Goal: Task Accomplishment & Management: Use online tool/utility

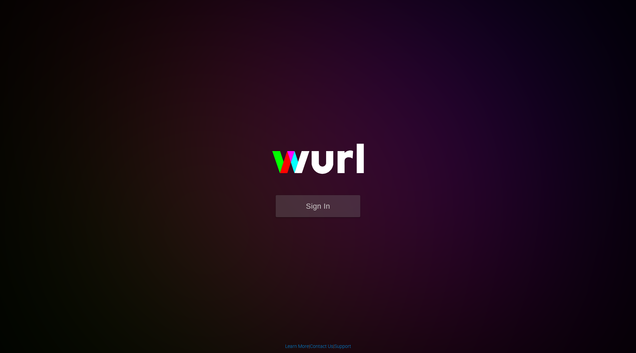
drag, startPoint x: 320, startPoint y: 232, endPoint x: 320, endPoint y: 227, distance: 4.1
click at [320, 227] on div "Sign In" at bounding box center [318, 176] width 157 height 109
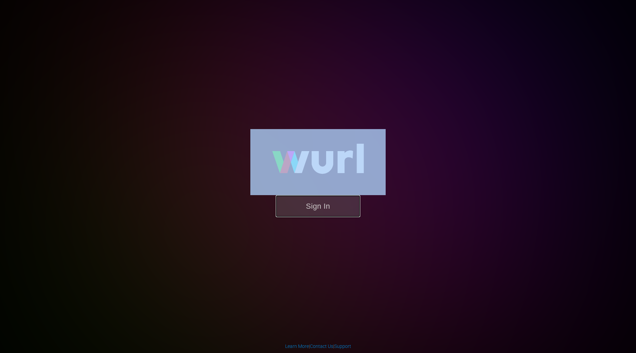
click at [344, 200] on button "Sign In" at bounding box center [318, 206] width 85 height 22
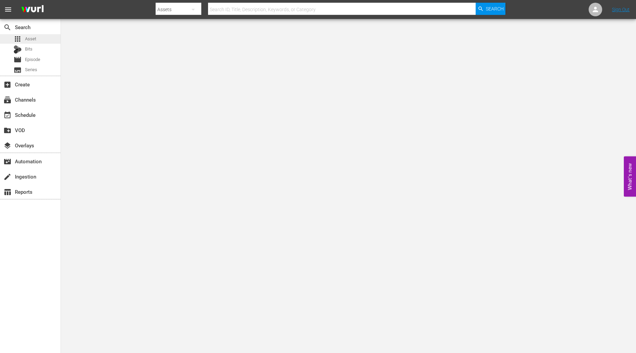
click at [26, 39] on span "Asset" at bounding box center [30, 39] width 11 height 7
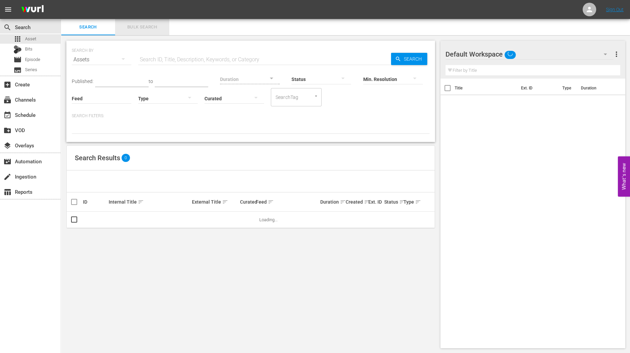
click at [137, 26] on span "Bulk Search" at bounding box center [142, 27] width 46 height 8
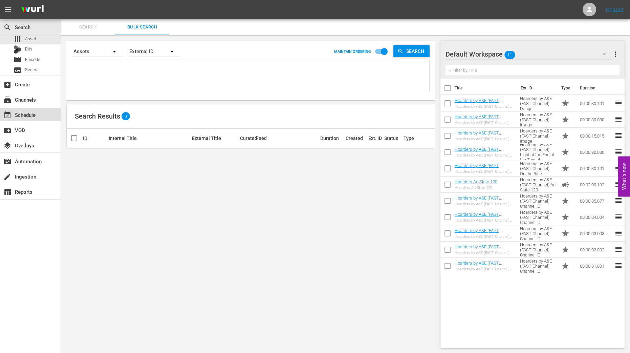
click at [25, 112] on div "event_available Schedule" at bounding box center [19, 114] width 38 height 6
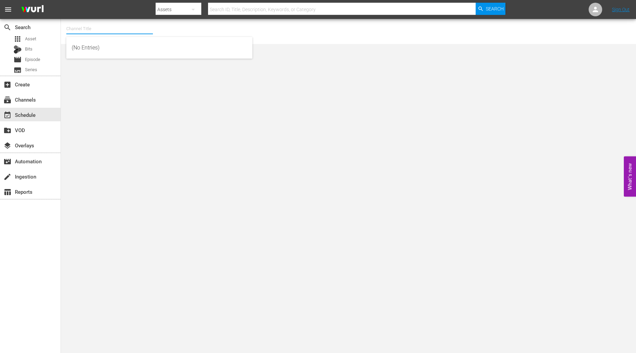
click at [107, 24] on input "text" at bounding box center [109, 29] width 87 height 16
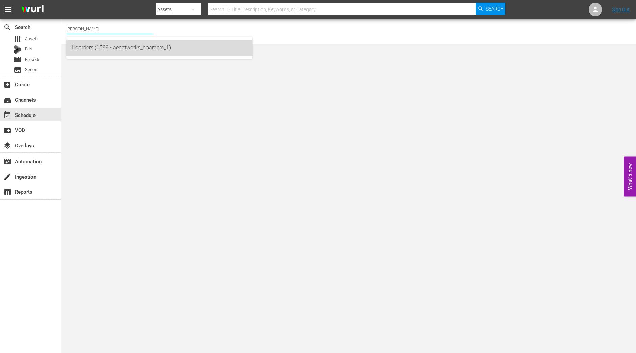
click at [90, 48] on div "Hoarders (1599 - aenetworks_hoarders_1)" at bounding box center [159, 48] width 175 height 16
type input "Hoarders (1599 - aenetworks_hoarders_1)"
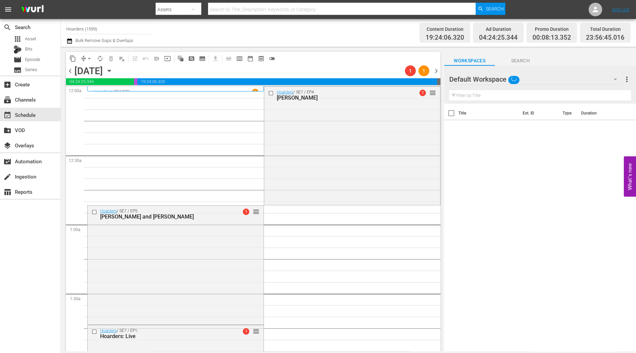
click at [115, 68] on div "Thursday, September 18th September 18th" at bounding box center [94, 70] width 40 height 11
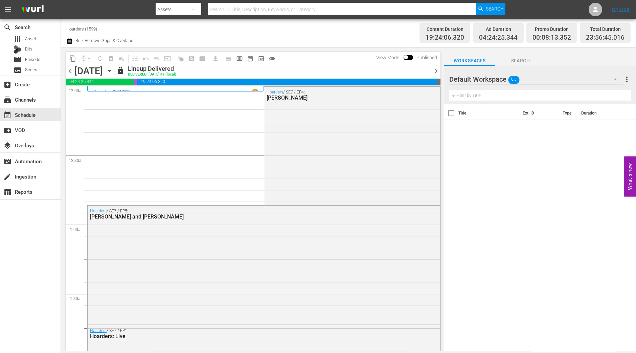
click at [115, 68] on div "Thursday, September 18th September 18th" at bounding box center [94, 70] width 40 height 11
click at [113, 71] on icon "button" at bounding box center [109, 70] width 7 height 7
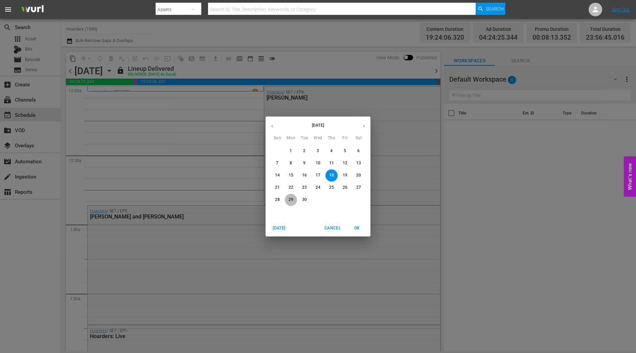
click at [293, 201] on p "29" at bounding box center [291, 200] width 5 height 6
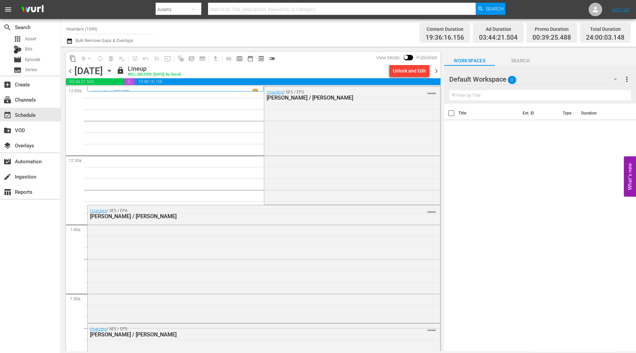
click at [113, 69] on icon "button" at bounding box center [109, 70] width 7 height 7
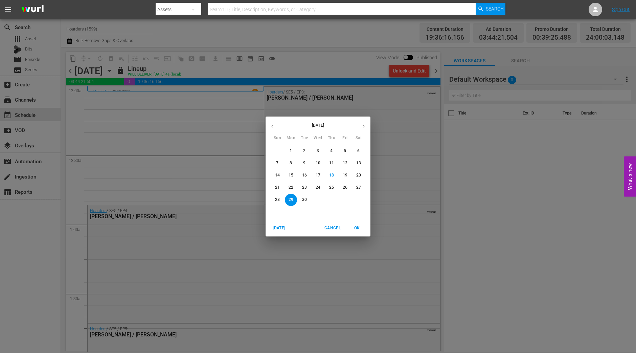
click at [312, 65] on div "September 2025 Sun Mon Tue Wed Thu Fri Sat 31 1 2 3 4 5 6 7 8 9 10 11 12 13 14 …" at bounding box center [318, 176] width 636 height 353
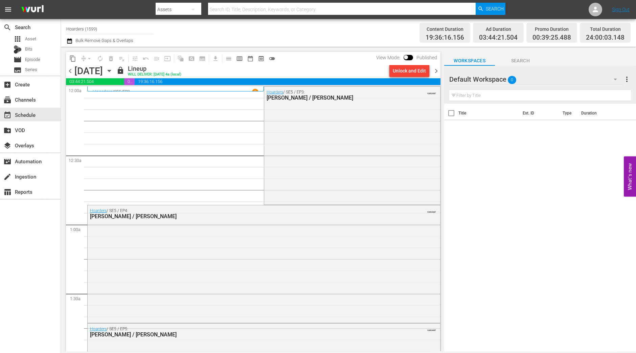
click at [437, 72] on span "chevron_right" at bounding box center [436, 71] width 8 height 8
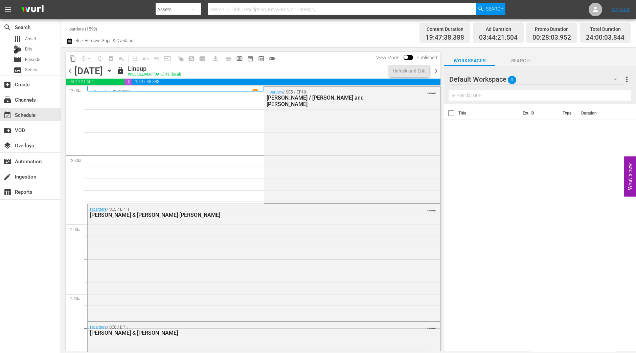
click at [437, 72] on span "chevron_right" at bounding box center [436, 71] width 8 height 8
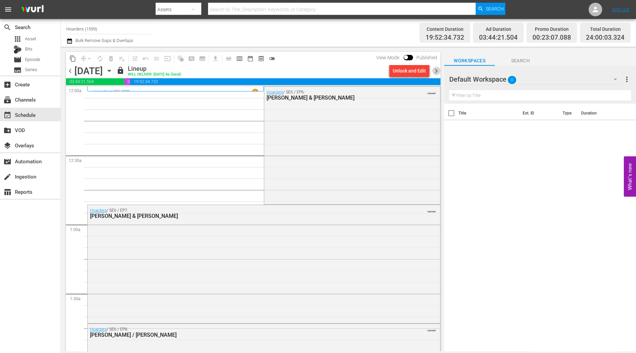
click at [437, 72] on span "chevron_right" at bounding box center [436, 71] width 8 height 8
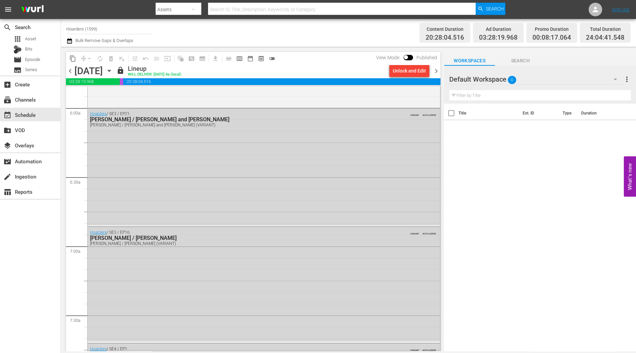
scroll to position [807, 0]
click at [437, 74] on span "chevron_right" at bounding box center [436, 71] width 8 height 8
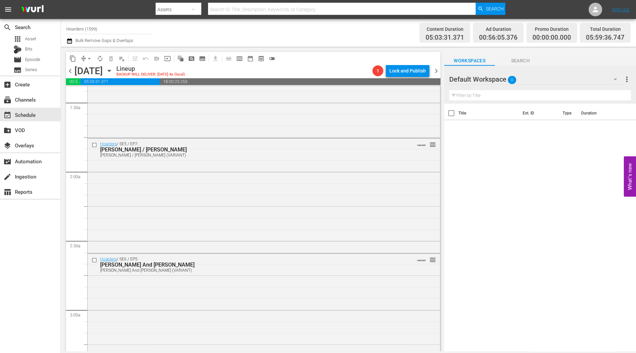
scroll to position [189, 0]
click at [41, 257] on div "search Search apps Asset Bits movie Episode subtitles Series add_box Create sub…" at bounding box center [30, 195] width 61 height 353
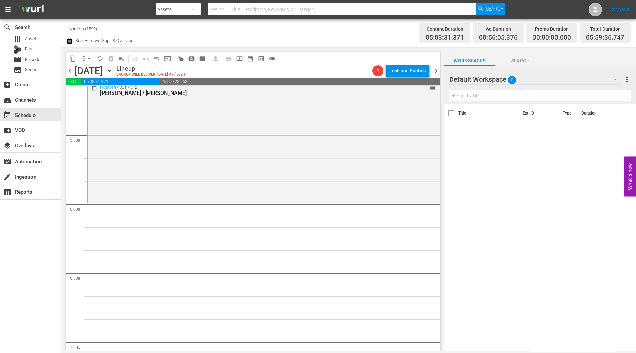
scroll to position [711, 0]
click at [244, 152] on div "Hoarders / SE1 / EP2: Linda / Steven reorder" at bounding box center [264, 142] width 353 height 120
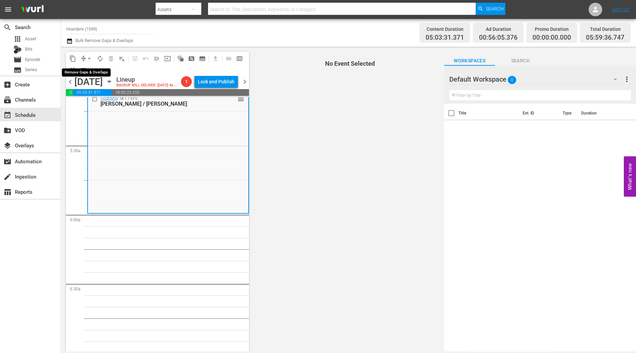
click at [87, 59] on span "arrow_drop_down" at bounding box center [89, 58] width 7 height 7
click at [90, 71] on li "Align to Midnight" at bounding box center [89, 71] width 71 height 11
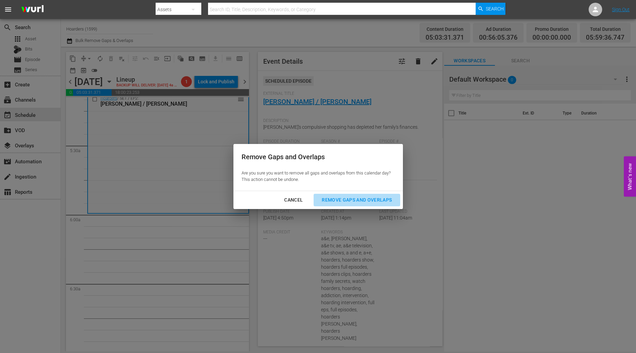
click at [376, 200] on div "Remove Gaps and Overlaps" at bounding box center [357, 200] width 81 height 8
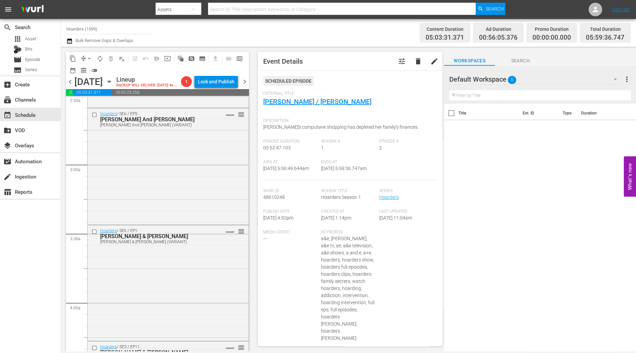
scroll to position [347, 0]
click at [194, 199] on div "Hoarders / SE6 / EP5: Joni And Millie Joni And Millie (VARIANT) VARIANT reorder" at bounding box center [168, 166] width 161 height 114
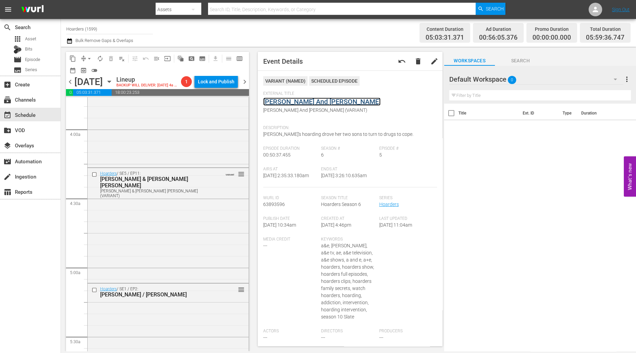
scroll to position [521, 0]
click at [212, 198] on div "Hoarders / SE5 / EP11: Constance & Jeri Jo Constance & Jeri Jo (VARIANT) VARIAN…" at bounding box center [168, 223] width 161 height 113
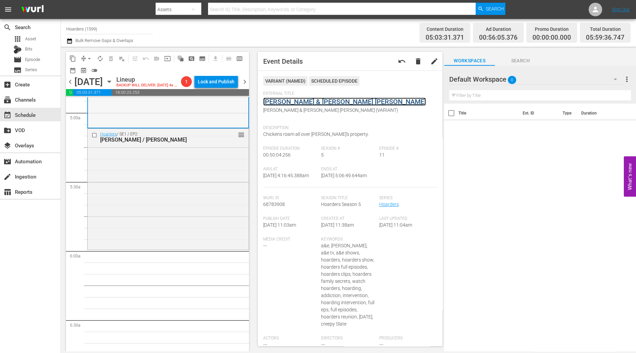
scroll to position [676, 0]
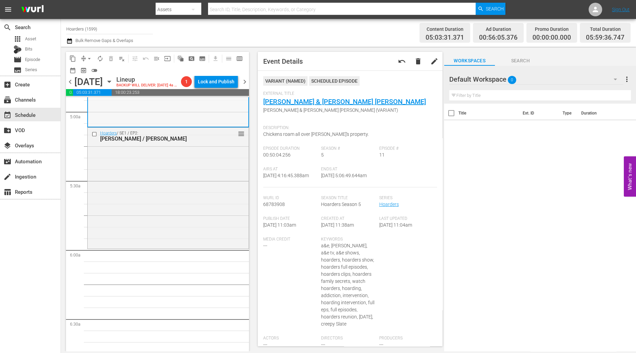
click at [157, 204] on div "Hoarders / SE1 / EP2: Linda / Steven reorder" at bounding box center [168, 188] width 161 height 120
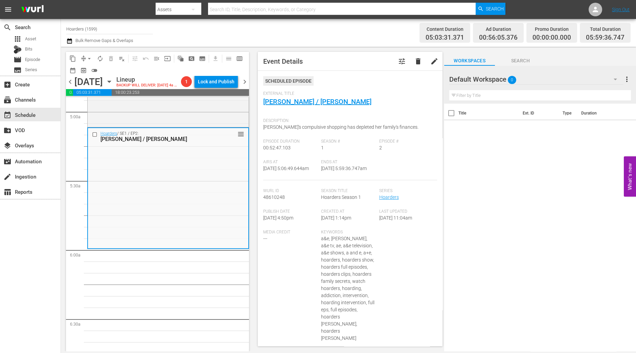
click at [91, 58] on span "arrow_drop_down" at bounding box center [89, 58] width 7 height 7
click at [84, 72] on li "Align to Midnight" at bounding box center [89, 71] width 71 height 11
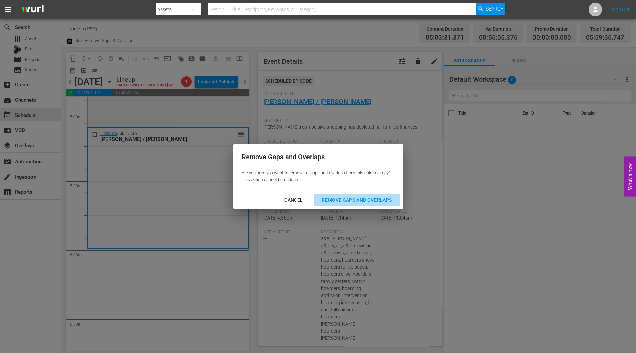
click at [361, 197] on div "Remove Gaps and Overlaps" at bounding box center [357, 200] width 81 height 8
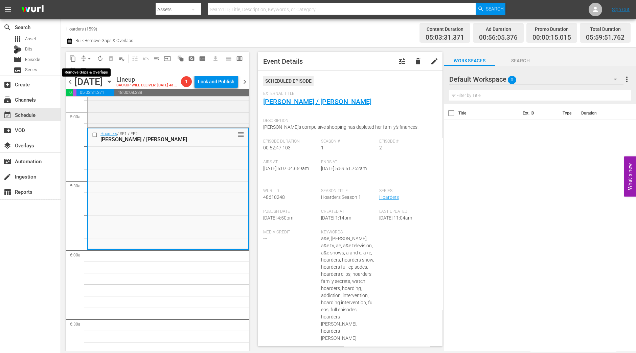
click at [85, 55] on button "arrow_drop_down" at bounding box center [89, 58] width 11 height 11
click at [92, 73] on li "Align to Midnight" at bounding box center [89, 71] width 71 height 11
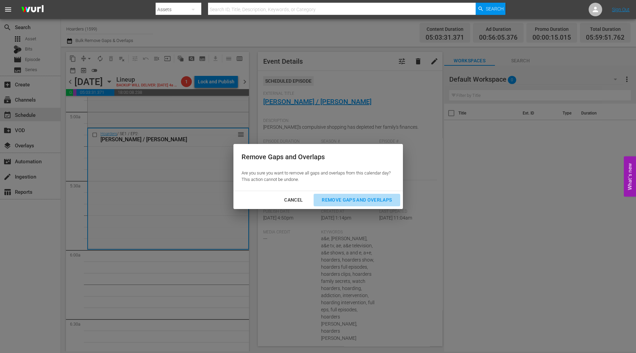
click at [383, 205] on button "Remove Gaps and Overlaps" at bounding box center [357, 200] width 86 height 13
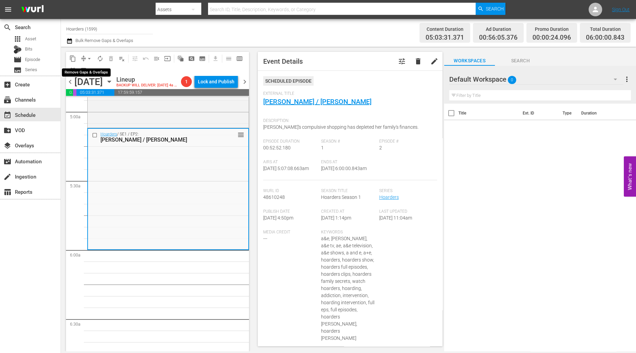
click at [86, 61] on span "arrow_drop_down" at bounding box center [89, 58] width 7 height 7
click at [88, 72] on li "Align to Midnight" at bounding box center [89, 71] width 71 height 11
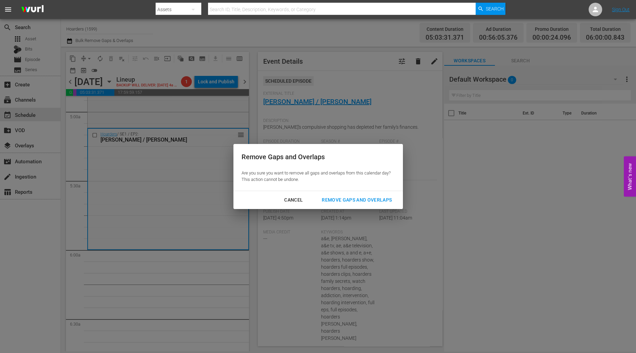
click at [374, 199] on div "Remove Gaps and Overlaps" at bounding box center [357, 200] width 81 height 8
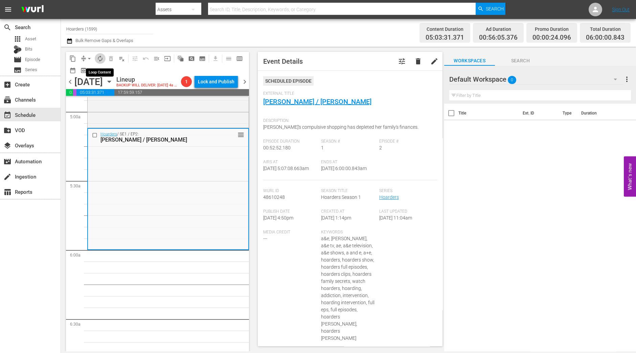
click at [99, 58] on span "autorenew_outlined" at bounding box center [100, 58] width 7 height 7
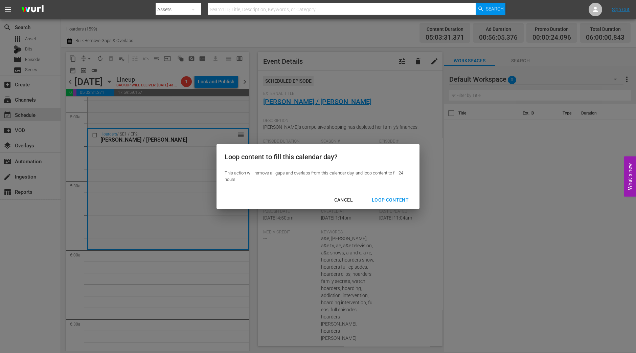
click at [383, 196] on div "Loop Content" at bounding box center [391, 200] width 48 height 8
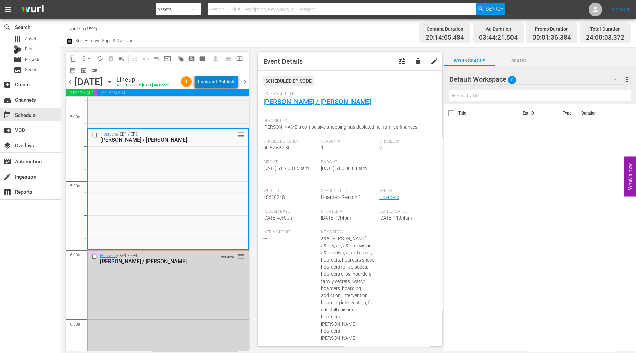
click at [214, 80] on div "Lock and Publish" at bounding box center [216, 81] width 37 height 12
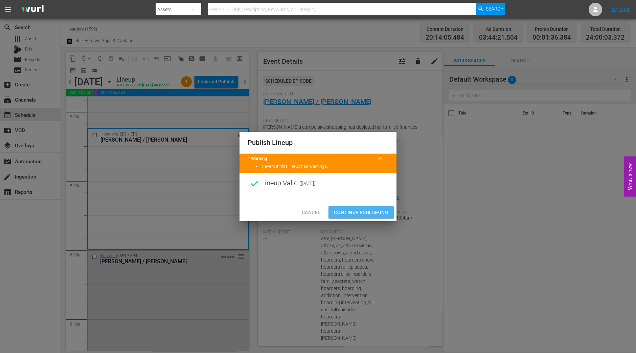
click at [350, 207] on button "Continue Publishing" at bounding box center [361, 212] width 65 height 13
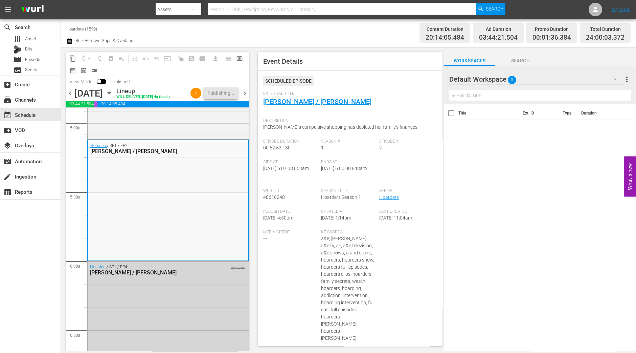
click at [244, 93] on span "chevron_right" at bounding box center [245, 93] width 8 height 8
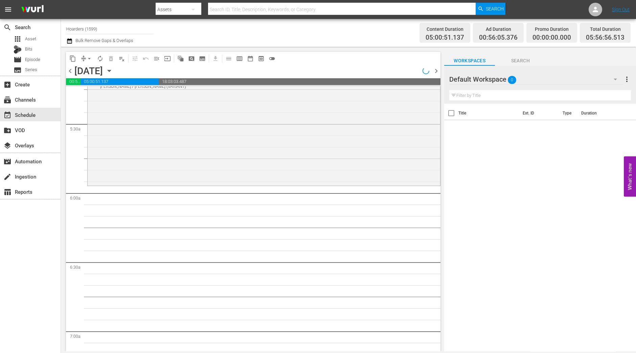
scroll to position [699, 0]
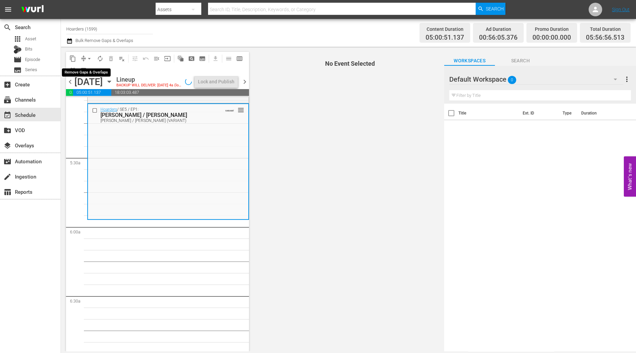
click at [89, 53] on button "arrow_drop_down" at bounding box center [89, 58] width 11 height 11
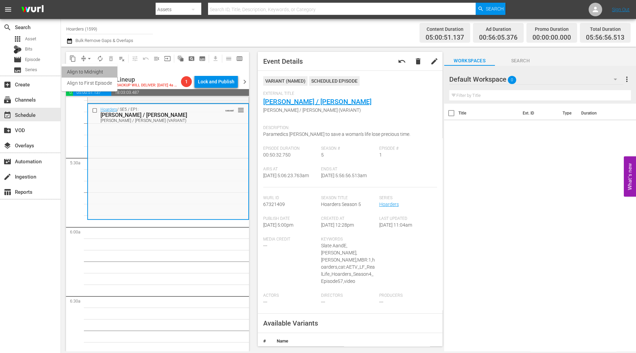
click at [90, 69] on li "Align to Midnight" at bounding box center [90, 71] width 56 height 11
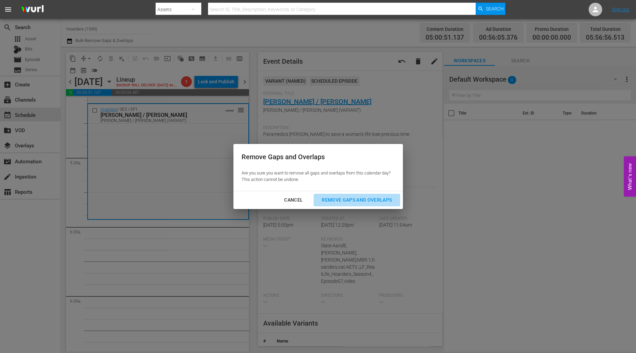
click at [370, 202] on div "Remove Gaps and Overlaps" at bounding box center [357, 200] width 81 height 8
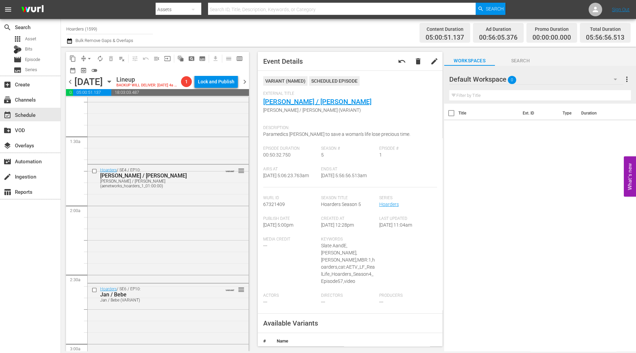
scroll to position [0, 0]
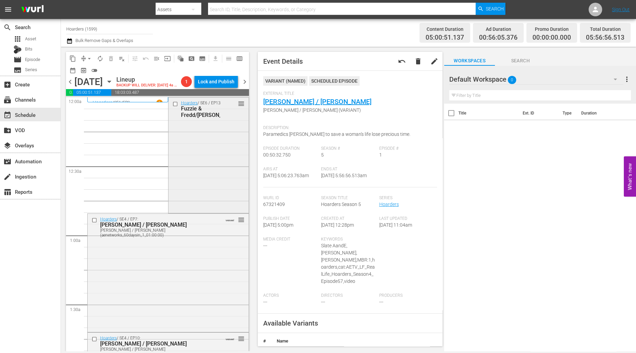
click at [203, 157] on div "Hoarders / SE6 / EP13: Fuzzie & Fredd/Nancy reorder" at bounding box center [209, 154] width 80 height 114
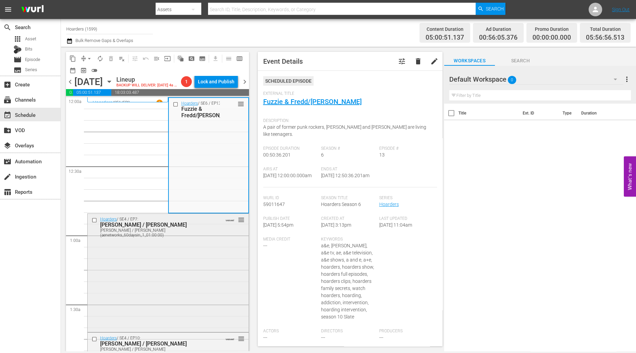
click at [176, 246] on div "Hoarders / SE4 / EP7: Beverly / Megan Beverly / Megan (aenetworks_60daysin_1_01…" at bounding box center [168, 272] width 161 height 117
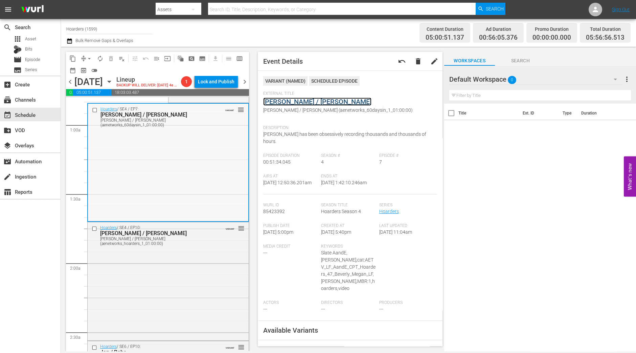
scroll to position [112, 0]
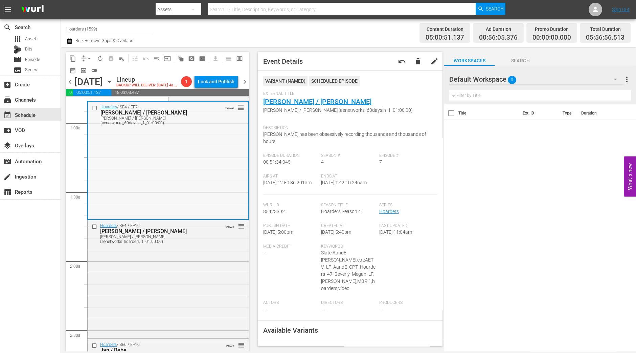
click at [207, 229] on div "Lisa / Bertha" at bounding box center [157, 231] width 115 height 6
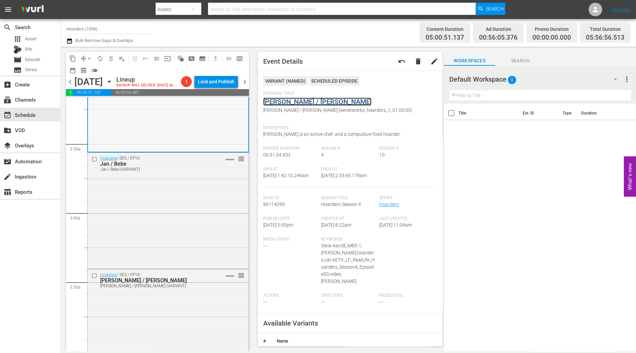
scroll to position [302, 0]
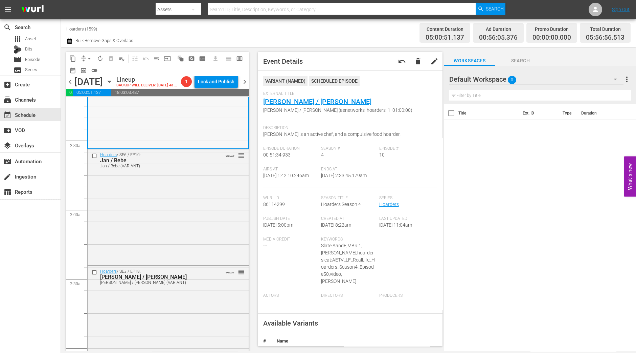
click at [176, 219] on div "Hoarders / SE6 / EP10: Jan / Bebe Jan / Bebe (VARIANT) VARIANT reorder" at bounding box center [168, 206] width 161 height 114
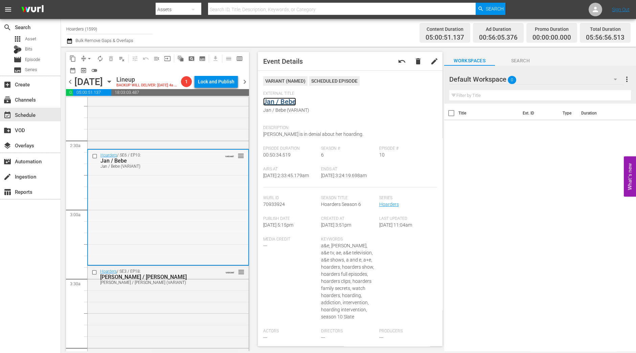
scroll to position [456, 0]
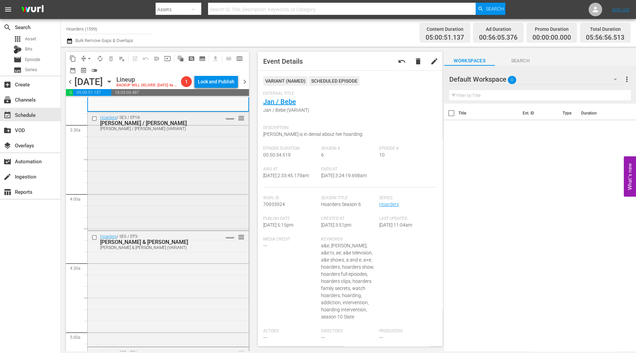
click at [210, 170] on div "Hoarders / SE3 / EP18: Andrew / Shania Andrew / Shania (VARIANT) VARIANT reorder" at bounding box center [168, 170] width 161 height 116
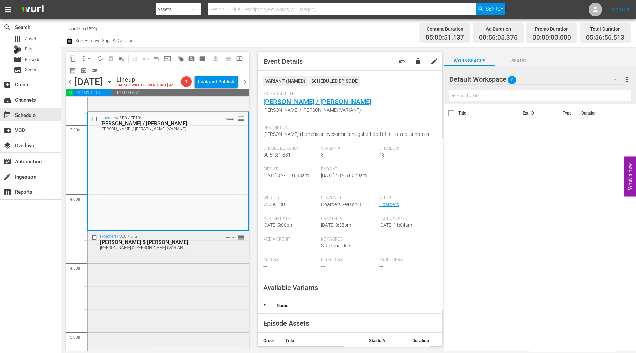
click at [198, 271] on div "Hoarders / SE6 / EP3: Charles & Alvin Charles & Alvin (VARIANT) VARIANT reorder" at bounding box center [168, 288] width 161 height 114
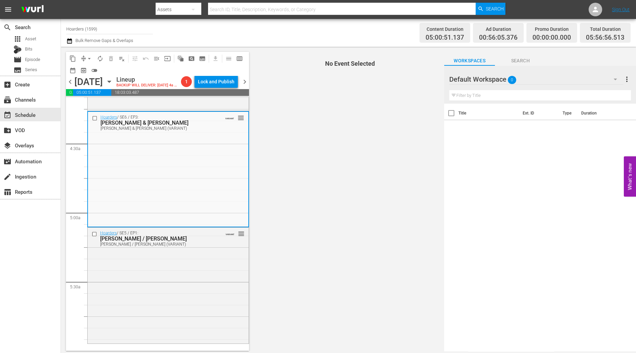
scroll to position [575, 0]
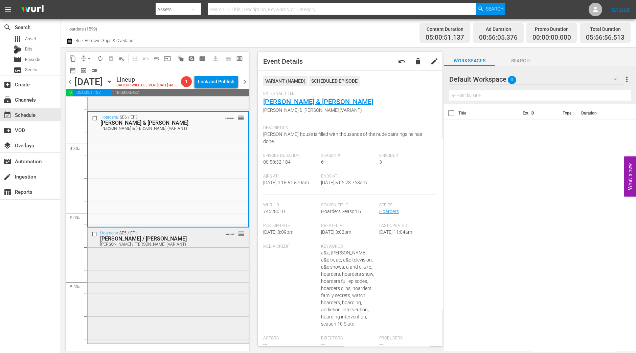
click at [141, 309] on div "Hoarders / SE5 / EP1: Norman / Linda Norman / Linda (VARIANT) VARIANT reorder" at bounding box center [168, 284] width 161 height 114
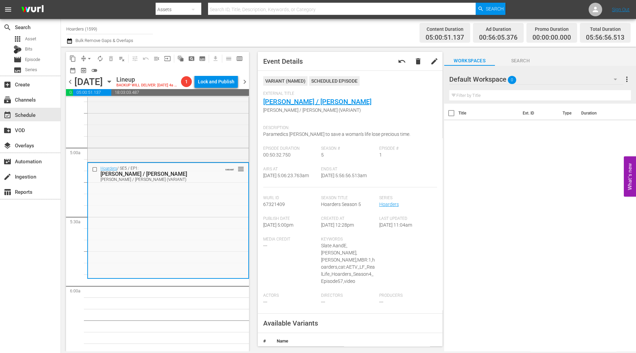
scroll to position [646, 0]
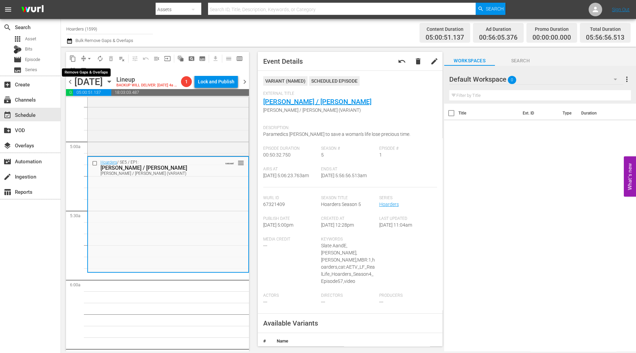
click at [89, 55] on span "arrow_drop_down" at bounding box center [89, 58] width 7 height 7
click at [88, 71] on li "Align to Midnight" at bounding box center [89, 71] width 71 height 11
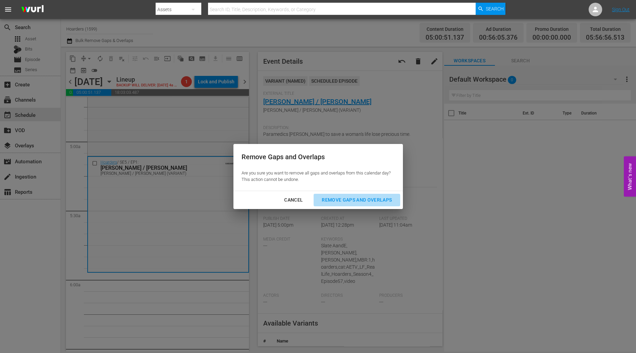
click at [354, 200] on div "Remove Gaps and Overlaps" at bounding box center [357, 200] width 81 height 8
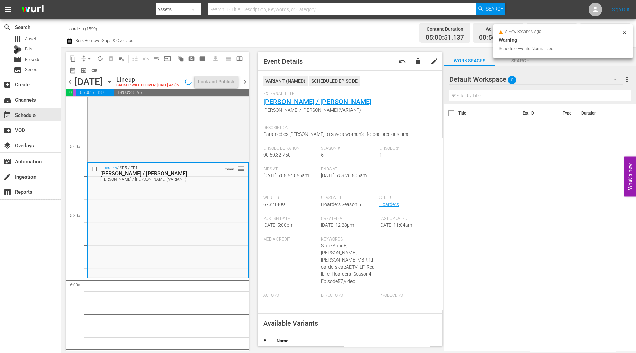
scroll to position [623, 0]
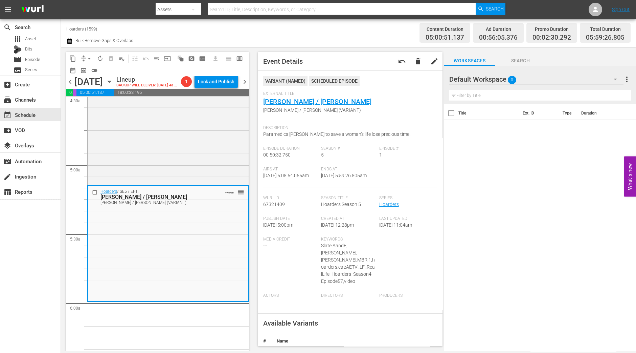
click at [86, 52] on div "content_copy compress arrow_drop_down autorenew_outlined delete_forever_outline…" at bounding box center [157, 64] width 183 height 24
click at [87, 57] on span "arrow_drop_down" at bounding box center [89, 58] width 7 height 7
click at [91, 67] on li "Align to Midnight" at bounding box center [89, 71] width 71 height 11
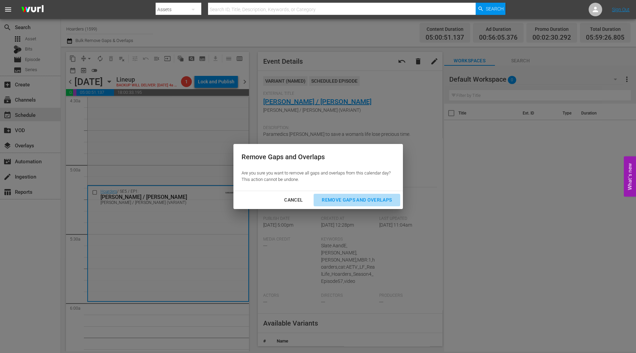
click at [373, 196] on div "Remove Gaps and Overlaps" at bounding box center [357, 200] width 81 height 8
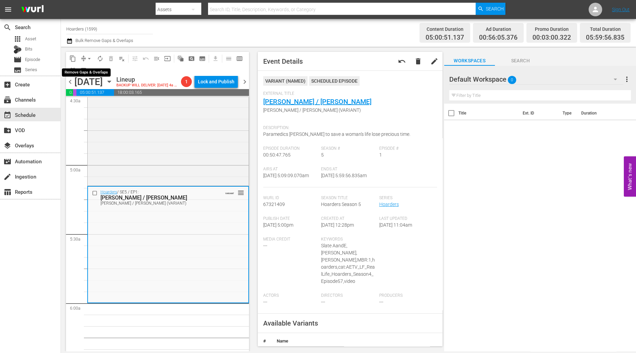
click at [88, 62] on span "arrow_drop_down" at bounding box center [89, 58] width 7 height 7
click at [88, 70] on li "Align to Midnight" at bounding box center [89, 71] width 71 height 11
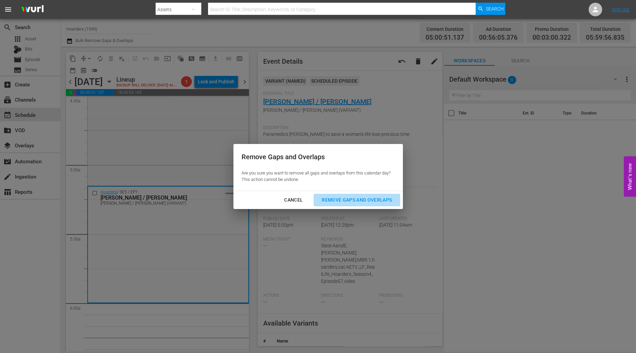
click at [352, 199] on div "Remove Gaps and Overlaps" at bounding box center [357, 200] width 81 height 8
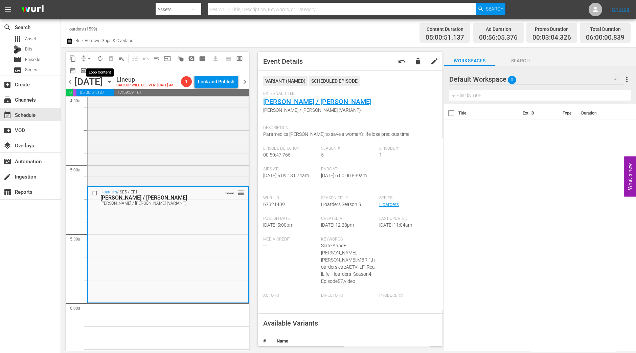
click at [101, 57] on span "autorenew_outlined" at bounding box center [100, 58] width 7 height 7
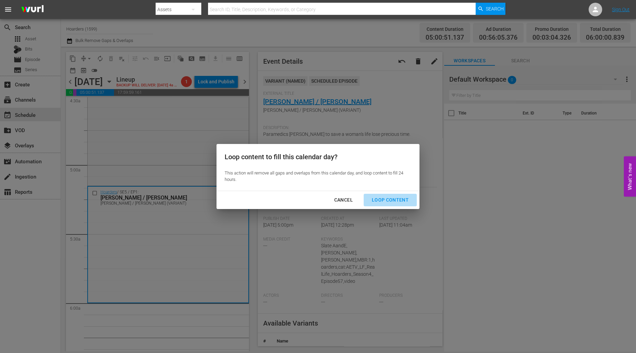
click at [392, 202] on div "Loop Content" at bounding box center [391, 200] width 48 height 8
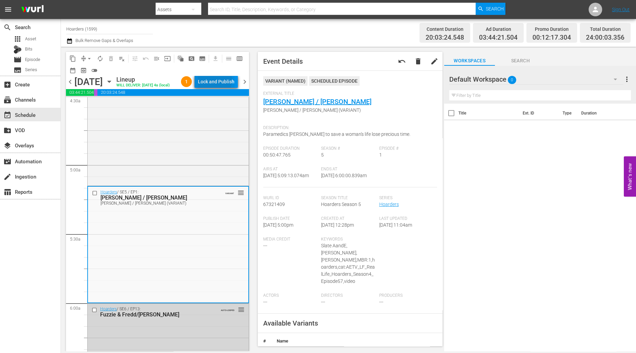
click at [216, 80] on div "Lock and Publish" at bounding box center [216, 81] width 37 height 12
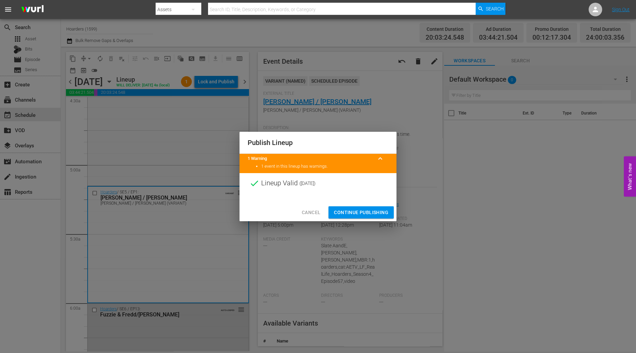
click at [367, 213] on span "Continue Publishing" at bounding box center [361, 212] width 55 height 8
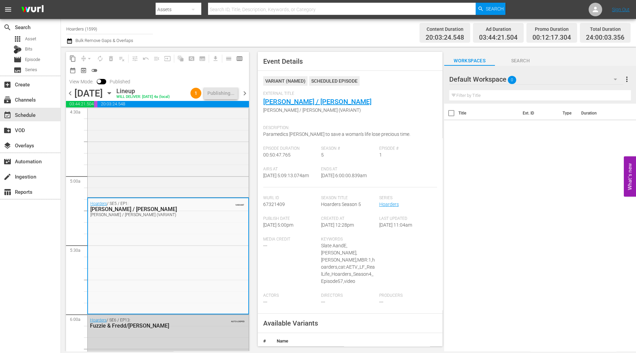
click at [246, 91] on span "chevron_right" at bounding box center [245, 93] width 8 height 8
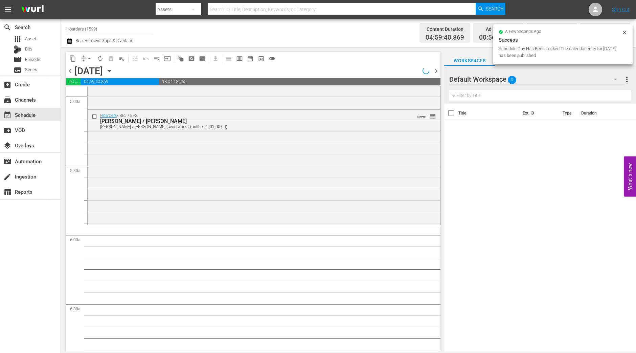
scroll to position [646, 0]
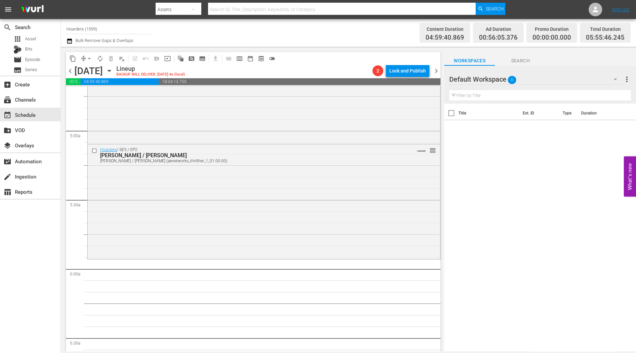
click at [154, 204] on div "Hoarders / SE5 / EP2: Barbara / Richard Barbara / Richard (aenetworks_thrillher…" at bounding box center [264, 200] width 353 height 113
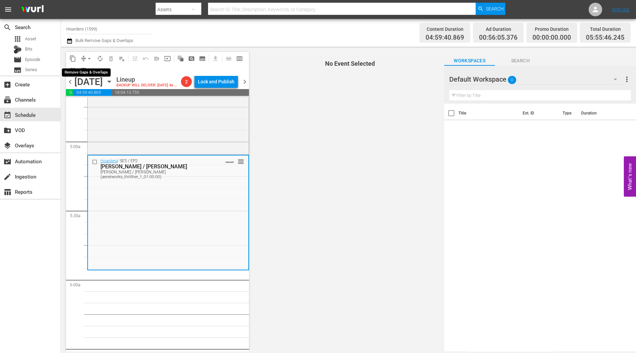
click at [89, 61] on span "arrow_drop_down" at bounding box center [89, 58] width 7 height 7
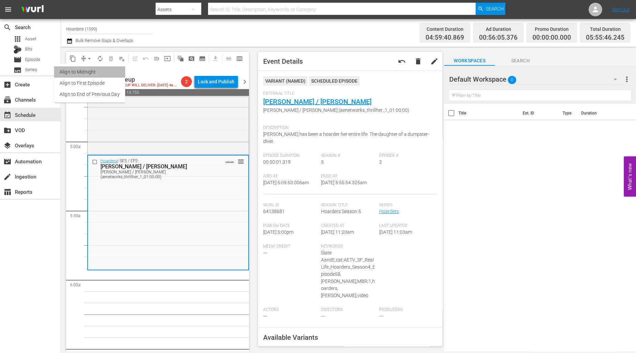
click at [94, 70] on li "Align to Midnight" at bounding box center [89, 71] width 71 height 11
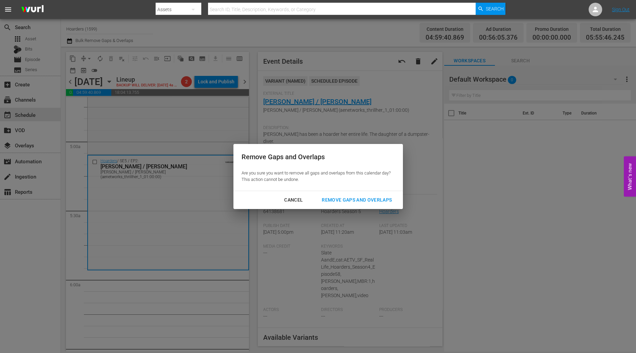
click at [361, 201] on div "Remove Gaps and Overlaps" at bounding box center [357, 200] width 81 height 8
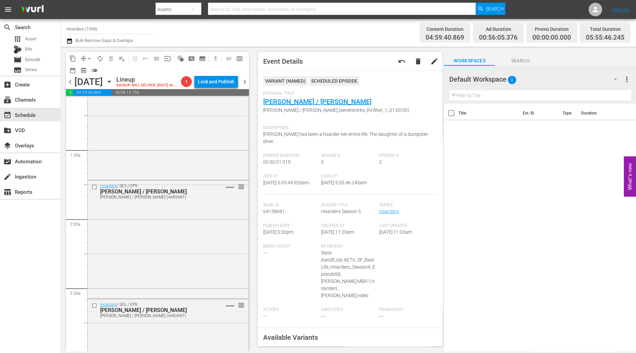
scroll to position [0, 0]
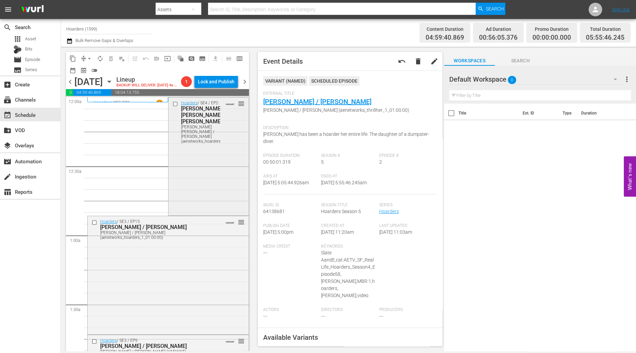
click at [221, 189] on div "Hoarders / SE4 / EP2: Billy Bob / Jean Billy Bob / Jean (aenetworks_hoarders_1_…" at bounding box center [209, 155] width 80 height 116
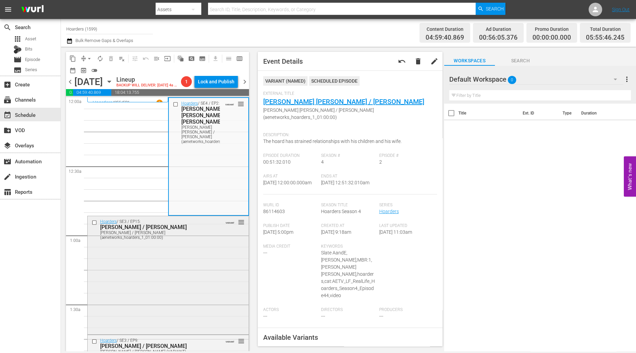
click at [194, 275] on div "Hoarders / SE3 / EP15: Lloyd / Carol Lloyd / Carol (aenetworks_hoarders_1_01:00…" at bounding box center [168, 274] width 161 height 116
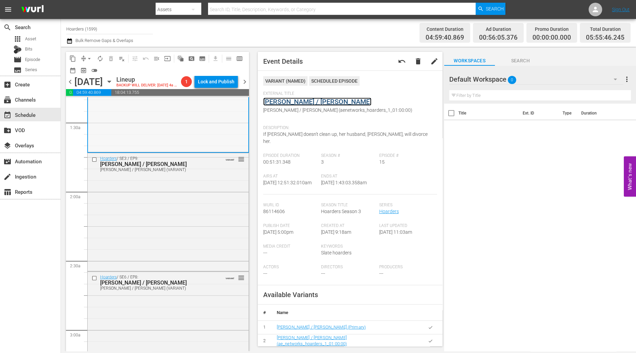
scroll to position [182, 0]
click at [154, 240] on div "Hoarders / SE3 / EP9: Kathleen / Margree Kathleen / Margree (VARIANT) VARIANT r…" at bounding box center [168, 210] width 161 height 117
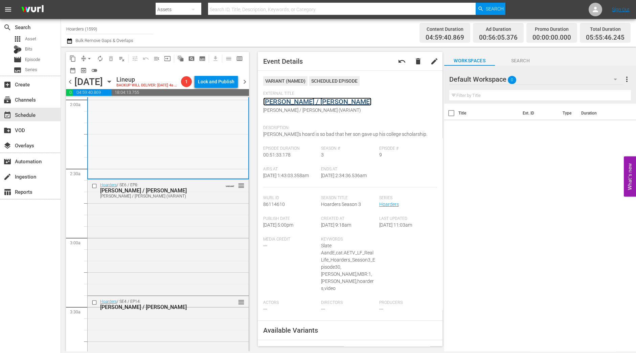
scroll to position [276, 0]
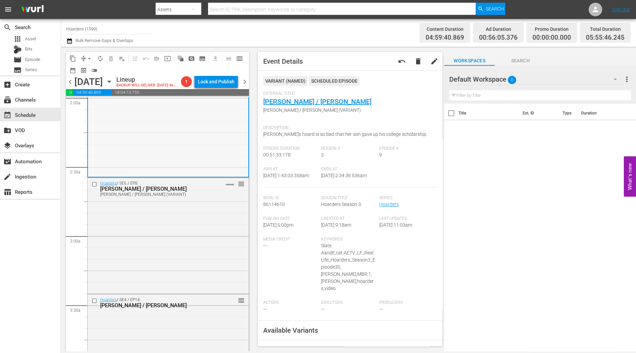
click at [191, 243] on div "Hoarders / SE6 / EP8: Terry / Adelle Terry / Adelle (VARIANT) VARIANT reorder" at bounding box center [168, 235] width 161 height 114
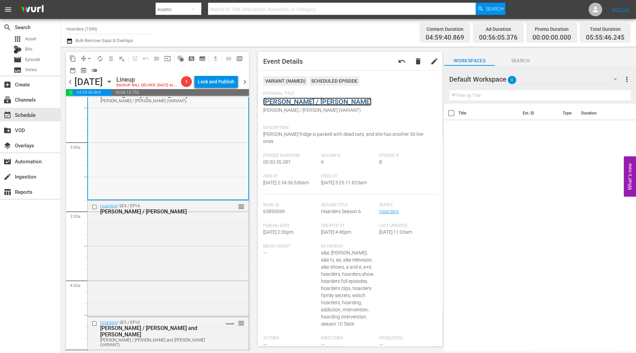
scroll to position [408, 0]
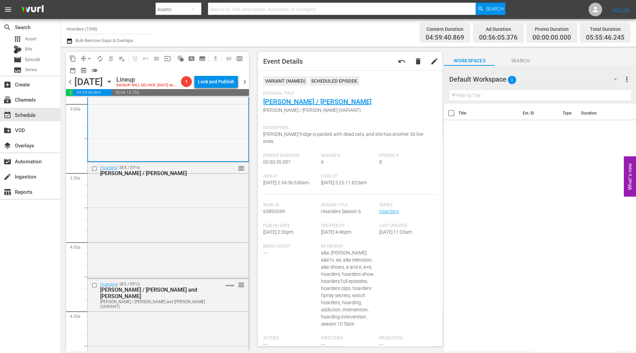
click at [177, 240] on div "Hoarders / SE4 / EP14: Judy / Jerry reorder" at bounding box center [168, 219] width 161 height 114
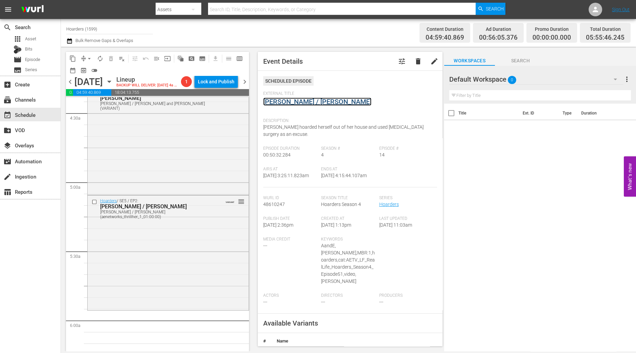
scroll to position [606, 0]
click at [222, 168] on div "Hoarders / SE5 / EP10: Anna / Claire and Vance Anna / Claire and Vance (VARIANT…" at bounding box center [168, 136] width 161 height 113
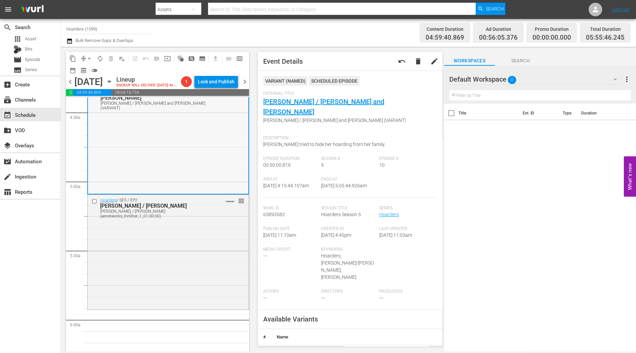
scroll to position [597, 0]
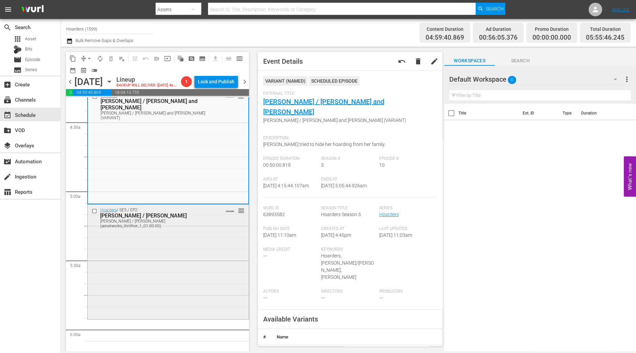
click at [183, 274] on div "Hoarders / SE5 / EP2: Barbara / Richard Barbara / Richard (aenetworks_thrillher…" at bounding box center [168, 260] width 161 height 113
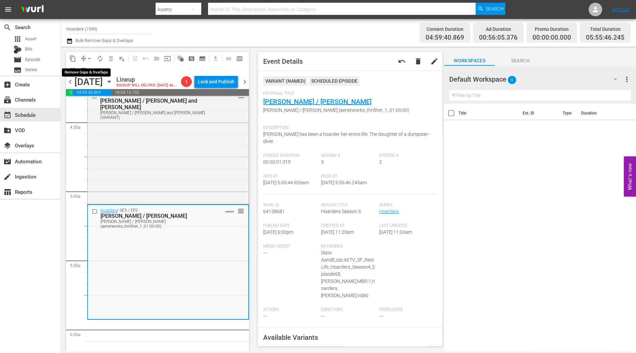
click at [89, 57] on span "arrow_drop_down" at bounding box center [89, 58] width 7 height 7
click at [88, 67] on li "Align to Midnight" at bounding box center [89, 71] width 71 height 11
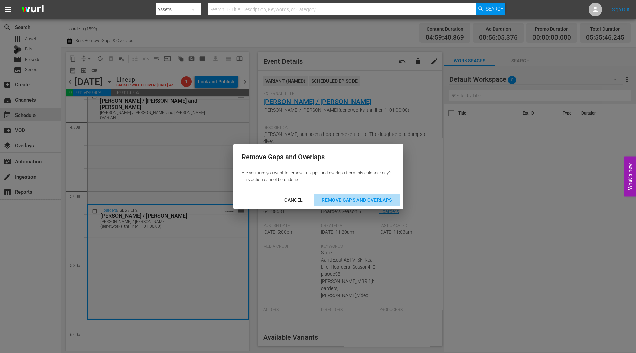
click at [346, 196] on div "Remove Gaps and Overlaps" at bounding box center [357, 200] width 81 height 8
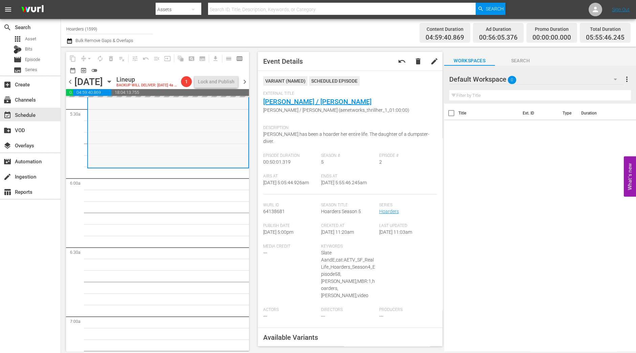
scroll to position [748, 0]
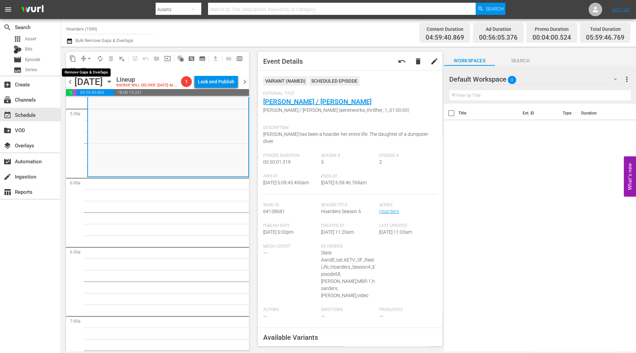
click at [86, 55] on span "arrow_drop_down" at bounding box center [89, 58] width 7 height 7
click at [89, 68] on li "Align to Midnight" at bounding box center [89, 71] width 71 height 11
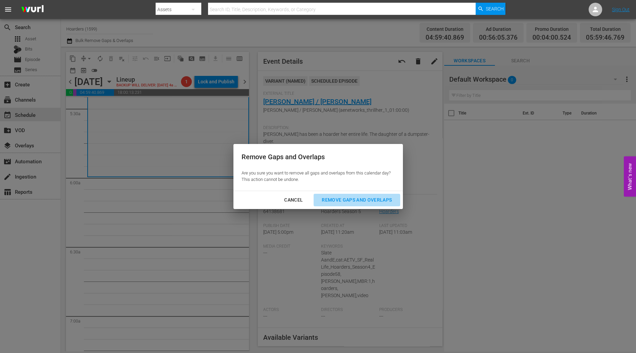
click at [367, 198] on div "Remove Gaps and Overlaps" at bounding box center [357, 200] width 81 height 8
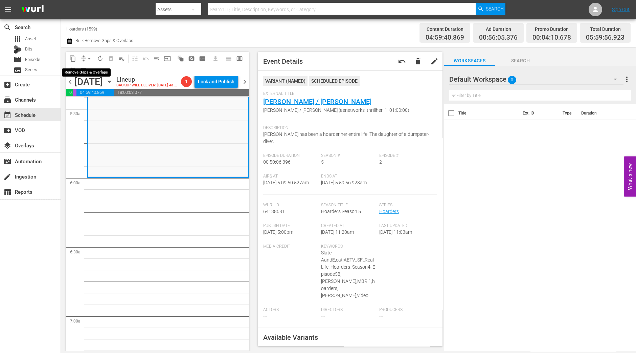
click at [86, 56] on span "arrow_drop_down" at bounding box center [89, 58] width 7 height 7
click at [89, 69] on li "Align to Midnight" at bounding box center [89, 71] width 71 height 11
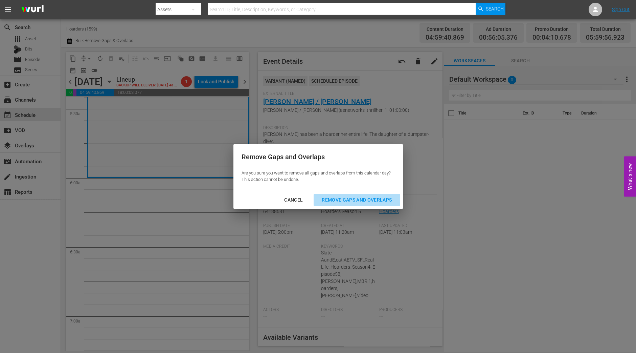
click at [366, 199] on div "Remove Gaps and Overlaps" at bounding box center [357, 200] width 81 height 8
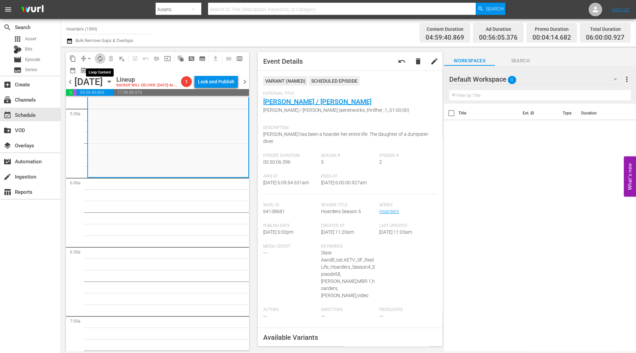
click at [99, 57] on span "autorenew_outlined" at bounding box center [100, 58] width 7 height 7
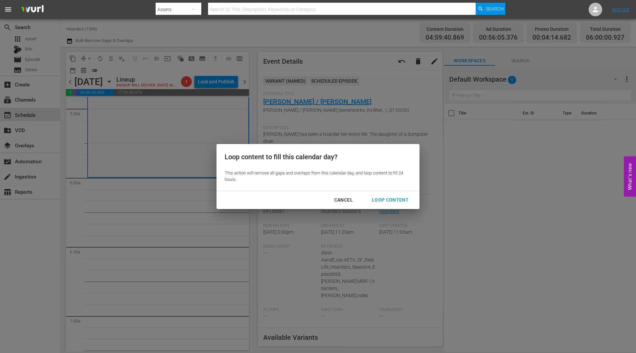
click at [405, 201] on div "Loop Content" at bounding box center [391, 200] width 48 height 8
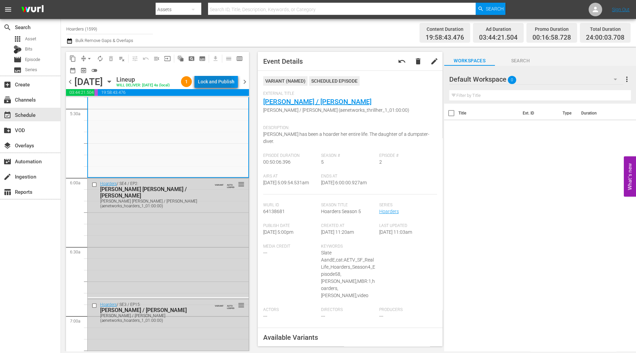
click at [221, 83] on div "Lock and Publish" at bounding box center [216, 81] width 37 height 12
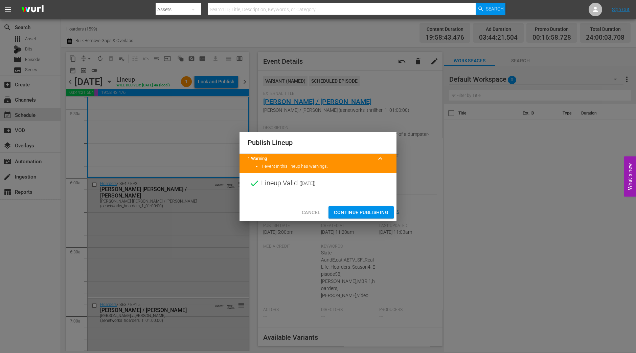
click at [354, 212] on span "Continue Publishing" at bounding box center [361, 212] width 55 height 8
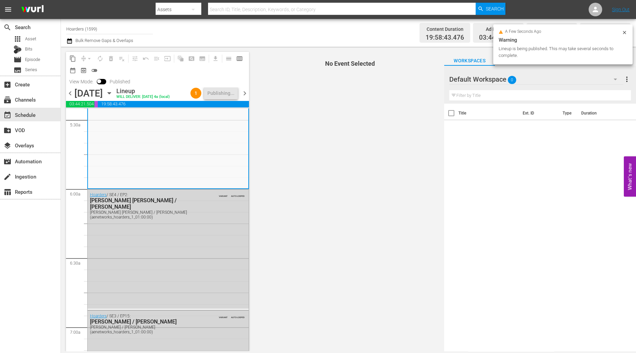
click at [249, 91] on span "chevron_right" at bounding box center [245, 93] width 8 height 8
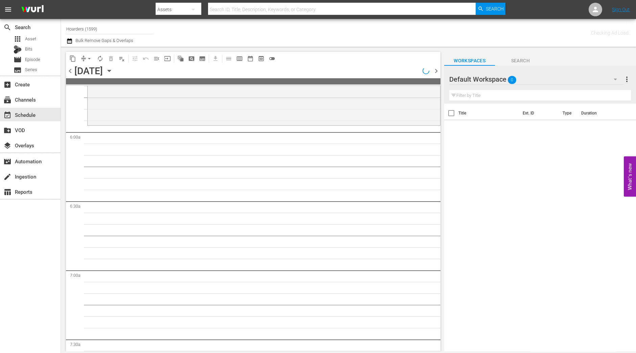
scroll to position [736, 0]
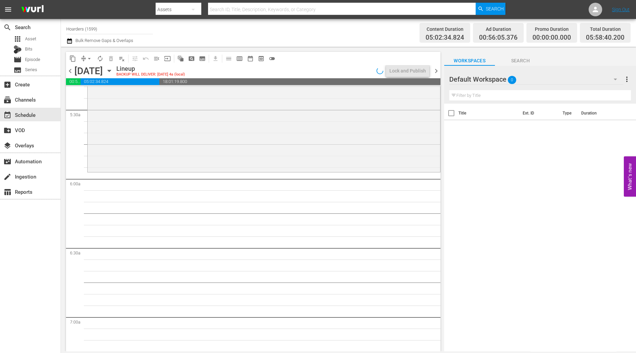
click at [304, 148] on div "Hoarders / SE6 / EP11: Jeff / Merlene reorder" at bounding box center [264, 113] width 353 height 114
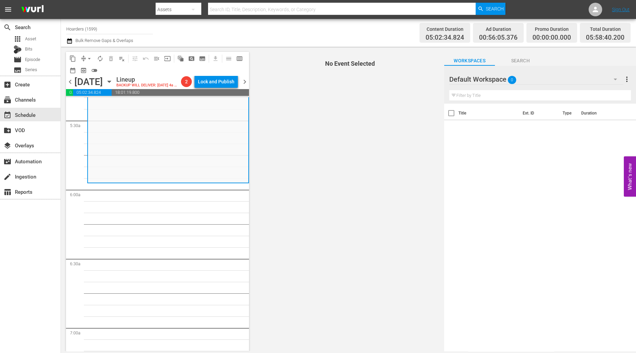
click at [89, 57] on span "arrow_drop_down" at bounding box center [89, 58] width 7 height 7
click at [88, 72] on li "Align to Midnight" at bounding box center [89, 71] width 71 height 11
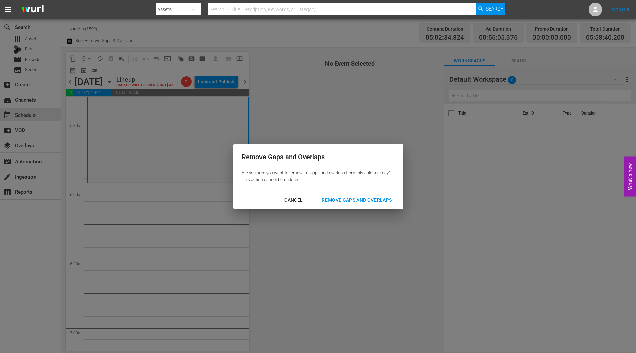
click at [362, 199] on div "Remove Gaps and Overlaps" at bounding box center [357, 200] width 81 height 8
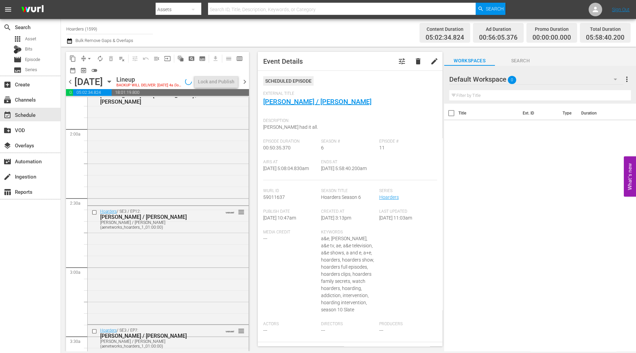
scroll to position [0, 0]
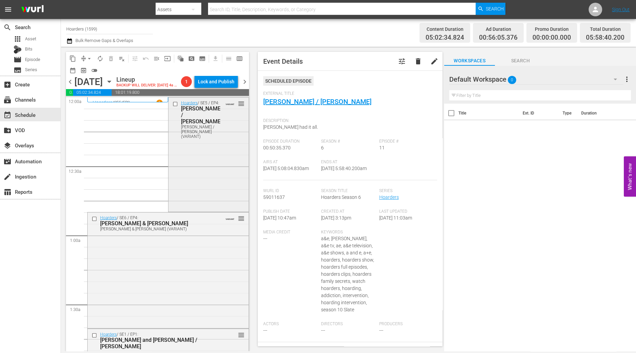
click at [208, 168] on div "Hoarders / SE5 / EP4: Carrie / James Carrie / James (VARIANT) VARIANT reorder" at bounding box center [209, 153] width 80 height 113
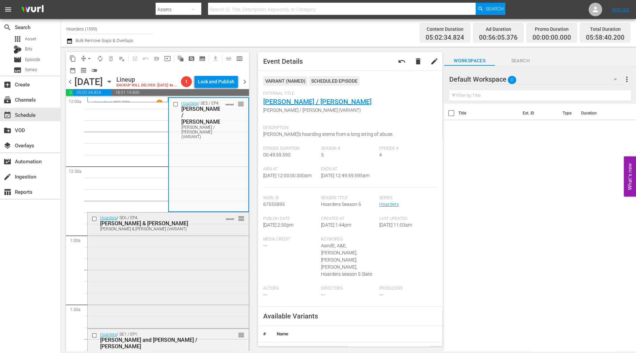
click at [205, 257] on div "Hoarders / SE6 / EP4: Shanna & Lynda Shanna & Lynda (VARIANT) VARIANT reorder" at bounding box center [168, 269] width 161 height 114
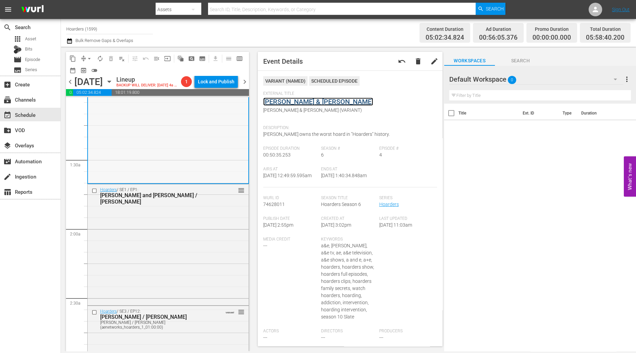
scroll to position [145, 0]
click at [204, 249] on div "Hoarders / SE1 / EP1: Jennifer and Ron / Jill reorder" at bounding box center [168, 243] width 161 height 120
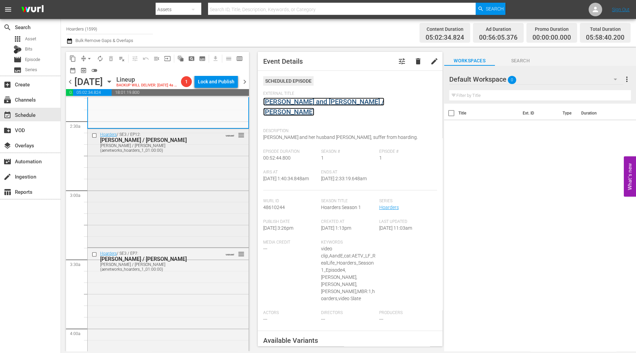
scroll to position [321, 0]
click at [201, 211] on div "Hoarders / SE3 / EP12: Mary Lynn / Ingrid Mary Lynn / Ingrid (aenetworks_hoarde…" at bounding box center [168, 187] width 161 height 116
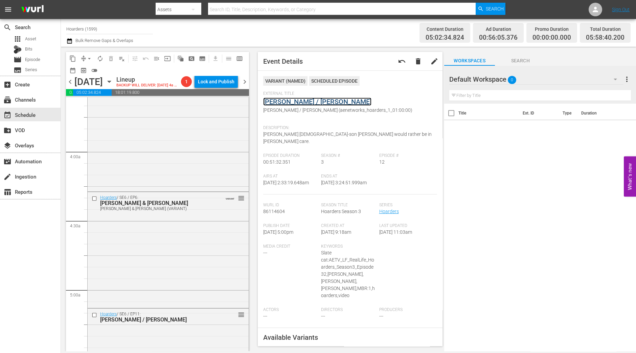
scroll to position [498, 0]
click at [220, 146] on div "Hoarders / SE3 / EP7: Laura / Penny Laura / Penny (aenetworks_hoarders_1_01:00:…" at bounding box center [168, 130] width 161 height 119
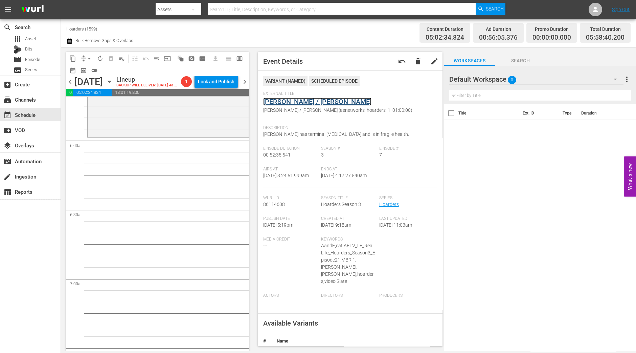
scroll to position [786, 0]
click at [186, 134] on div "Hoarders / SE6 / EP11: Jeff / Merlene reorder" at bounding box center [168, 77] width 161 height 114
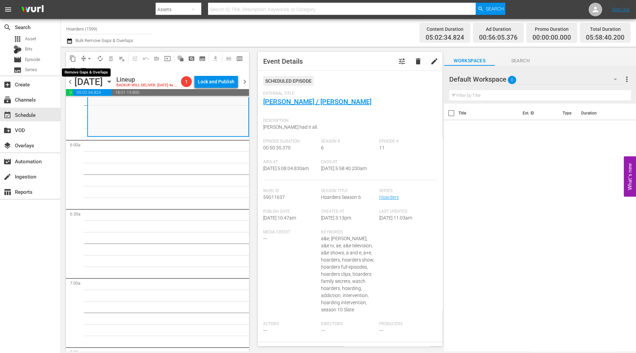
click at [90, 60] on span "arrow_drop_down" at bounding box center [89, 58] width 7 height 7
click at [90, 67] on li "Align to Midnight" at bounding box center [89, 71] width 71 height 11
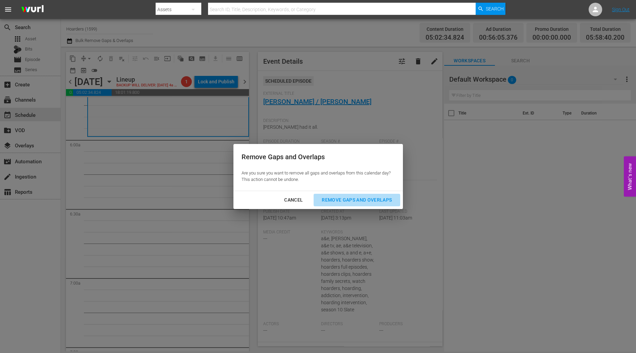
click at [366, 202] on div "Remove Gaps and Overlaps" at bounding box center [357, 200] width 81 height 8
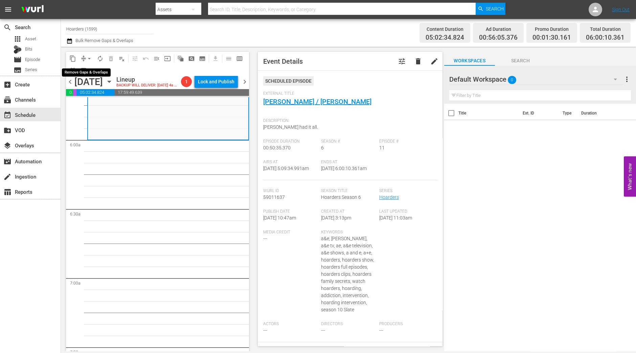
click at [87, 59] on span "arrow_drop_down" at bounding box center [89, 58] width 7 height 7
click at [89, 72] on li "Align to Midnight" at bounding box center [89, 71] width 71 height 11
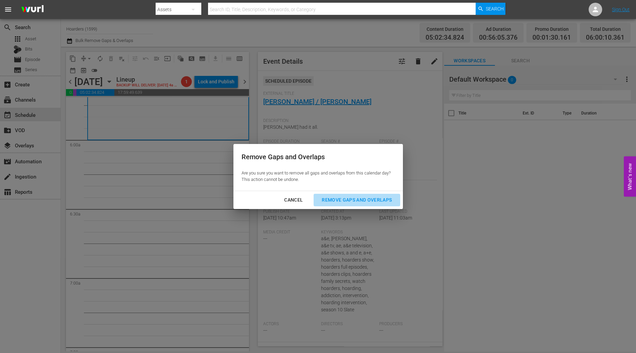
click at [373, 199] on div "Remove Gaps and Overlaps" at bounding box center [357, 200] width 81 height 8
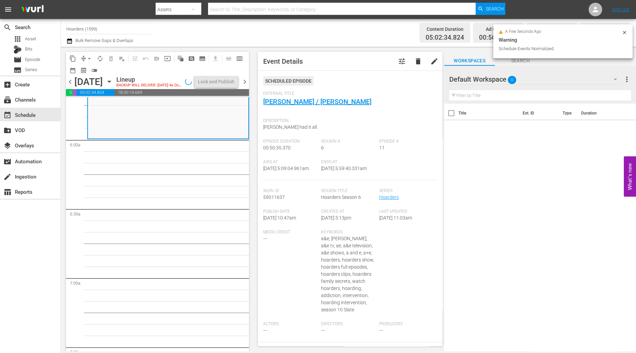
scroll to position [798, 0]
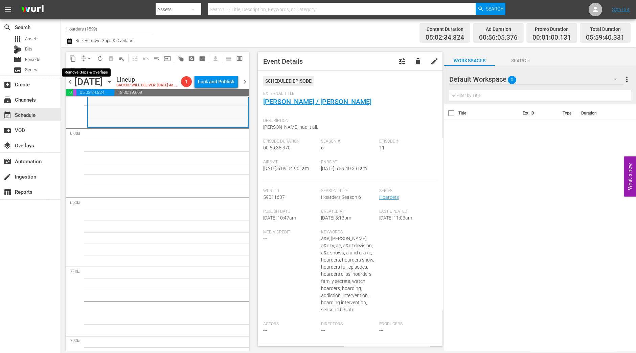
click at [87, 55] on button "arrow_drop_down" at bounding box center [89, 58] width 11 height 11
click at [90, 68] on li "Align to Midnight" at bounding box center [89, 71] width 71 height 11
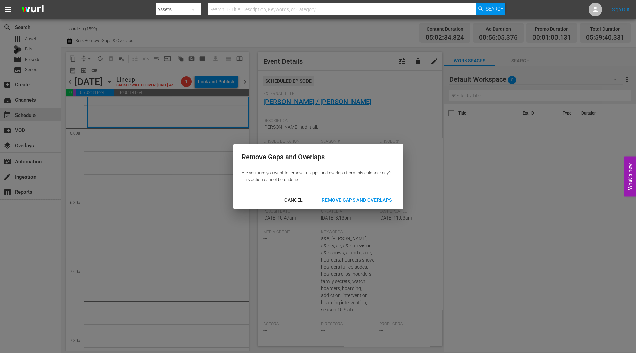
click at [371, 201] on div "Remove Gaps and Overlaps" at bounding box center [357, 200] width 81 height 8
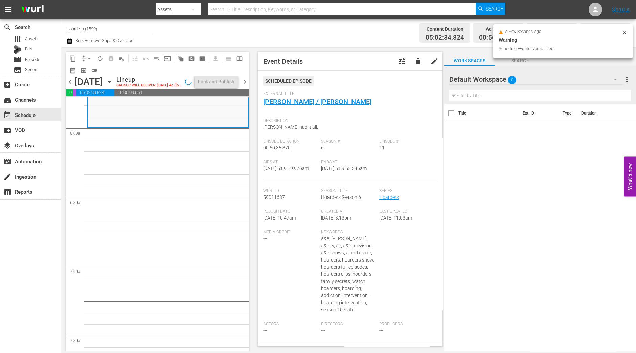
scroll to position [786, 0]
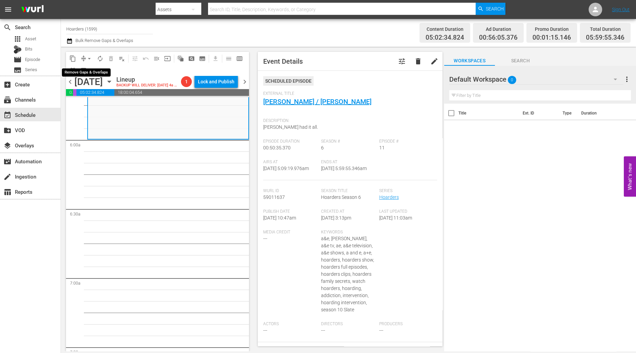
click at [87, 58] on span "arrow_drop_down" at bounding box center [89, 58] width 7 height 7
click at [99, 73] on li "Align to Midnight" at bounding box center [89, 71] width 71 height 11
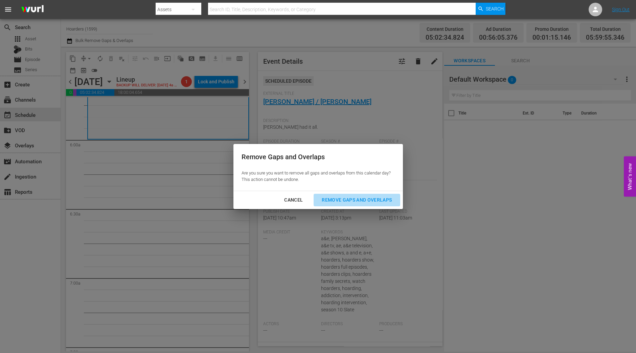
click at [368, 202] on div "Remove Gaps and Overlaps" at bounding box center [357, 200] width 81 height 8
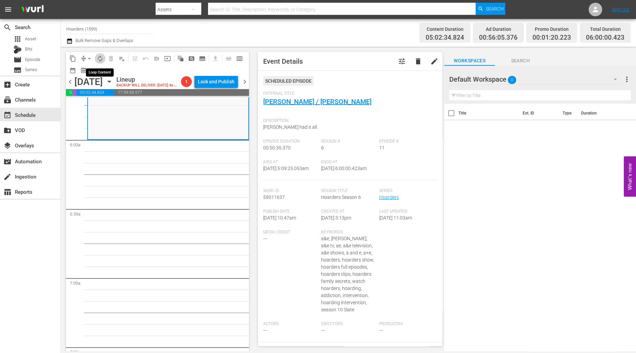
click at [99, 58] on span "autorenew_outlined" at bounding box center [100, 58] width 7 height 7
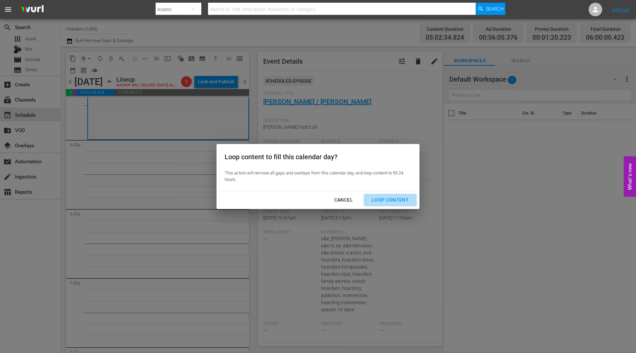
click at [405, 199] on div "Loop Content" at bounding box center [391, 200] width 48 height 8
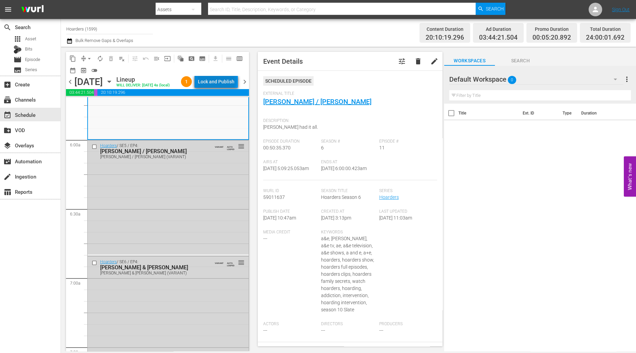
click at [220, 81] on div "Lock and Publish" at bounding box center [216, 81] width 37 height 12
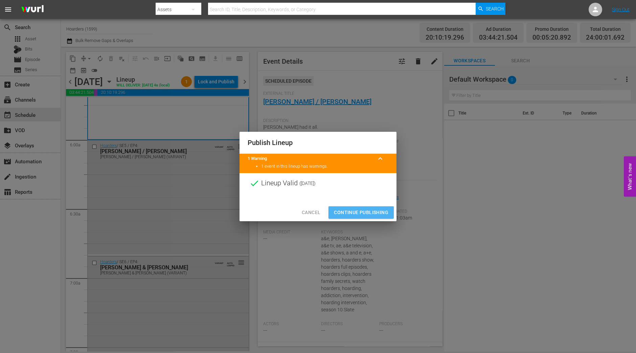
click at [367, 208] on span "Continue Publishing" at bounding box center [361, 212] width 55 height 8
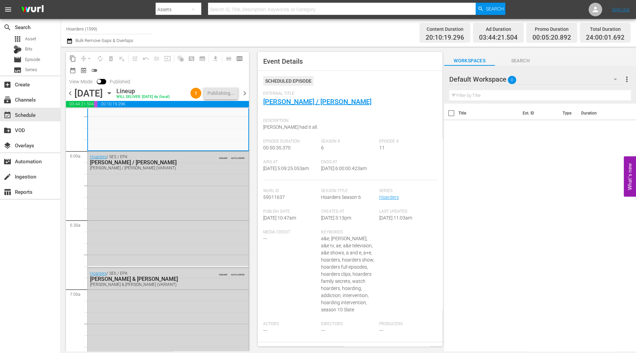
click at [244, 93] on span "chevron_right" at bounding box center [245, 93] width 8 height 8
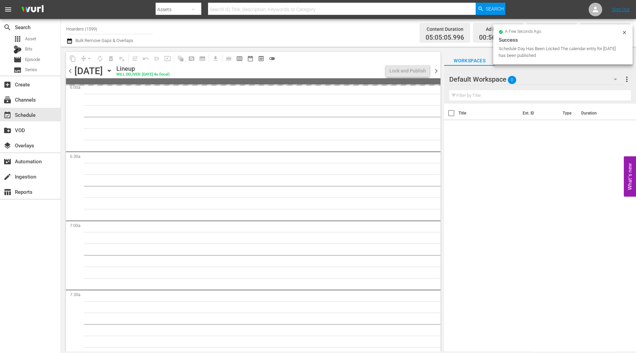
scroll to position [775, 0]
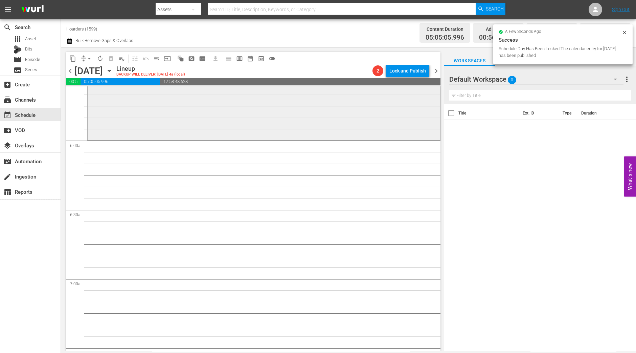
click at [242, 139] on div "Hoarders / SE2 / EP11: June / Doug reorder" at bounding box center [263, 79] width 353 height 121
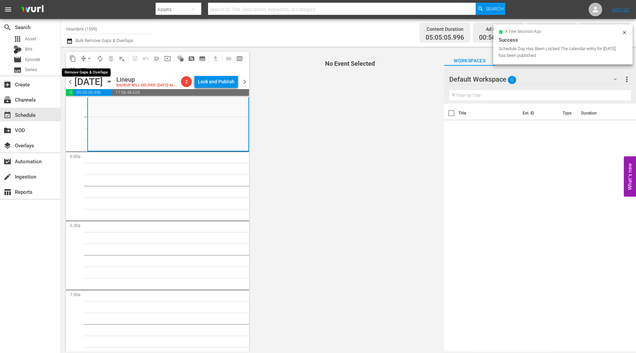
click at [87, 57] on span "arrow_drop_down" at bounding box center [89, 58] width 7 height 7
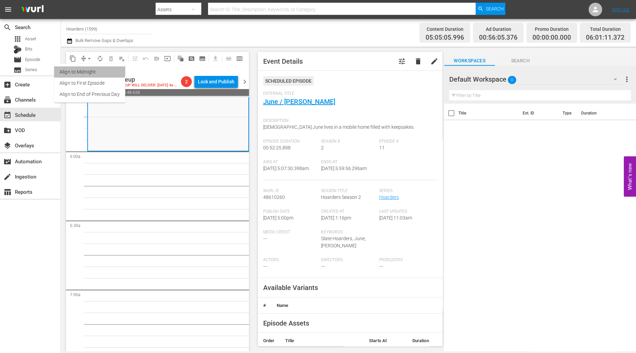
click at [86, 67] on li "Align to Midnight" at bounding box center [89, 71] width 71 height 11
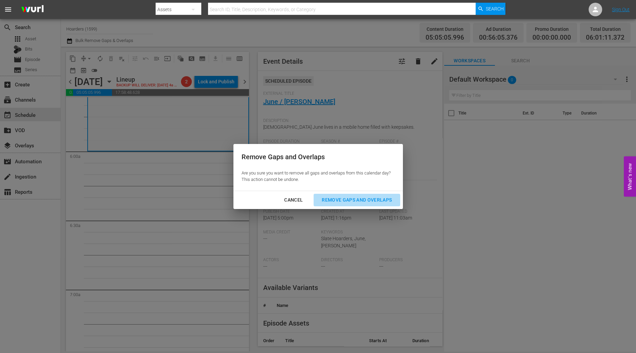
click at [340, 199] on div "Remove Gaps and Overlaps" at bounding box center [357, 200] width 81 height 8
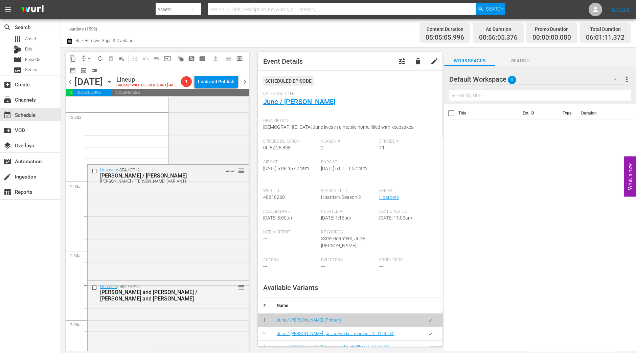
scroll to position [0, 0]
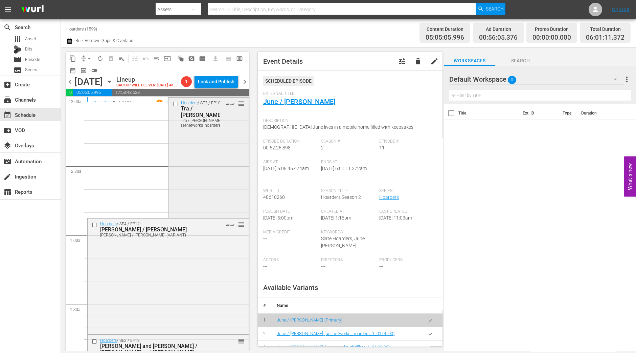
click at [216, 183] on div "Hoarders / SE2 / EP10: Tra / Jill Tra / Jill (aenetworks_hoarders_1_01:00:00) V…" at bounding box center [209, 156] width 80 height 119
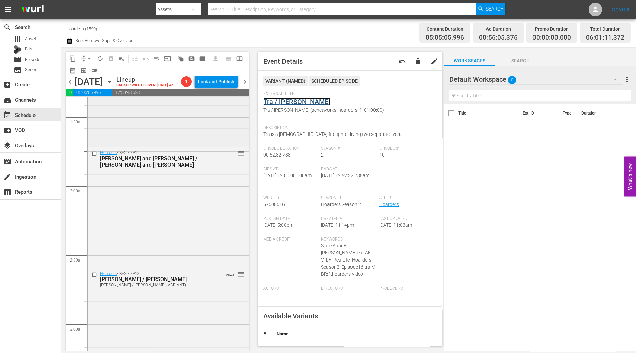
scroll to position [188, 0]
click at [194, 217] on div "Hoarders / SE2 / EP12: Dennis and Nadene / Erin and Malinda reorder" at bounding box center [168, 206] width 161 height 119
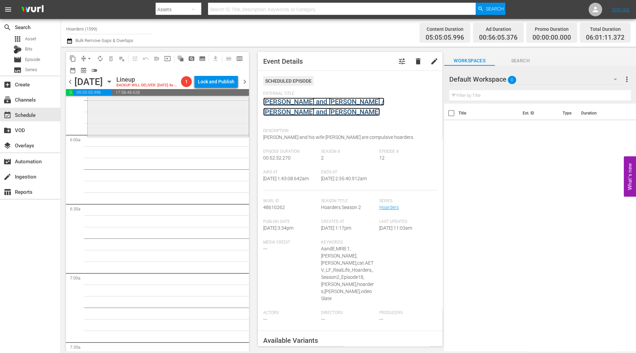
scroll to position [801, 0]
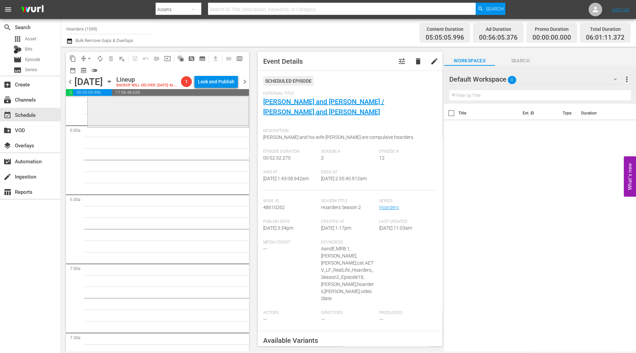
click at [180, 103] on div "Hoarders / SE2 / EP11: June / Doug reorder" at bounding box center [168, 66] width 161 height 119
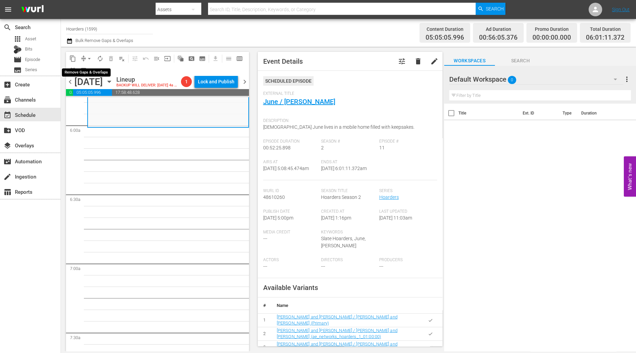
click at [88, 57] on span "arrow_drop_down" at bounding box center [89, 58] width 7 height 7
click at [87, 67] on li "Align to Midnight" at bounding box center [89, 71] width 71 height 11
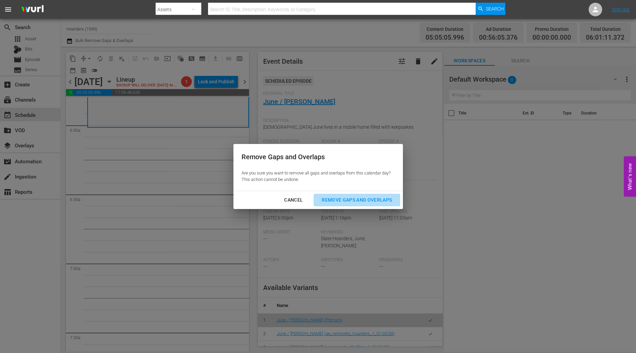
click at [357, 195] on button "Remove Gaps and Overlaps" at bounding box center [357, 200] width 86 height 13
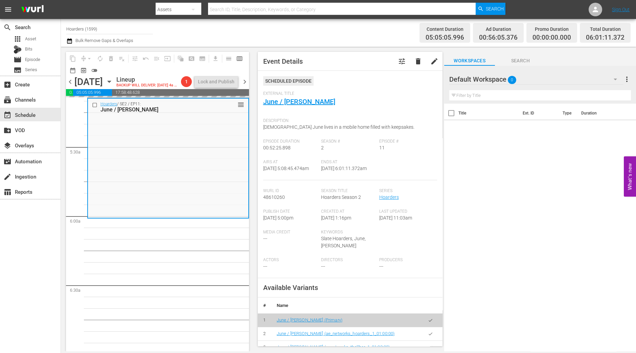
scroll to position [710, 0]
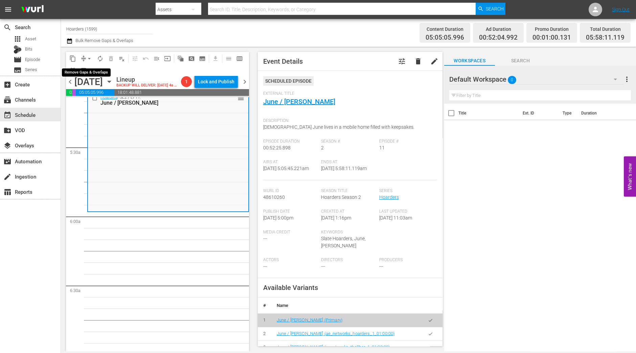
click at [92, 57] on span "arrow_drop_down" at bounding box center [89, 58] width 7 height 7
click at [86, 71] on li "Align to Midnight" at bounding box center [89, 71] width 71 height 11
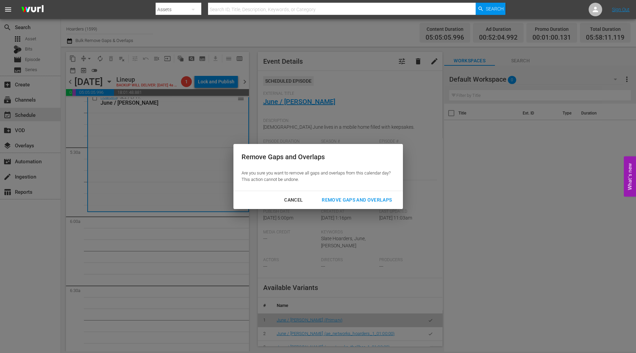
click at [363, 200] on div "Remove Gaps and Overlaps" at bounding box center [357, 200] width 81 height 8
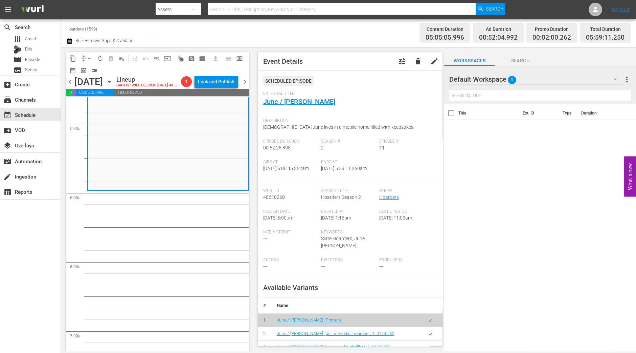
scroll to position [725, 0]
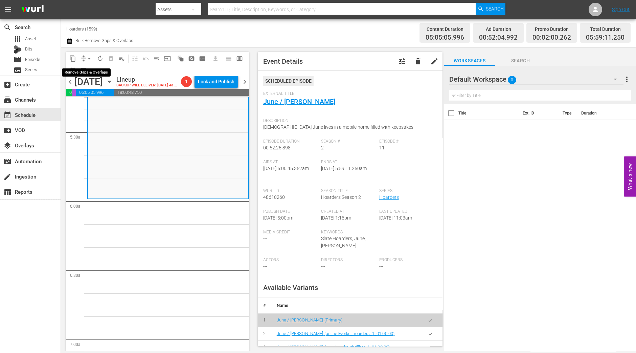
click at [85, 59] on button "arrow_drop_down" at bounding box center [89, 58] width 11 height 11
click at [90, 73] on li "Align to Midnight" at bounding box center [89, 71] width 71 height 11
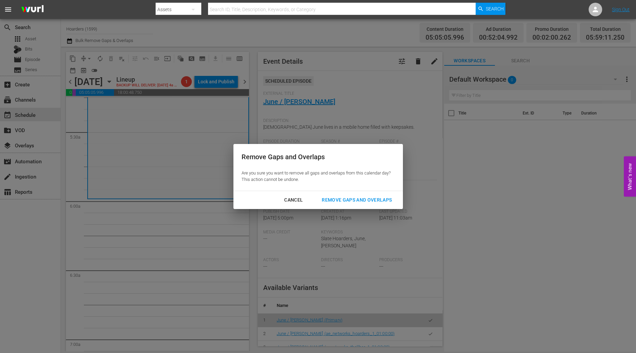
click at [374, 197] on div "Remove Gaps and Overlaps" at bounding box center [357, 200] width 81 height 8
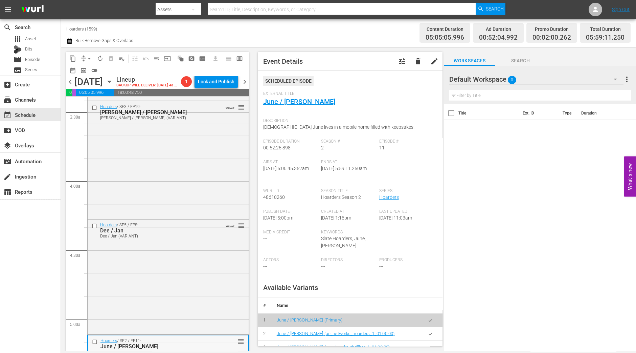
scroll to position [474, 0]
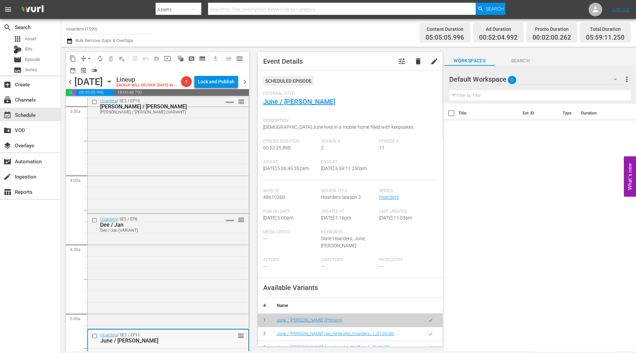
click at [215, 152] on div "Hoarders / SE3 / EP19: Andrew / Lydia Andrew / Lydia (VARIANT) VARIANT reorder" at bounding box center [168, 153] width 161 height 116
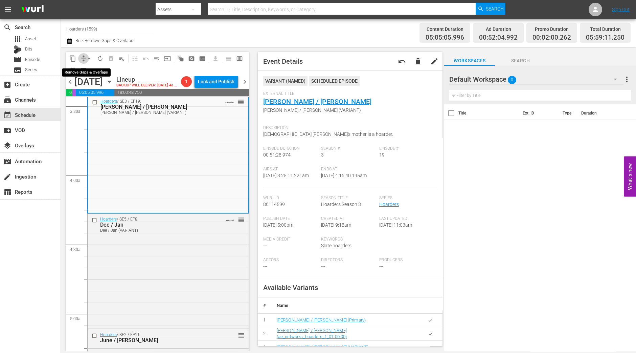
click at [84, 55] on span "compress" at bounding box center [83, 58] width 7 height 7
click at [86, 59] on span "arrow_drop_down" at bounding box center [89, 58] width 7 height 7
click at [94, 70] on li "Align to Midnight" at bounding box center [89, 71] width 71 height 11
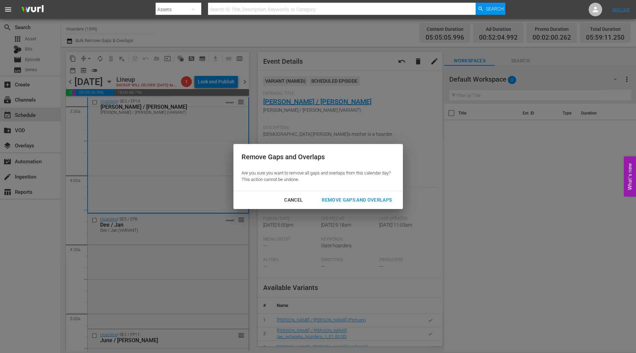
click at [364, 191] on div "Cancel Remove Gaps and Overlaps" at bounding box center [319, 200] width 170 height 18
click at [360, 197] on div "Remove Gaps and Overlaps" at bounding box center [357, 200] width 81 height 8
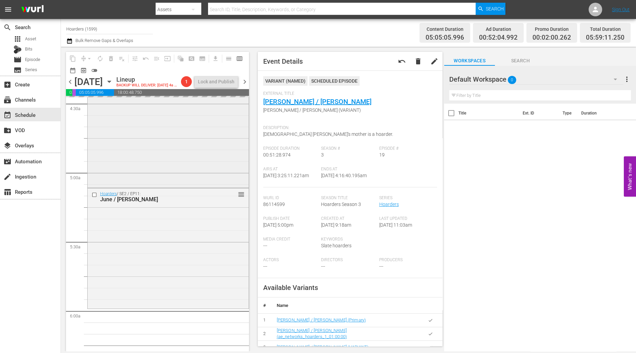
scroll to position [616, 0]
click at [162, 256] on div "Hoarders / SE2 / EP11: June / Doug reorder" at bounding box center [168, 247] width 161 height 119
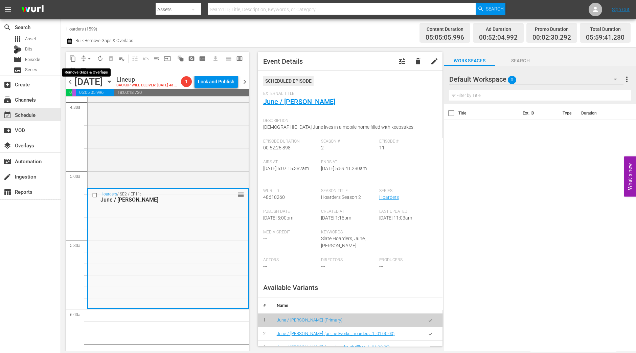
click at [83, 55] on span "compress" at bounding box center [83, 58] width 7 height 7
click at [87, 58] on span "arrow_drop_down" at bounding box center [89, 58] width 7 height 7
click at [87, 69] on li "Align to Midnight" at bounding box center [89, 71] width 71 height 11
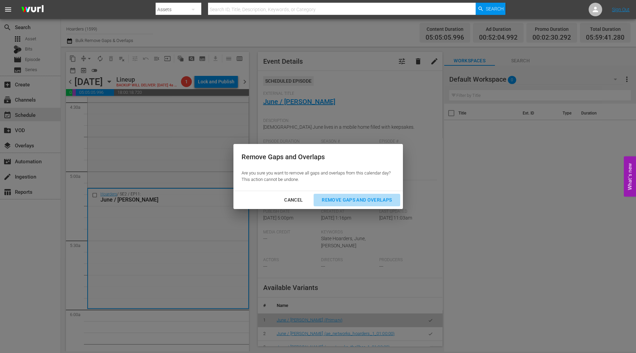
click at [371, 203] on div "Remove Gaps and Overlaps" at bounding box center [357, 200] width 81 height 8
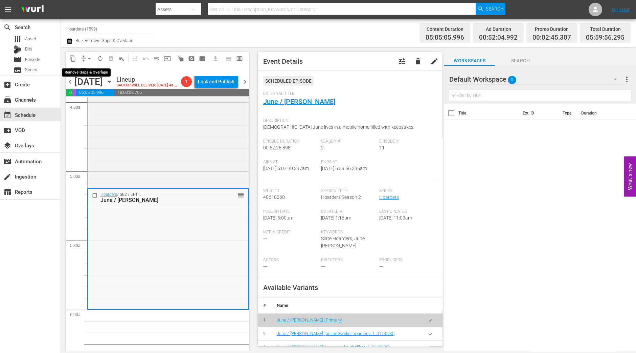
click at [88, 57] on span "arrow_drop_down" at bounding box center [89, 58] width 7 height 7
click at [88, 63] on button "arrow_drop_down" at bounding box center [89, 58] width 11 height 11
click at [87, 55] on span "arrow_drop_down" at bounding box center [89, 58] width 7 height 7
click at [88, 74] on li "Align to Midnight" at bounding box center [89, 71] width 71 height 11
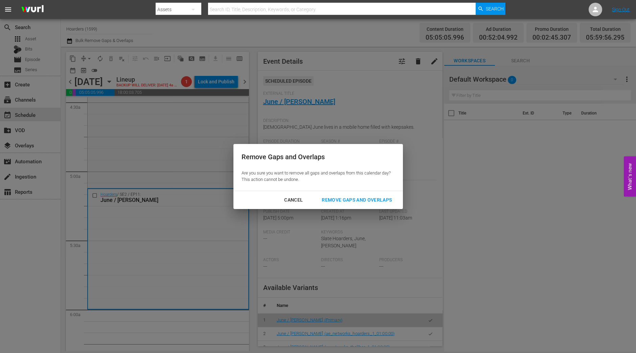
click at [369, 201] on div "Remove Gaps and Overlaps" at bounding box center [357, 200] width 81 height 8
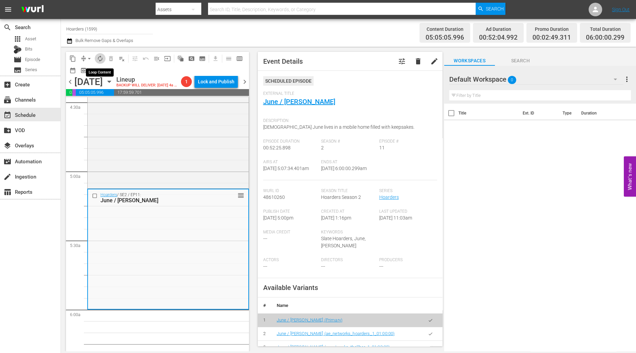
click at [98, 55] on button "autorenew_outlined" at bounding box center [100, 58] width 11 height 11
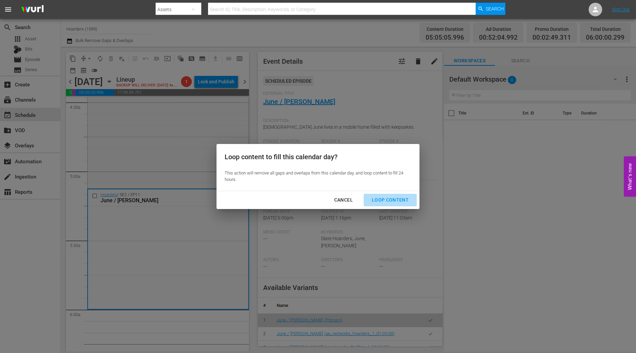
click at [403, 203] on div "Loop Content" at bounding box center [391, 200] width 48 height 8
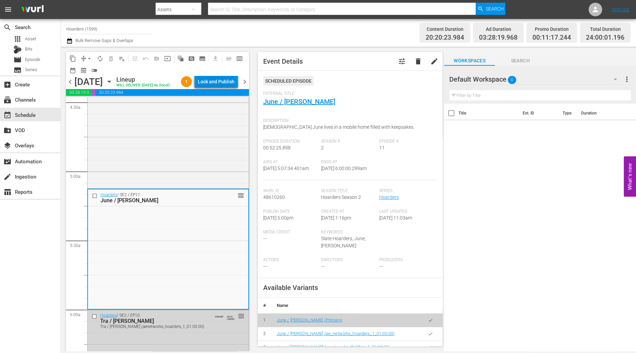
click at [217, 79] on div "Lock and Publish" at bounding box center [216, 81] width 37 height 12
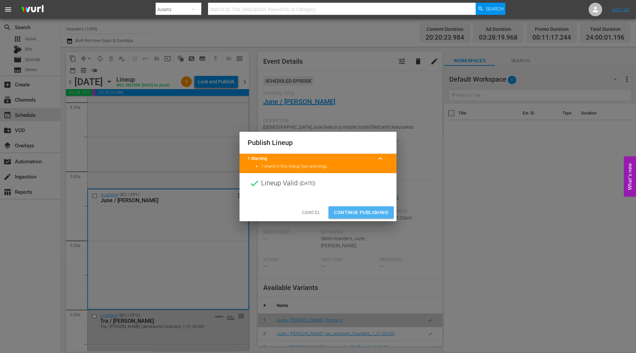
click at [359, 211] on span "Continue Publishing" at bounding box center [361, 212] width 55 height 8
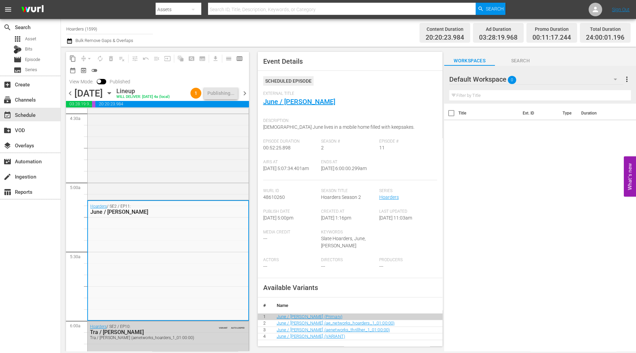
click at [244, 92] on span "chevron_right" at bounding box center [245, 93] width 8 height 8
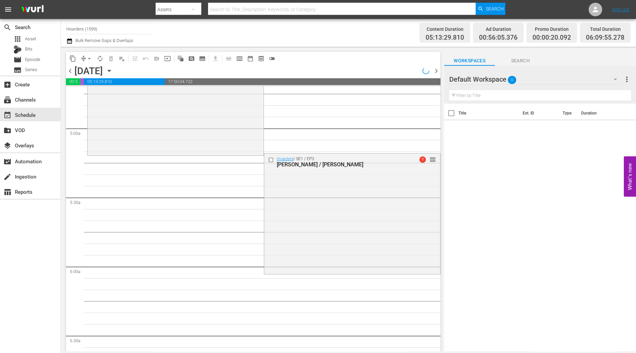
scroll to position [625, 0]
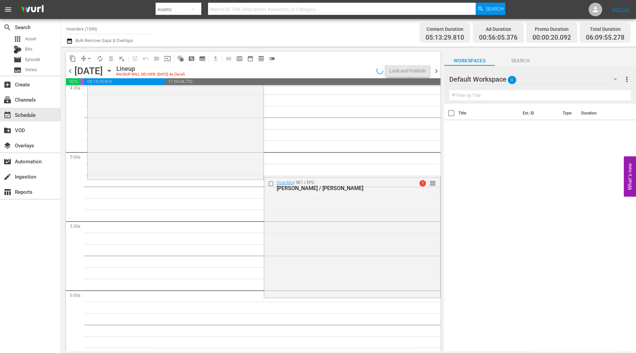
click at [313, 229] on div "Hoarders / SE1 / EP3: Tara / Betty 1 reorder" at bounding box center [352, 237] width 176 height 120
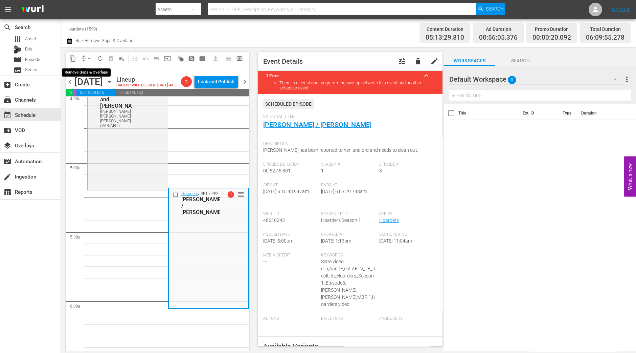
click at [88, 59] on span "arrow_drop_down" at bounding box center [89, 58] width 7 height 7
click at [91, 71] on li "Align to Midnight" at bounding box center [90, 71] width 56 height 11
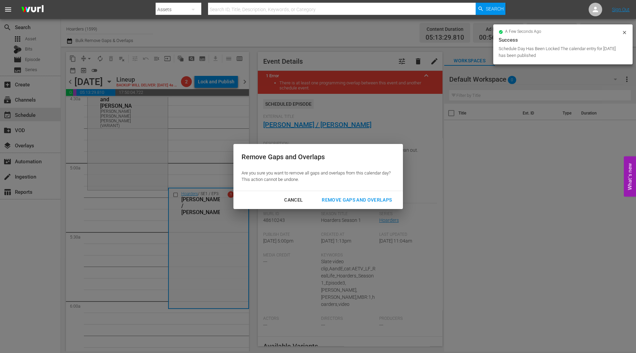
click at [358, 190] on div "Remove Gaps and Overlaps Are you sure you want to remove all gaps and overlaps …" at bounding box center [319, 167] width 170 height 47
click at [354, 197] on div "Remove Gaps and Overlaps" at bounding box center [357, 200] width 81 height 8
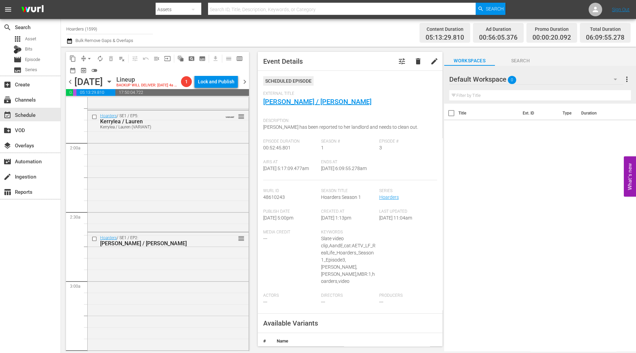
scroll to position [0, 0]
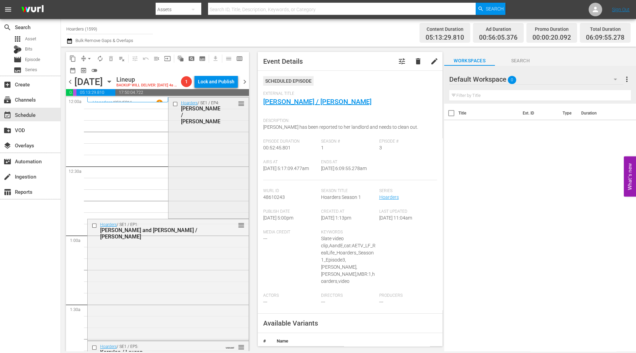
click at [211, 173] on div "Hoarders / SE1 / EP4: Jake / Shirley reorder" at bounding box center [209, 157] width 80 height 120
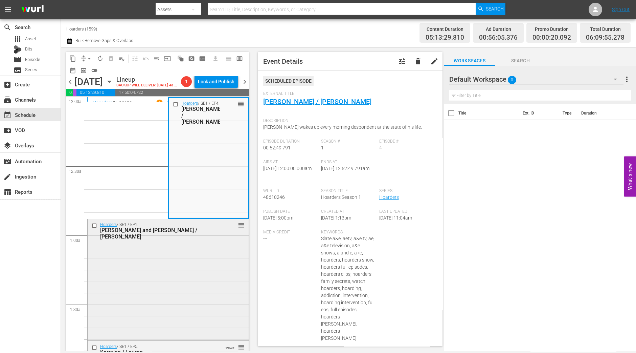
click at [210, 240] on div "Jennifer and Ron / Jill" at bounding box center [157, 233] width 115 height 13
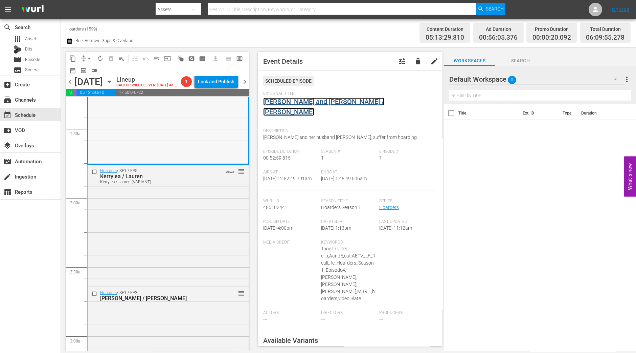
scroll to position [178, 0]
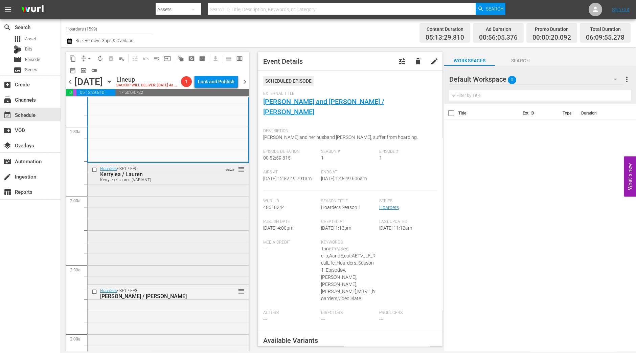
click at [222, 208] on div "Hoarders / SE1 / EP5: Kerrylea / Lauren Kerrylea / Lauren (VARIANT) VARIANT reo…" at bounding box center [168, 223] width 161 height 120
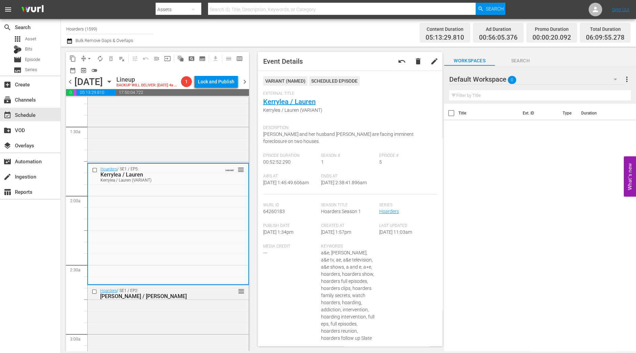
click at [317, 111] on span "Kerrylea / Lauren (VARIANT)" at bounding box center [348, 110] width 171 height 7
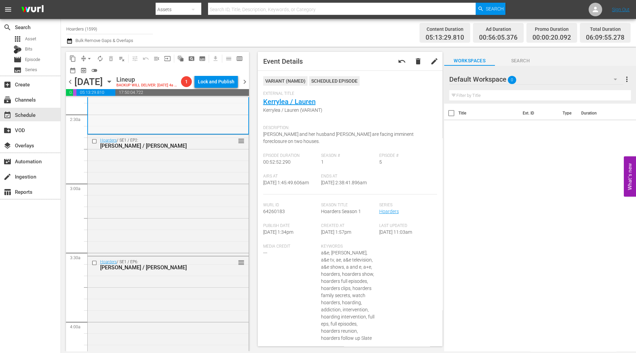
scroll to position [330, 0]
click at [190, 209] on div "Hoarders / SE1 / EP2: Linda / Steven reorder" at bounding box center [168, 193] width 161 height 120
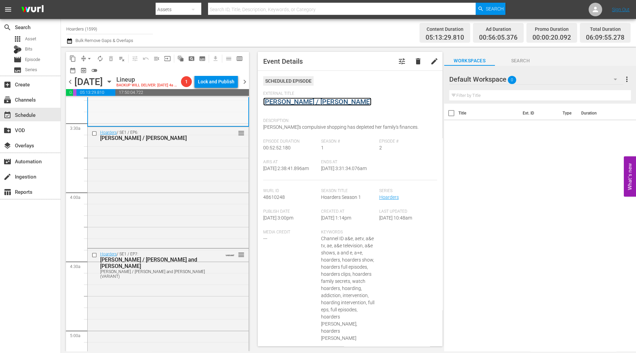
scroll to position [459, 0]
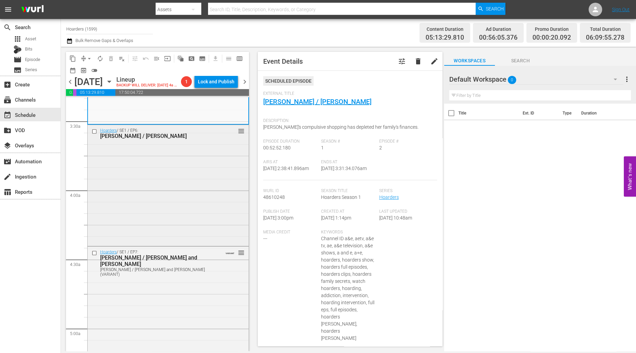
click at [201, 198] on div "Hoarders / SE1 / EP6: Patty / Bill reorder" at bounding box center [168, 185] width 161 height 120
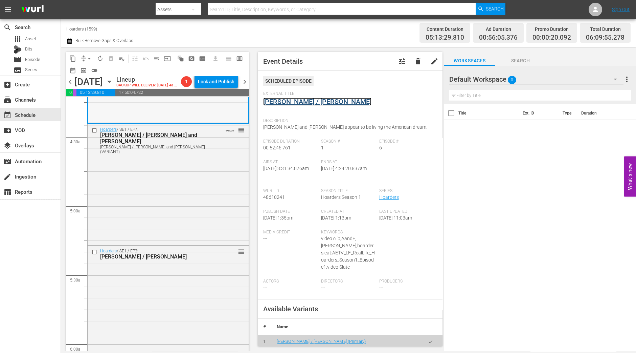
scroll to position [582, 0]
click at [173, 184] on div "Hoarders / SE1 / EP7: Paul / Missy and Alex Paul / Missy and Alex (VARIANT) VAR…" at bounding box center [168, 184] width 161 height 120
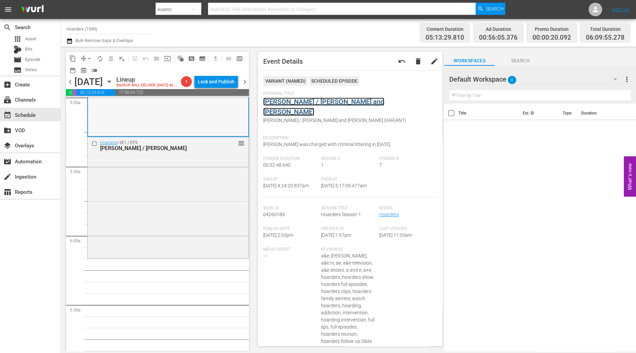
scroll to position [690, 0]
click at [204, 189] on div "Hoarders / SE1 / EP3: Tara / Betty reorder" at bounding box center [168, 197] width 161 height 120
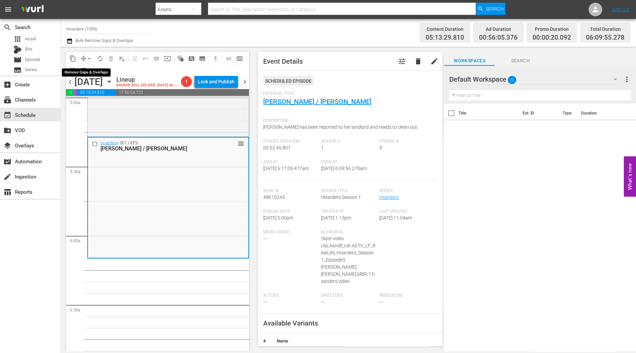
click at [86, 55] on span "arrow_drop_down" at bounding box center [89, 58] width 7 height 7
click at [90, 69] on li "Align to Midnight" at bounding box center [89, 71] width 71 height 11
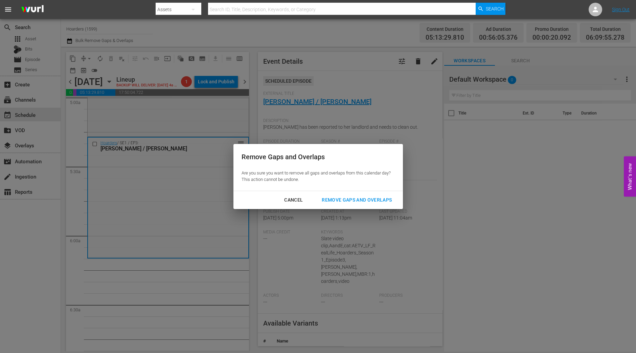
click at [343, 199] on div "Remove Gaps and Overlaps" at bounding box center [357, 200] width 81 height 8
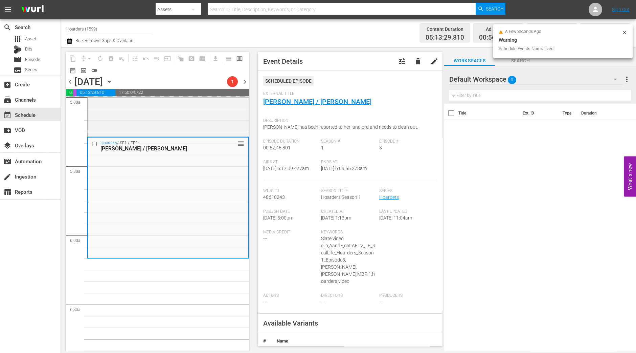
click at [343, 194] on span "Season Title" at bounding box center [348, 190] width 55 height 5
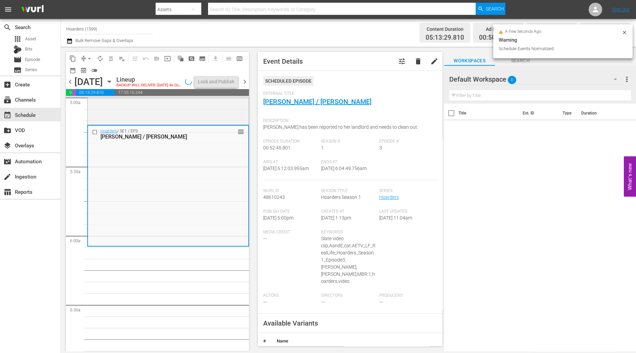
scroll to position [679, 0]
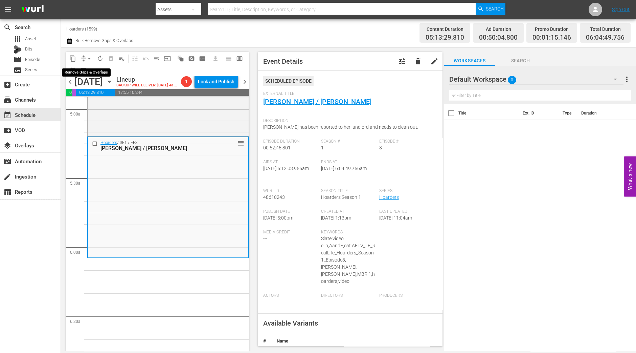
click at [86, 60] on span "arrow_drop_down" at bounding box center [89, 58] width 7 height 7
click at [95, 72] on li "Align to Midnight" at bounding box center [89, 71] width 71 height 11
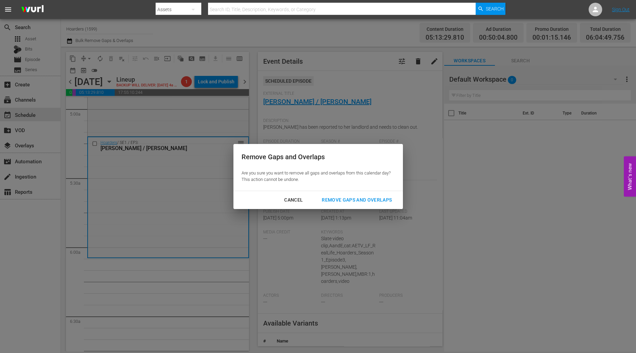
click at [367, 201] on div "Remove Gaps and Overlaps" at bounding box center [357, 200] width 81 height 8
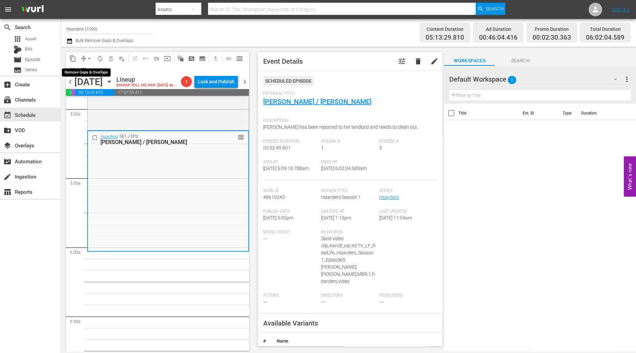
click at [86, 58] on span "arrow_drop_down" at bounding box center [89, 58] width 7 height 7
click at [89, 70] on li "Align to Midnight" at bounding box center [89, 71] width 71 height 11
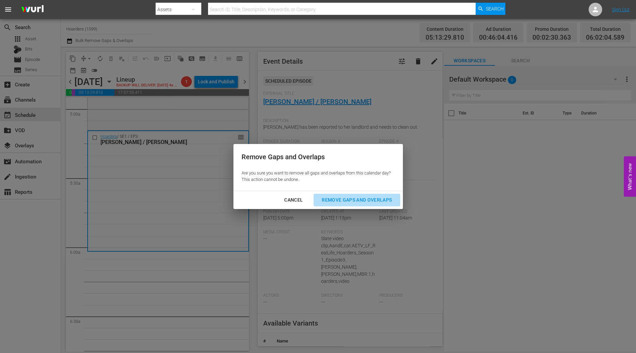
click at [383, 200] on div "Remove Gaps and Overlaps" at bounding box center [357, 200] width 81 height 8
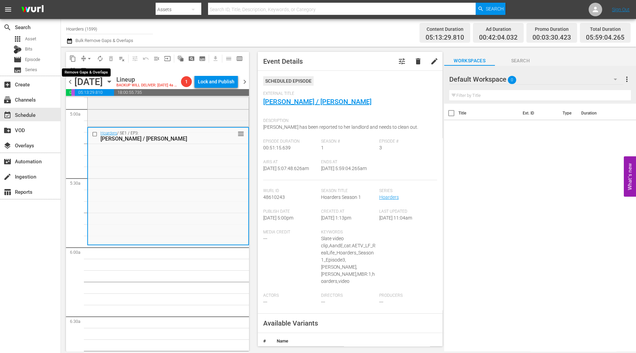
click at [86, 57] on span "arrow_drop_down" at bounding box center [89, 58] width 7 height 7
click at [90, 70] on li "Align to Midnight" at bounding box center [89, 71] width 71 height 11
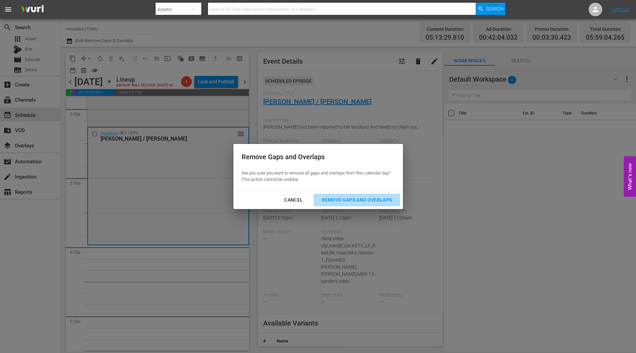
click at [374, 204] on button "Remove Gaps and Overlaps" at bounding box center [357, 200] width 86 height 13
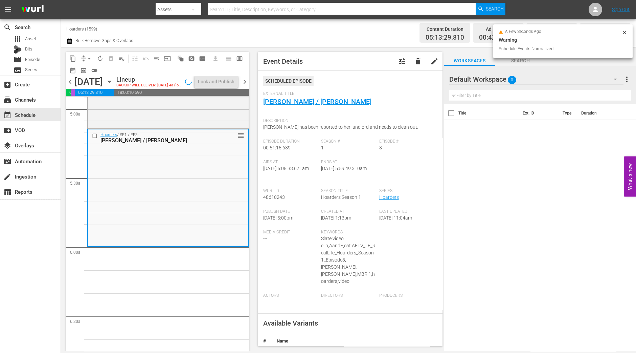
scroll to position [690, 0]
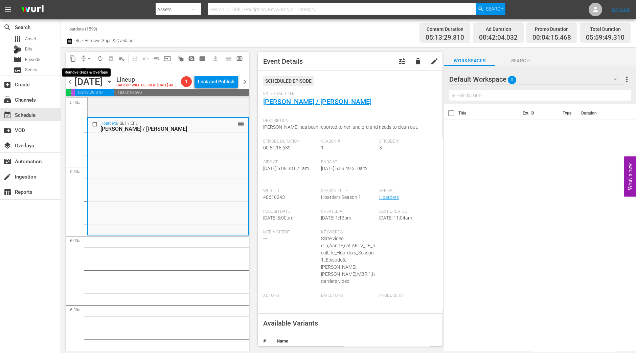
click at [87, 61] on span "arrow_drop_down" at bounding box center [89, 58] width 7 height 7
click at [87, 70] on li "Align to Midnight" at bounding box center [89, 71] width 71 height 11
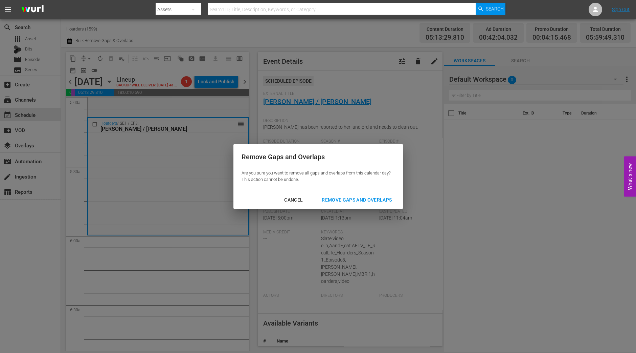
click at [360, 199] on div "Remove Gaps and Overlaps" at bounding box center [357, 200] width 81 height 8
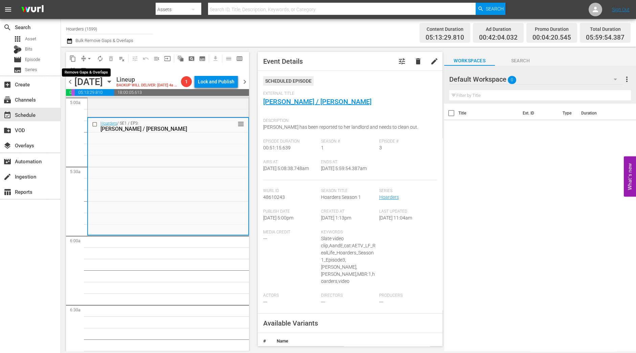
click at [83, 53] on button "compress" at bounding box center [83, 58] width 11 height 11
click at [88, 57] on span "arrow_drop_down" at bounding box center [89, 58] width 7 height 7
click at [87, 71] on li "Align to Midnight" at bounding box center [89, 71] width 71 height 11
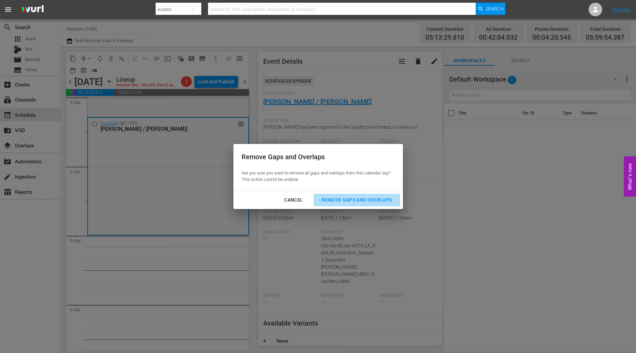
click at [370, 198] on div "Remove Gaps and Overlaps" at bounding box center [357, 200] width 81 height 8
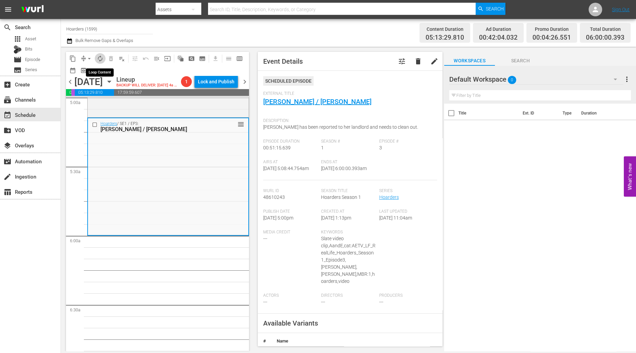
click at [102, 57] on span "autorenew_outlined" at bounding box center [100, 58] width 7 height 7
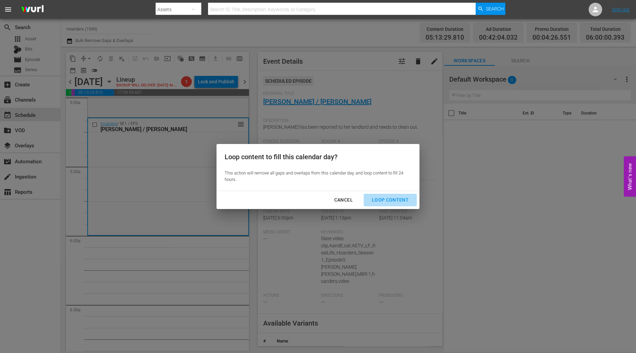
click at [396, 200] on div "Loop Content" at bounding box center [391, 200] width 48 height 8
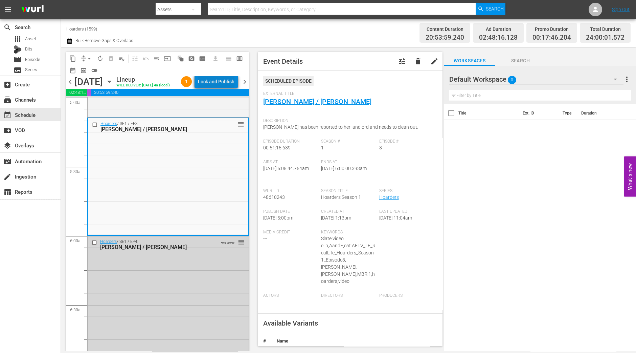
click at [224, 78] on div "Lock and Publish" at bounding box center [216, 81] width 37 height 12
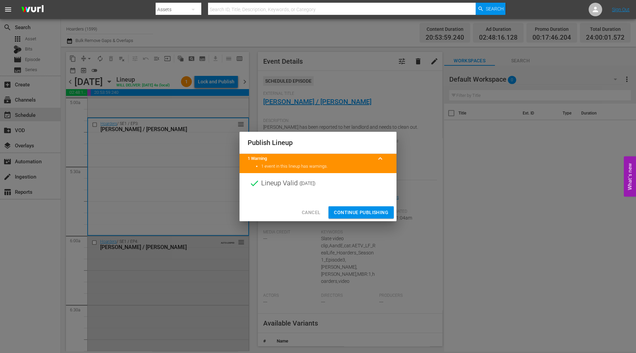
click at [374, 200] on div at bounding box center [318, 198] width 157 height 10
click at [366, 210] on span "Continue Publishing" at bounding box center [361, 212] width 55 height 8
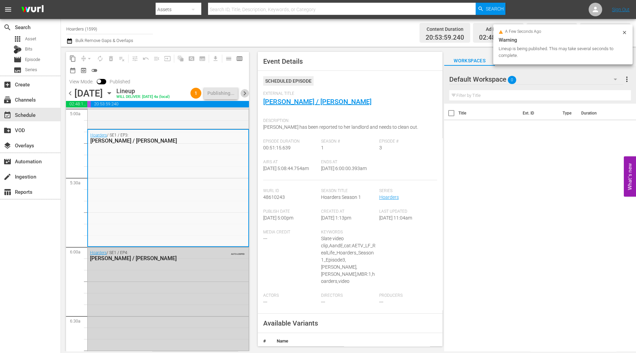
click at [244, 93] on span "chevron_right" at bounding box center [245, 93] width 8 height 8
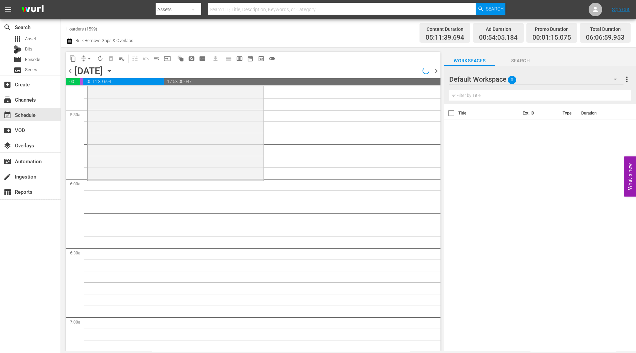
scroll to position [679, 0]
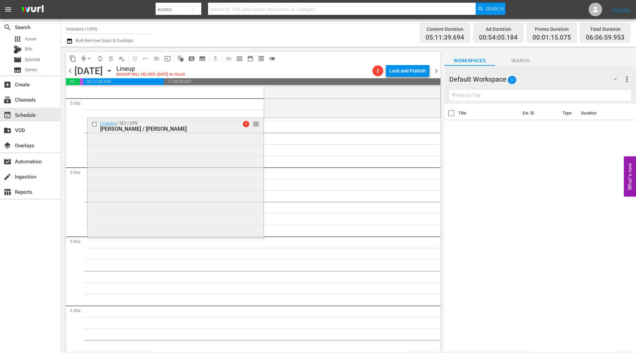
click at [207, 151] on div "Hoarders / SE2 / EP9: Gail / Warren 1 reorder" at bounding box center [176, 177] width 176 height 119
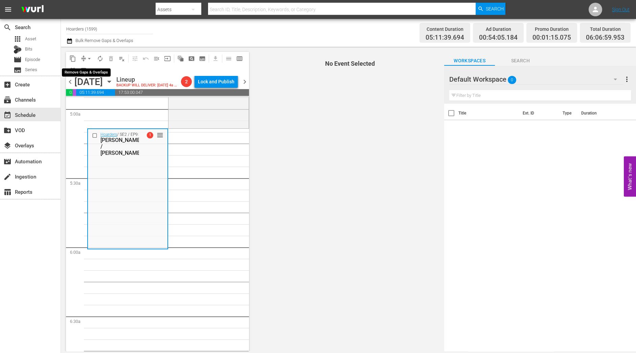
click at [91, 58] on span "arrow_drop_down" at bounding box center [89, 58] width 7 height 7
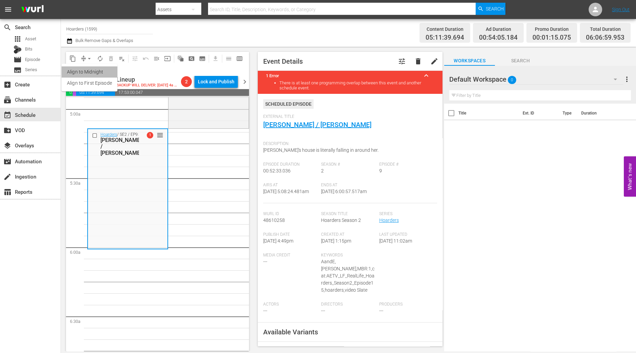
click at [89, 68] on li "Align to Midnight" at bounding box center [90, 71] width 56 height 11
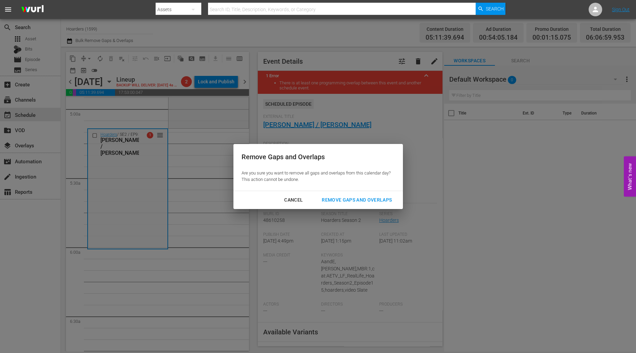
click at [382, 195] on button "Remove Gaps and Overlaps" at bounding box center [357, 200] width 86 height 13
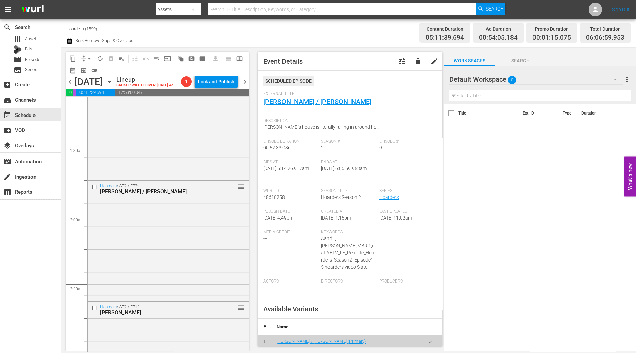
scroll to position [0, 0]
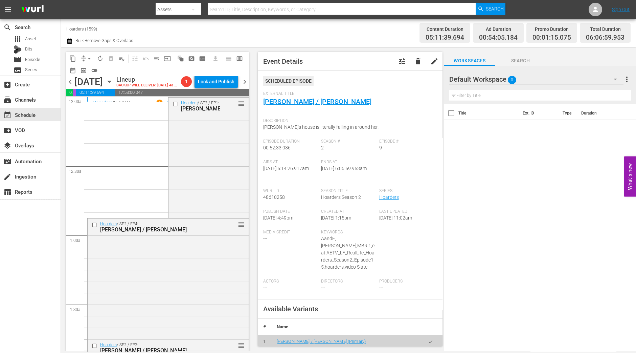
click at [211, 128] on div "Hoarders / SE2 / EP1: Augustine reorder" at bounding box center [209, 156] width 80 height 119
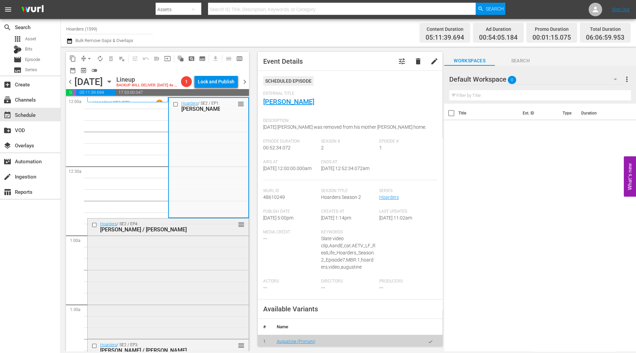
click at [209, 240] on div "Hoarders / SE2 / EP4: Bob / Richard reorder" at bounding box center [168, 277] width 161 height 119
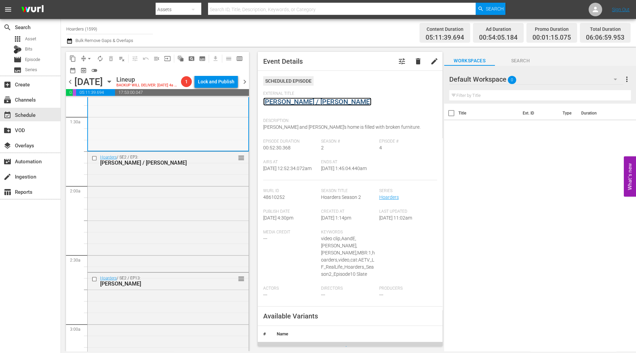
scroll to position [190, 0]
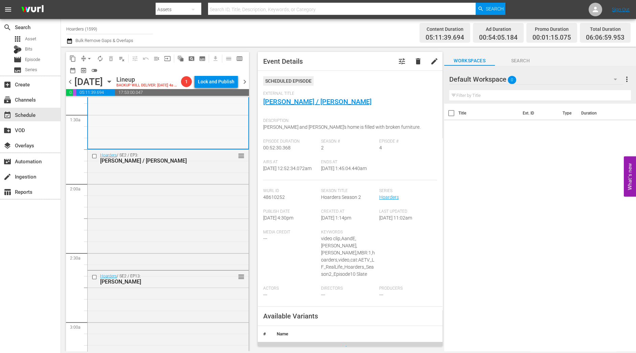
click at [166, 183] on div "Hoarders / SE2 / EP3: Chris / Dale reorder" at bounding box center [168, 209] width 161 height 119
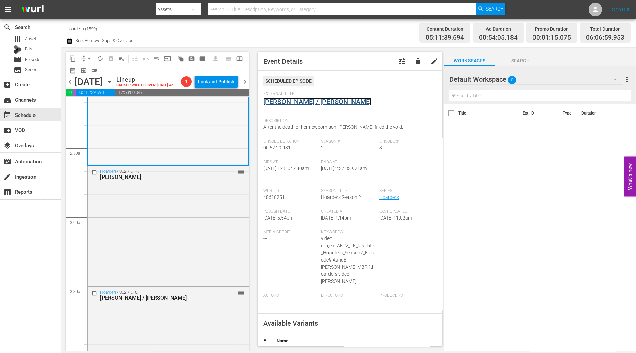
scroll to position [298, 0]
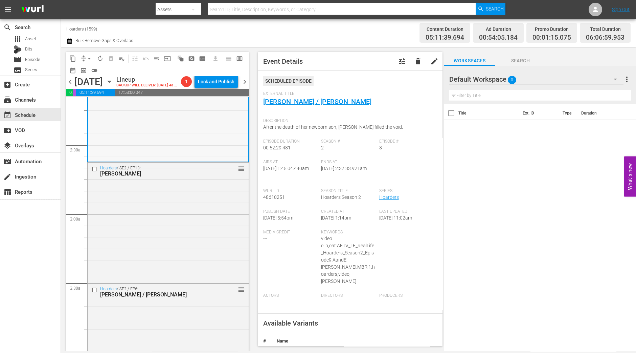
click at [200, 184] on div "Hoarders / SE2 / EP13: Claudie reorder" at bounding box center [168, 221] width 161 height 119
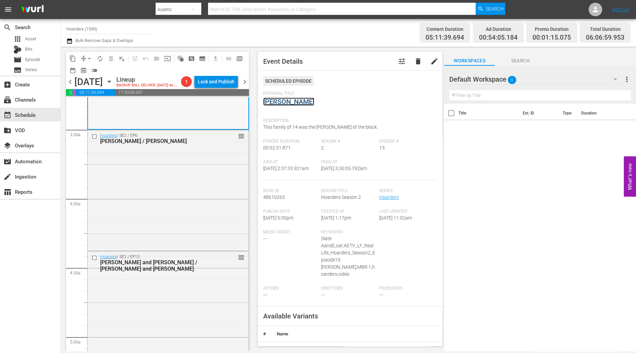
scroll to position [452, 0]
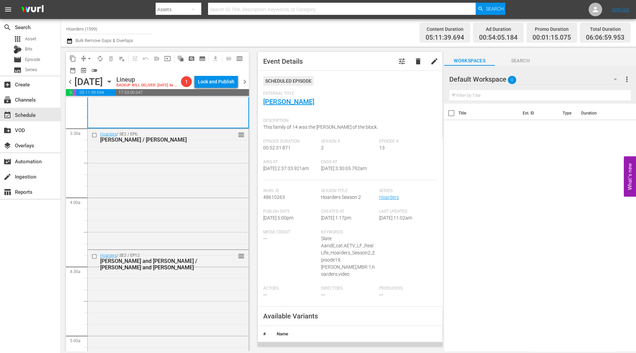
click at [180, 182] on div "Hoarders / SE2 / EP6: Deborah / Jim reorder" at bounding box center [168, 188] width 161 height 119
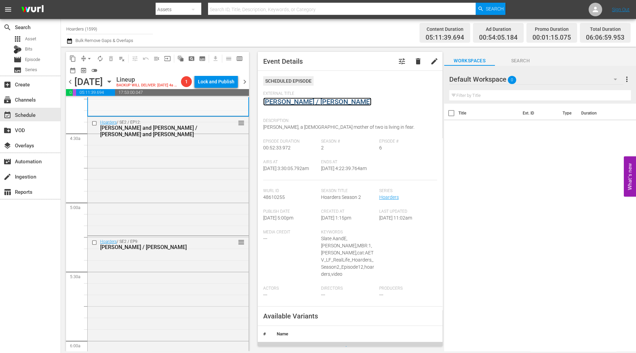
scroll to position [586, 0]
click at [177, 182] on div "Hoarders / SE2 / EP12: Dennis and Nadene / Erin and Malinda reorder" at bounding box center [168, 174] width 161 height 117
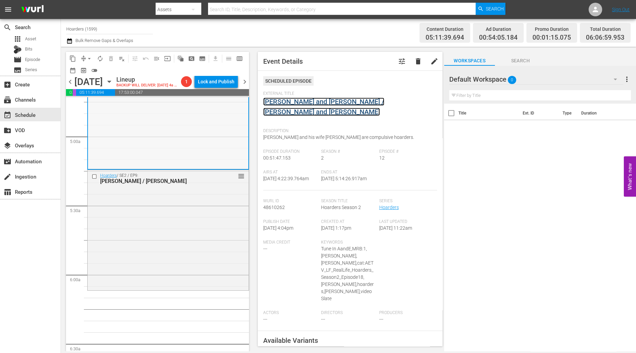
scroll to position [675, 0]
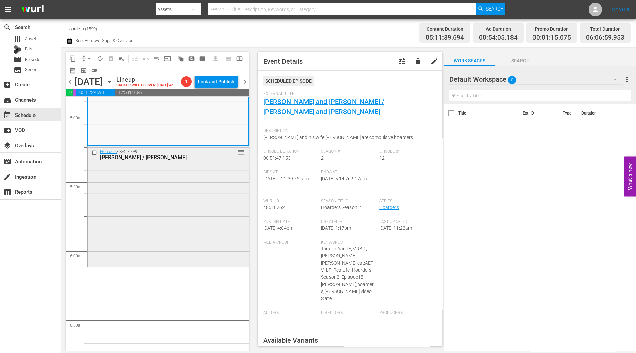
click at [192, 180] on div "Hoarders / SE2 / EP9: Gail / Warren reorder" at bounding box center [168, 205] width 161 height 119
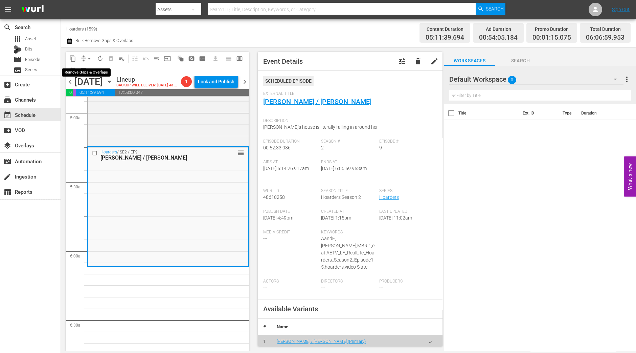
click at [88, 58] on span "arrow_drop_down" at bounding box center [89, 58] width 7 height 7
click at [90, 67] on li "Align to Midnight" at bounding box center [89, 71] width 71 height 11
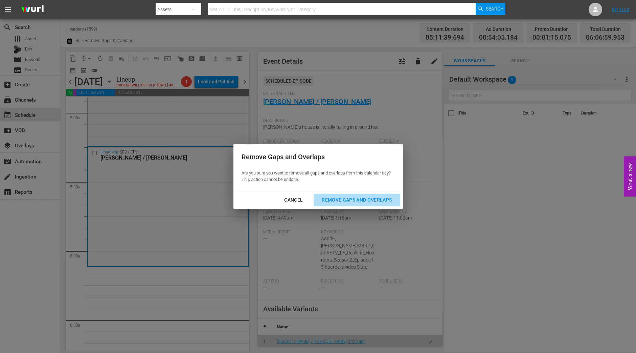
click at [338, 196] on div "Remove Gaps and Overlaps" at bounding box center [357, 200] width 81 height 8
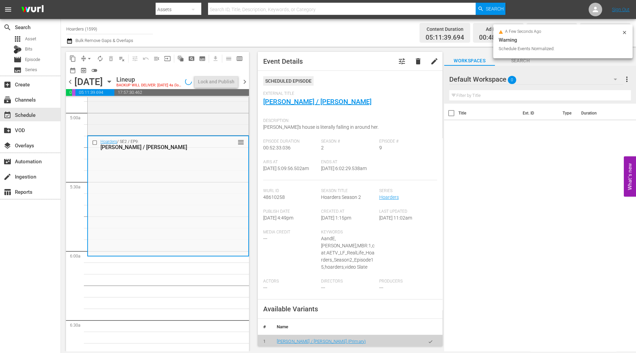
scroll to position [664, 0]
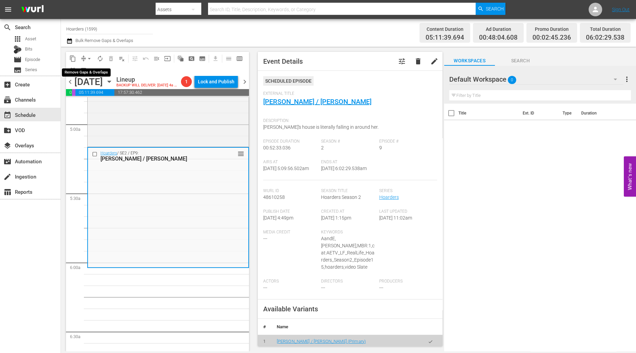
click at [89, 58] on span "arrow_drop_down" at bounding box center [89, 58] width 7 height 7
click at [89, 67] on li "Align to Midnight" at bounding box center [89, 71] width 71 height 11
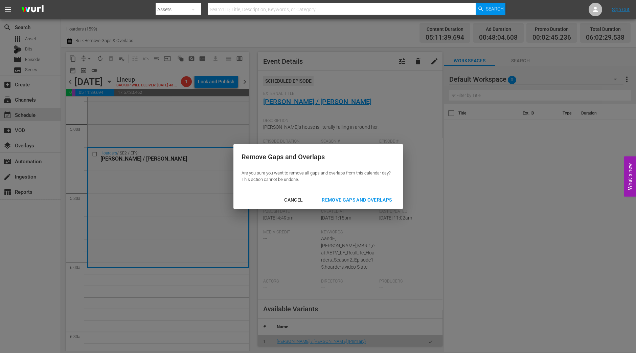
click at [347, 196] on div "Remove Gaps and Overlaps" at bounding box center [357, 200] width 81 height 8
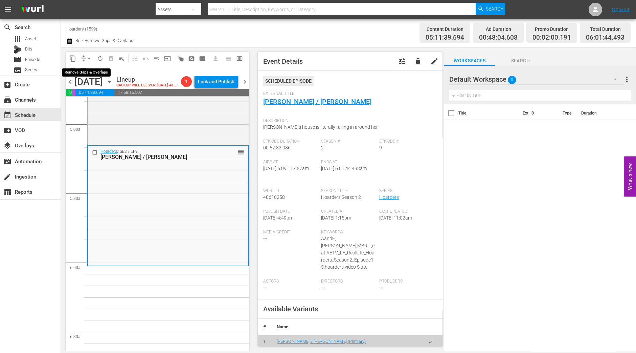
click at [90, 56] on span "arrow_drop_down" at bounding box center [89, 58] width 7 height 7
click at [86, 75] on li "Align to Midnight" at bounding box center [89, 71] width 71 height 11
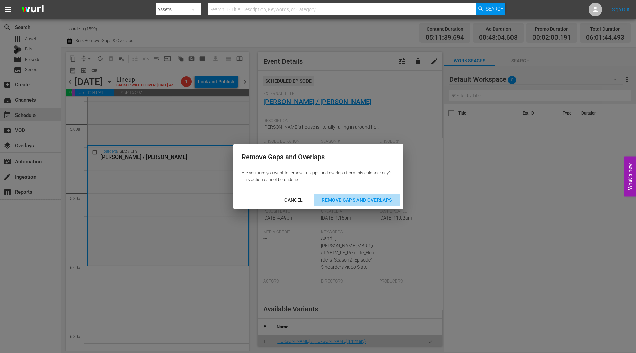
click at [367, 201] on div "Remove Gaps and Overlaps" at bounding box center [357, 200] width 81 height 8
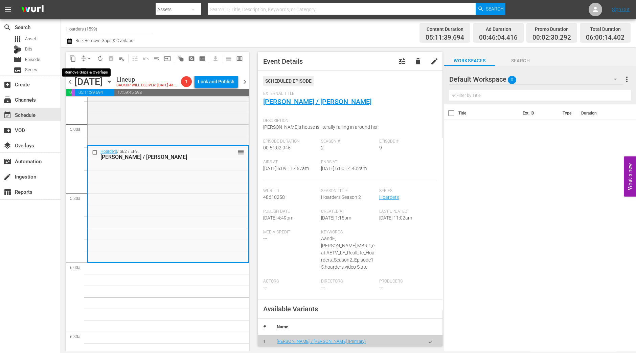
click at [88, 60] on span "arrow_drop_down" at bounding box center [89, 58] width 7 height 7
click at [91, 69] on li "Align to Midnight" at bounding box center [89, 71] width 71 height 11
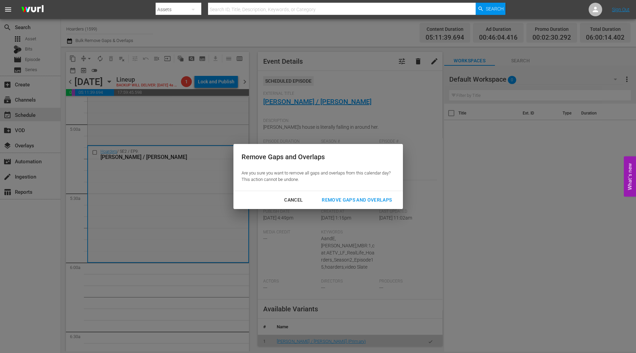
click at [377, 199] on div "Remove Gaps and Overlaps" at bounding box center [357, 200] width 81 height 8
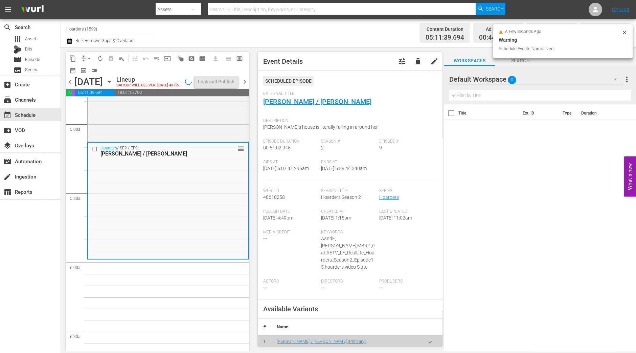
scroll to position [675, 0]
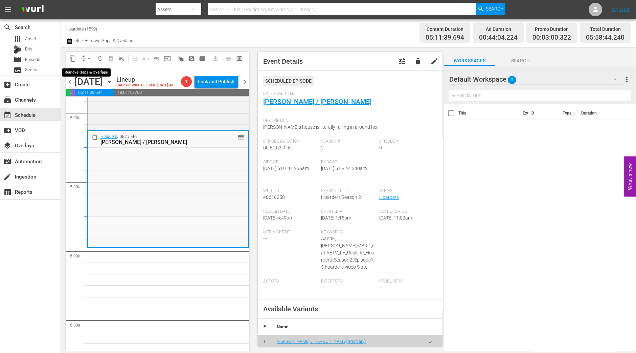
click at [89, 60] on span "arrow_drop_down" at bounding box center [89, 58] width 7 height 7
click at [87, 70] on li "Align to Midnight" at bounding box center [89, 71] width 71 height 11
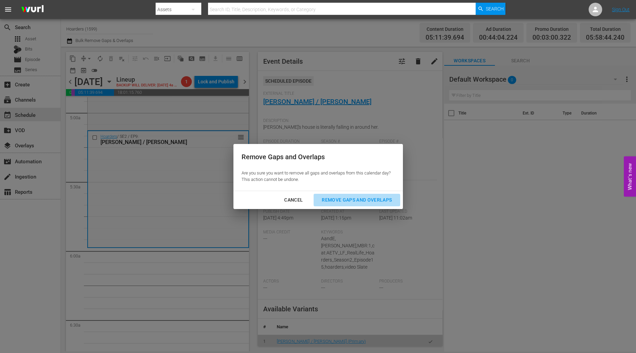
click at [362, 199] on div "Remove Gaps and Overlaps" at bounding box center [357, 200] width 81 height 8
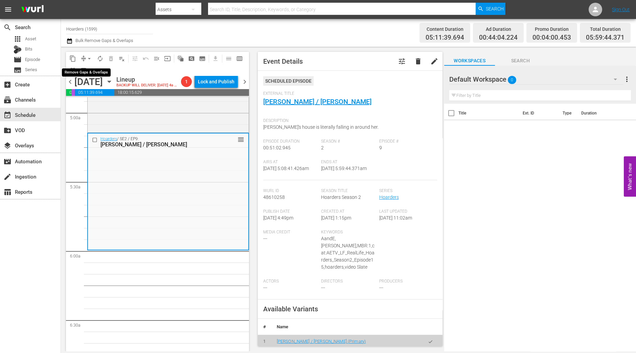
click at [88, 58] on span "arrow_drop_down" at bounding box center [89, 58] width 7 height 7
click at [86, 72] on li "Align to Midnight" at bounding box center [89, 71] width 71 height 11
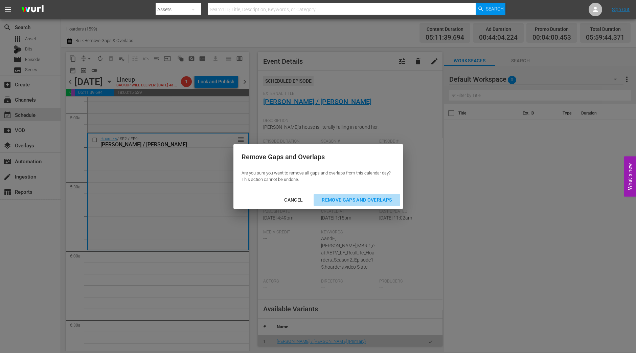
click at [383, 195] on button "Remove Gaps and Overlaps" at bounding box center [357, 200] width 86 height 13
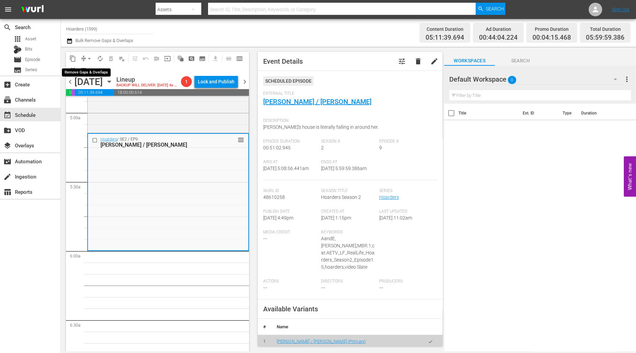
click at [86, 62] on button "arrow_drop_down" at bounding box center [89, 58] width 11 height 11
click at [90, 70] on li "Align to Midnight" at bounding box center [89, 71] width 71 height 11
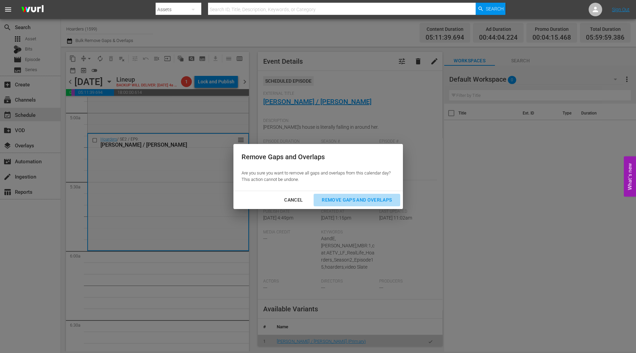
click at [378, 202] on div "Remove Gaps and Overlaps" at bounding box center [357, 200] width 81 height 8
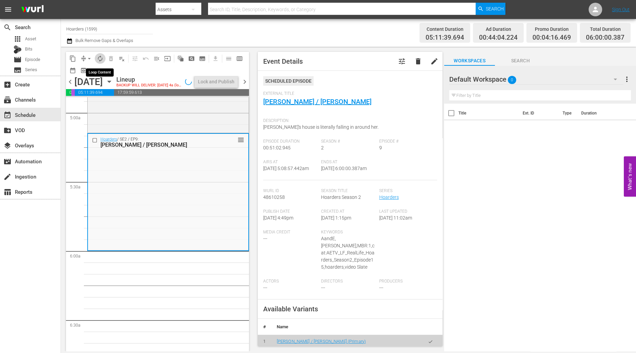
click at [96, 58] on button "autorenew_outlined" at bounding box center [100, 58] width 11 height 11
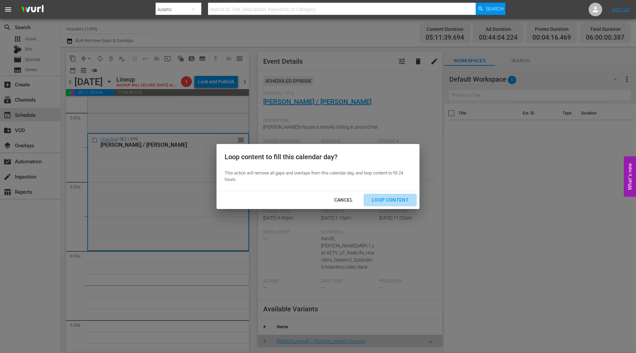
click at [395, 199] on div "Loop Content" at bounding box center [391, 200] width 48 height 8
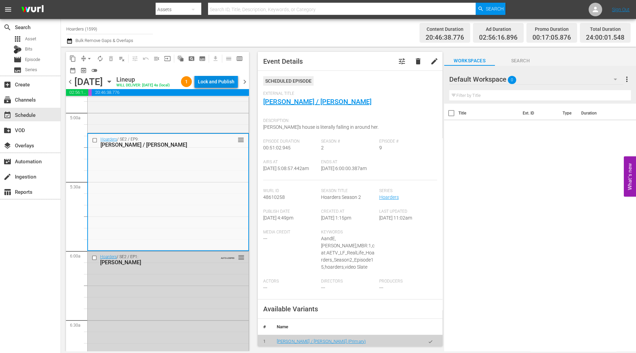
click at [211, 81] on div "Lock and Publish" at bounding box center [216, 81] width 37 height 12
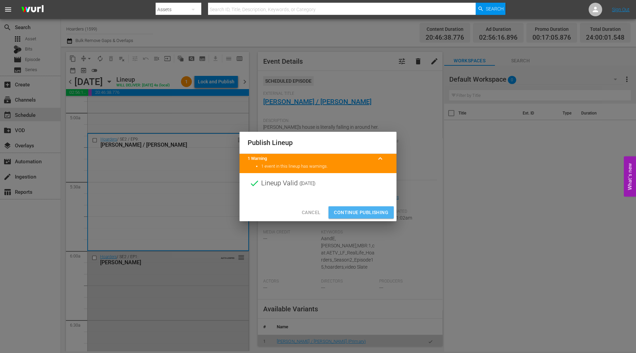
click at [373, 208] on button "Continue Publishing" at bounding box center [361, 212] width 65 height 13
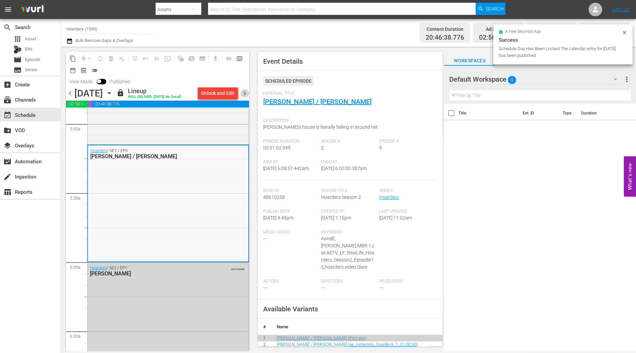
click at [248, 93] on span "chevron_right" at bounding box center [245, 93] width 8 height 8
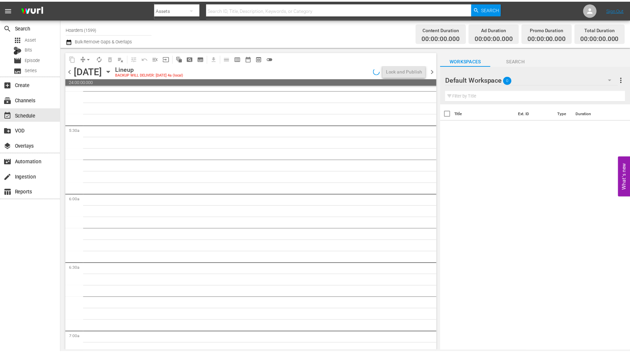
scroll to position [710, 0]
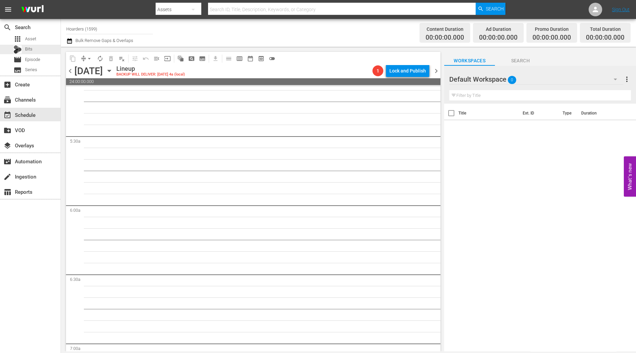
click at [48, 43] on div "apps Asset" at bounding box center [30, 38] width 61 height 9
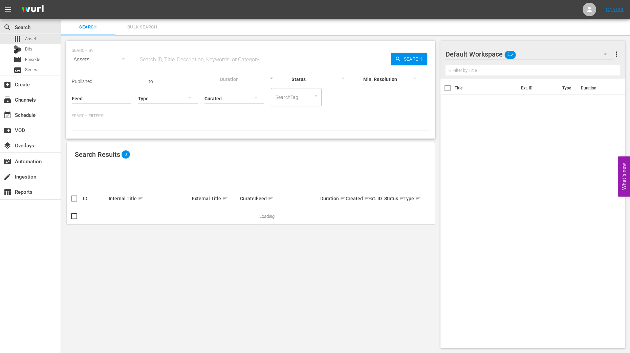
click at [140, 25] on span "Bulk Search" at bounding box center [142, 27] width 46 height 8
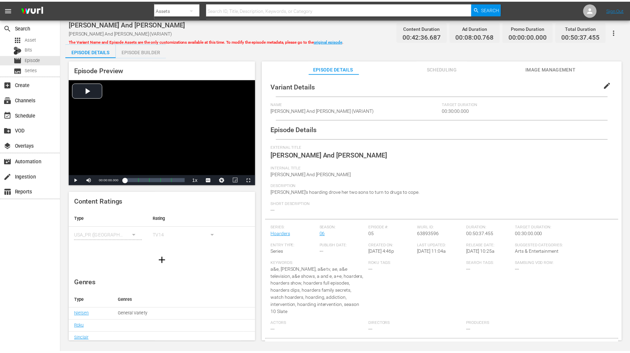
scroll to position [67, 0]
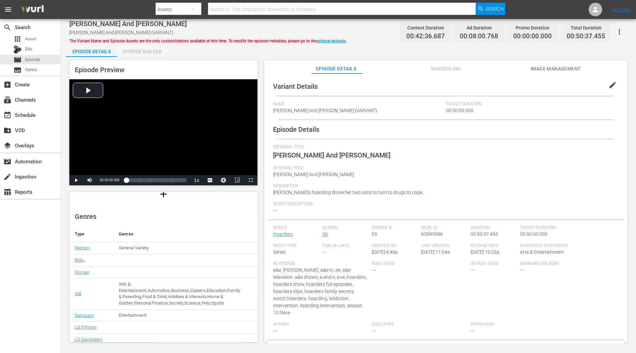
click at [151, 51] on div "Episode Builder" at bounding box center [142, 51] width 51 height 16
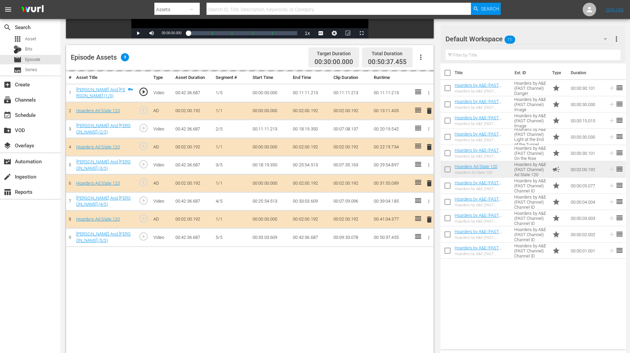
scroll to position [152, 0]
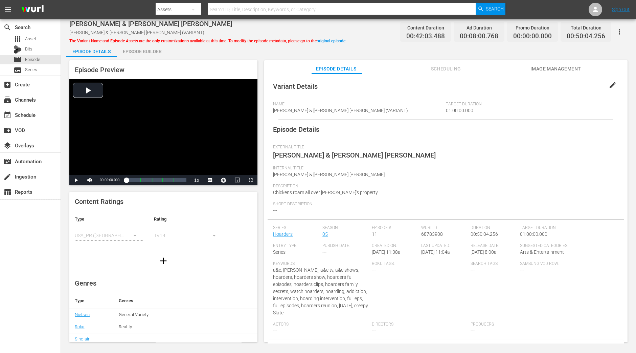
click at [142, 43] on span "The Variant Name and Episode Assets are the only customizations available at th…" at bounding box center [207, 41] width 277 height 5
click at [140, 51] on div "Episode Builder" at bounding box center [142, 51] width 51 height 16
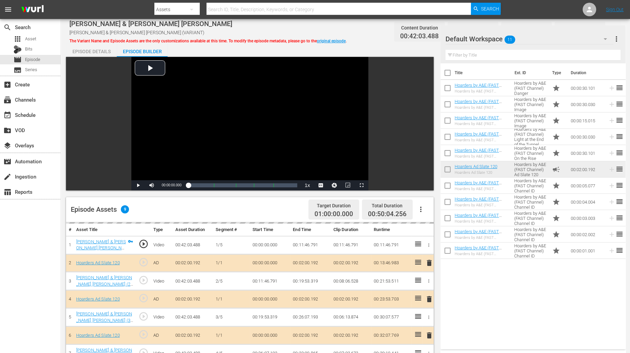
scroll to position [145, 0]
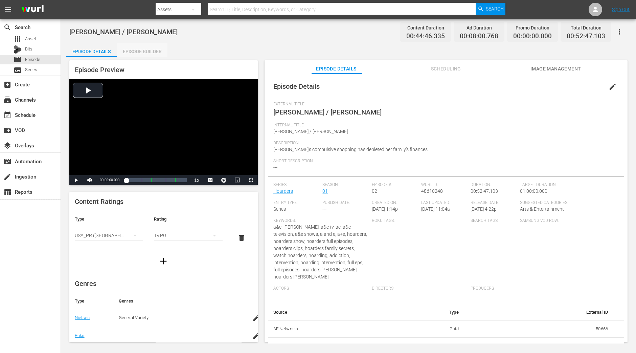
click at [144, 52] on div "Episode Builder" at bounding box center [142, 51] width 51 height 16
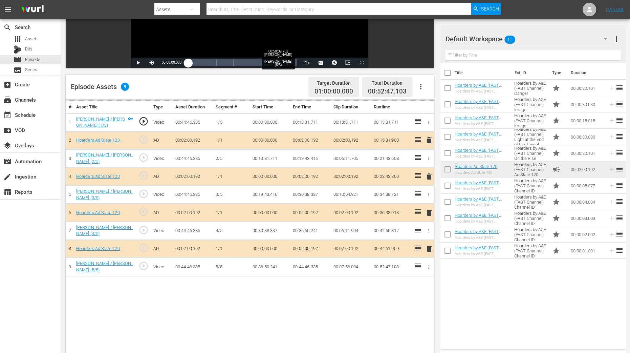
scroll to position [124, 0]
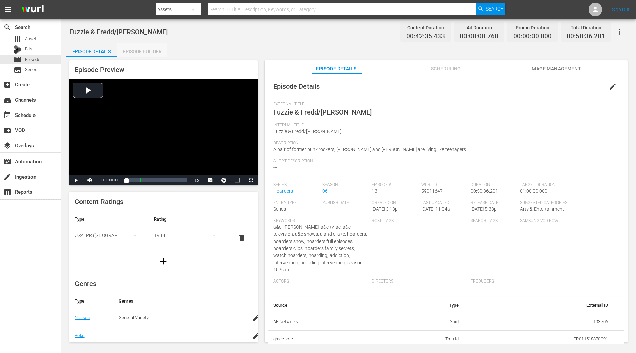
click at [146, 46] on div "Episode Builder" at bounding box center [142, 51] width 51 height 16
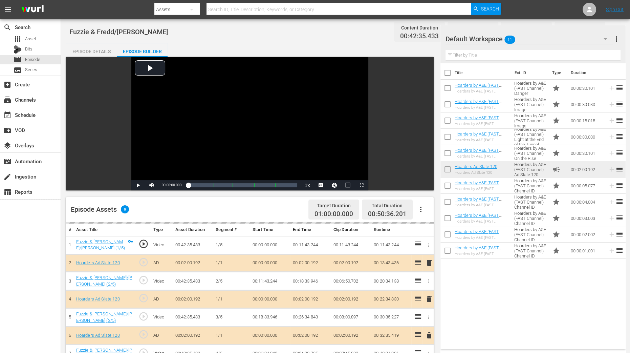
scroll to position [176, 0]
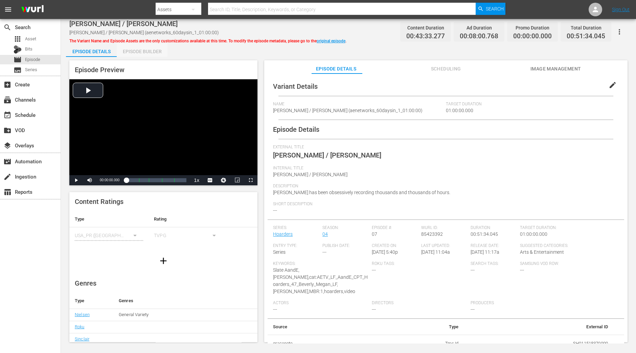
click at [146, 50] on div "Episode Builder" at bounding box center [142, 51] width 51 height 16
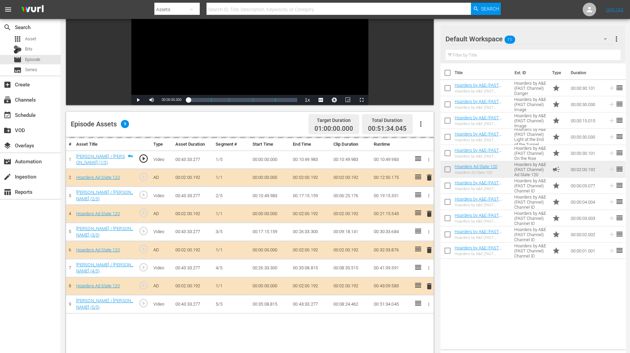
scroll to position [86, 0]
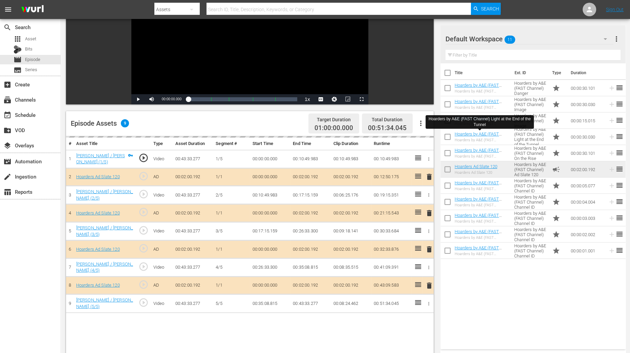
click at [339, 183] on td "00:02:00.192" at bounding box center [351, 177] width 40 height 18
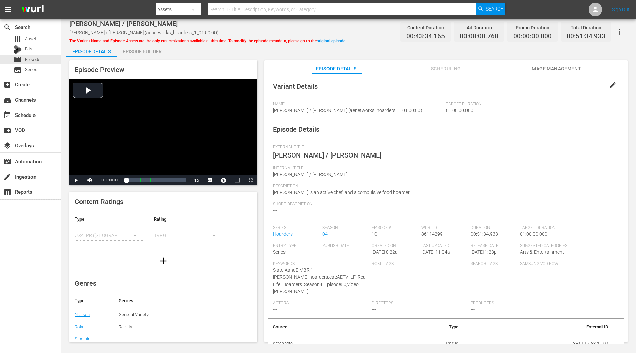
click at [144, 51] on div "Episode Builder" at bounding box center [142, 51] width 51 height 16
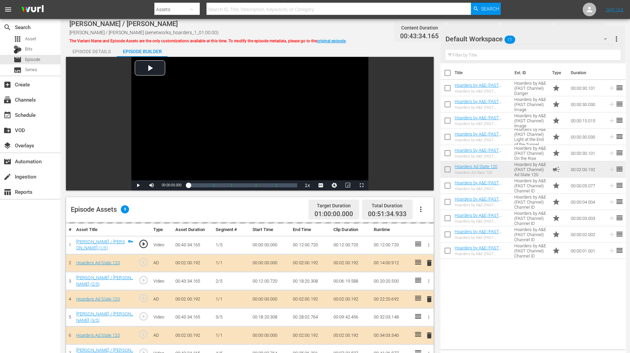
scroll to position [97, 0]
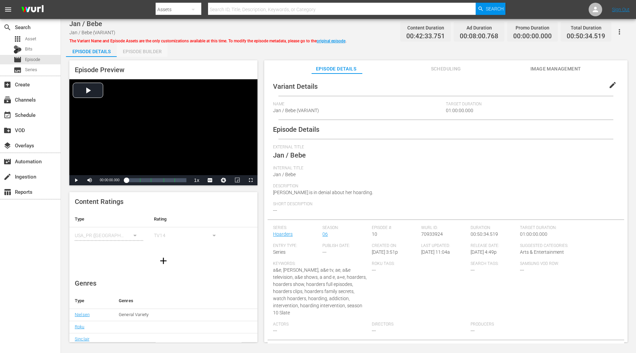
click at [138, 49] on div "Episode Builder" at bounding box center [142, 51] width 51 height 16
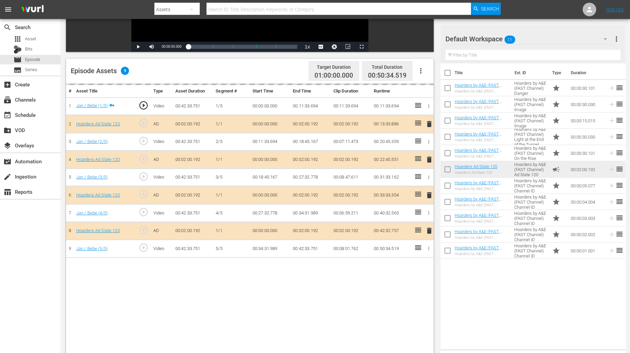
scroll to position [138, 0]
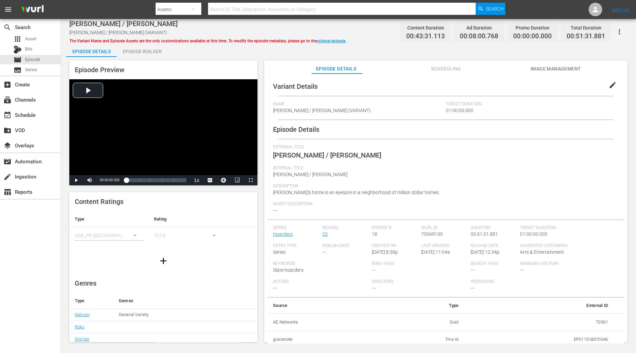
click at [140, 49] on div "Episode Builder" at bounding box center [142, 51] width 51 height 16
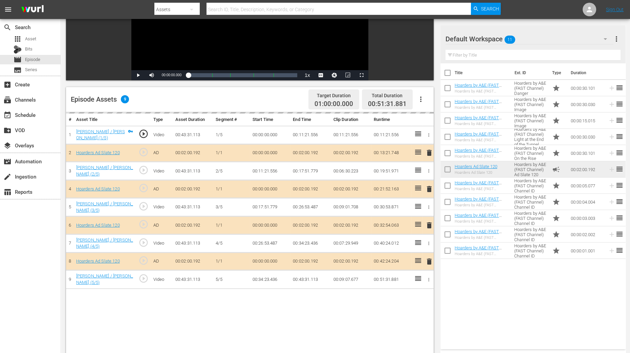
scroll to position [111, 0]
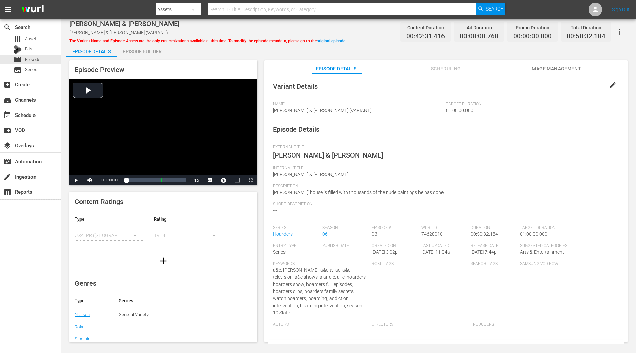
click at [152, 49] on div "Episode Builder" at bounding box center [142, 51] width 51 height 16
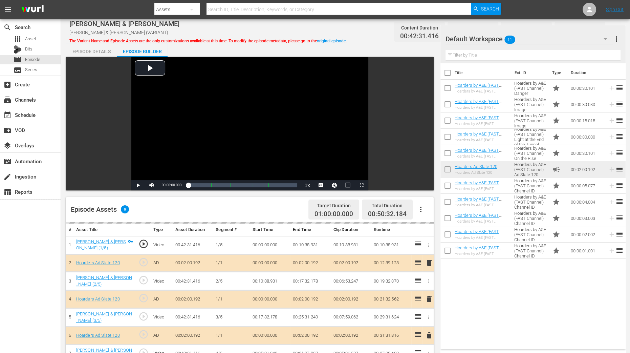
scroll to position [124, 0]
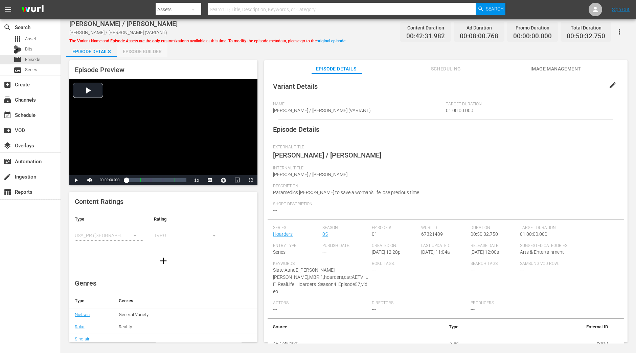
click at [141, 47] on div "Episode Builder" at bounding box center [142, 51] width 51 height 16
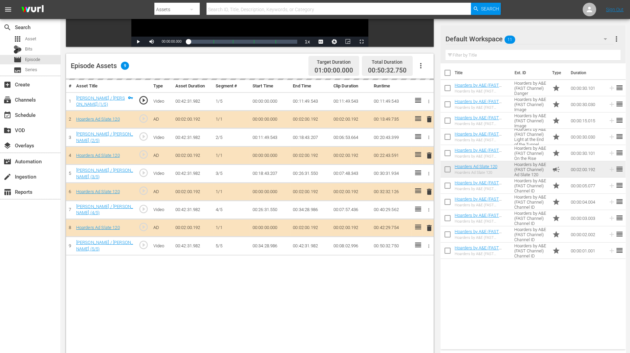
scroll to position [145, 0]
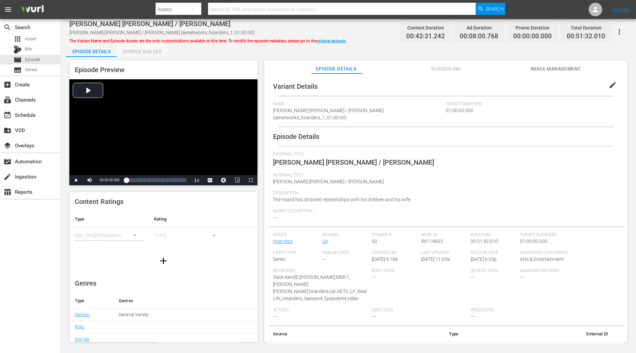
click at [157, 48] on div "Episode Builder" at bounding box center [142, 51] width 51 height 16
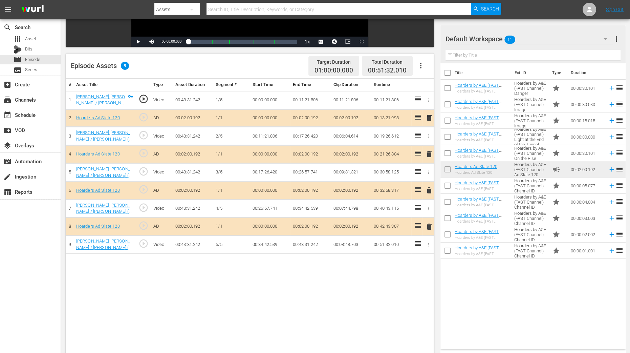
scroll to position [145, 0]
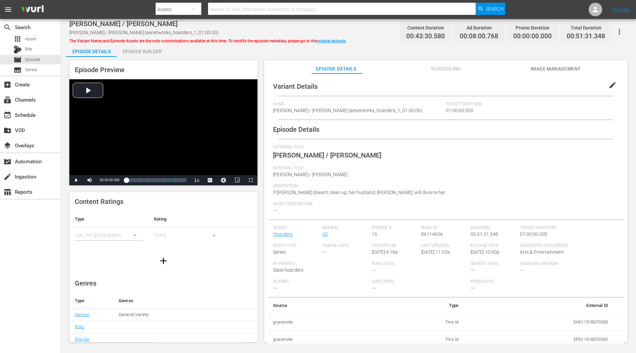
click at [135, 52] on div "Episode Builder" at bounding box center [142, 51] width 51 height 16
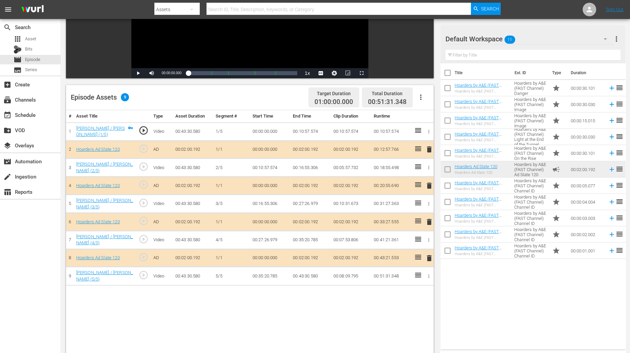
scroll to position [115, 0]
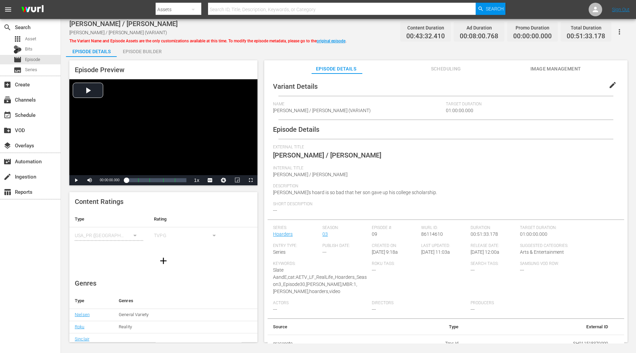
click at [138, 59] on div "Episode Preview Video Player is loading. Play Video Play Mute Current Time 00:0…" at bounding box center [348, 202] width 565 height 290
click at [139, 55] on div "Episode Builder" at bounding box center [142, 51] width 51 height 16
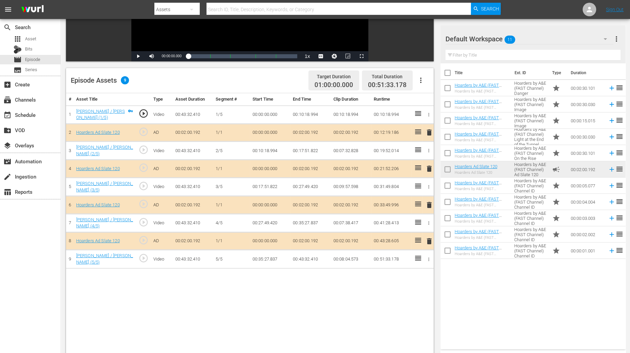
scroll to position [129, 0]
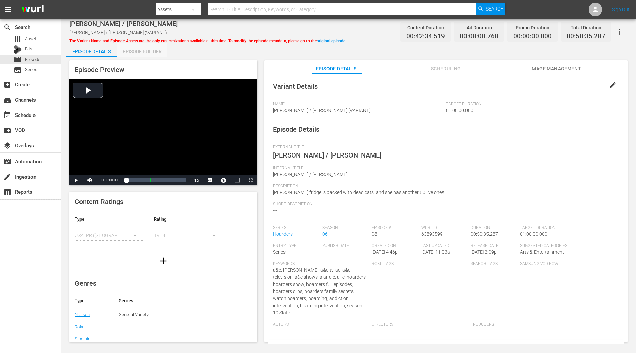
click at [150, 53] on div "Episode Builder" at bounding box center [142, 51] width 51 height 16
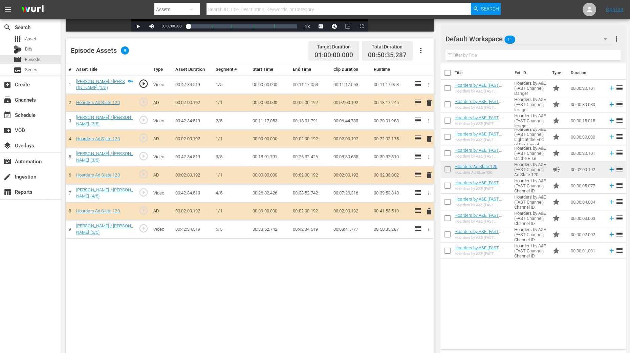
scroll to position [176, 0]
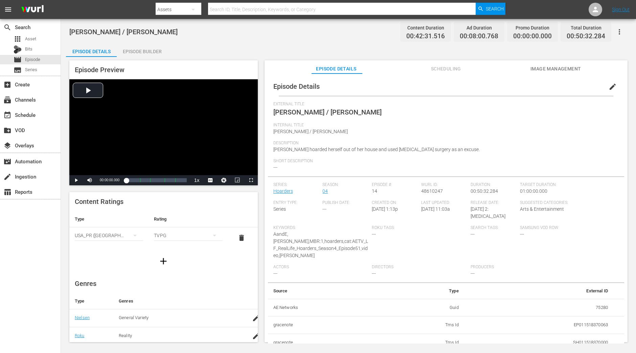
click at [146, 53] on div "Episode Builder" at bounding box center [142, 51] width 51 height 16
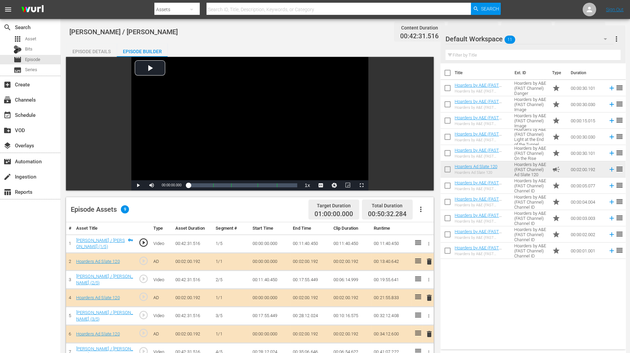
scroll to position [155, 0]
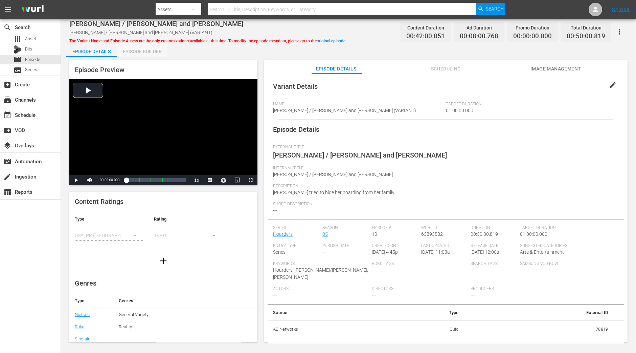
click at [149, 52] on div "Episode Builder" at bounding box center [142, 51] width 51 height 16
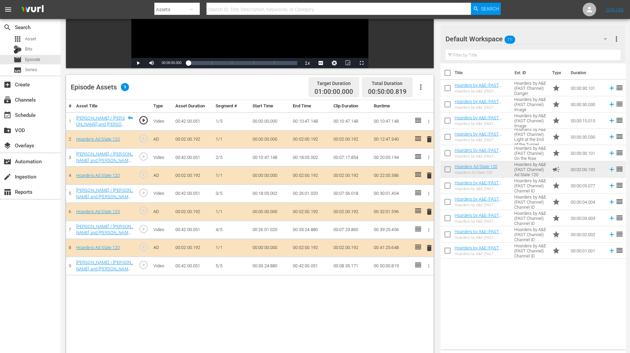
scroll to position [124, 0]
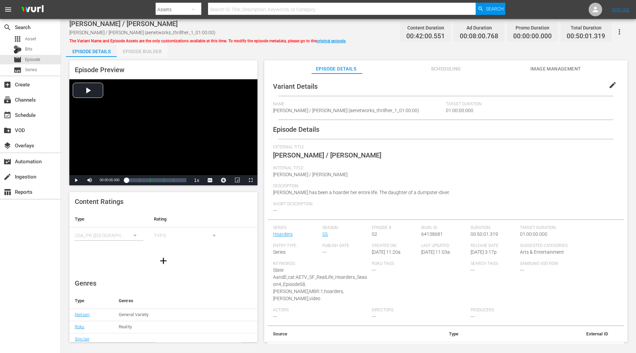
click at [143, 53] on div "Episode Builder" at bounding box center [142, 51] width 51 height 16
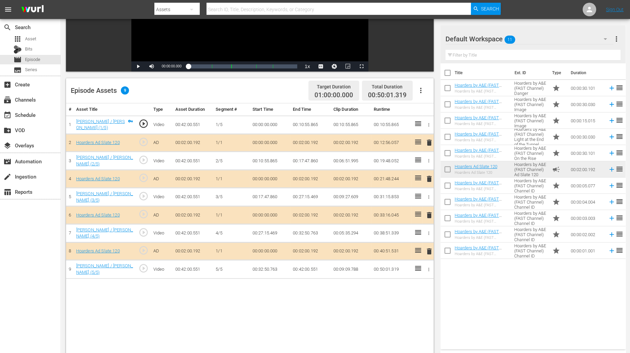
scroll to position [134, 0]
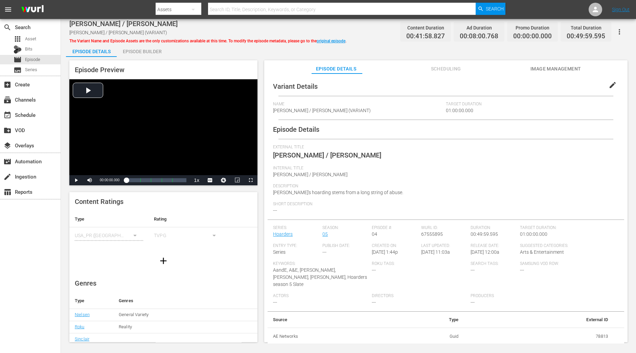
click at [162, 46] on div "Episode Builder" at bounding box center [142, 51] width 51 height 16
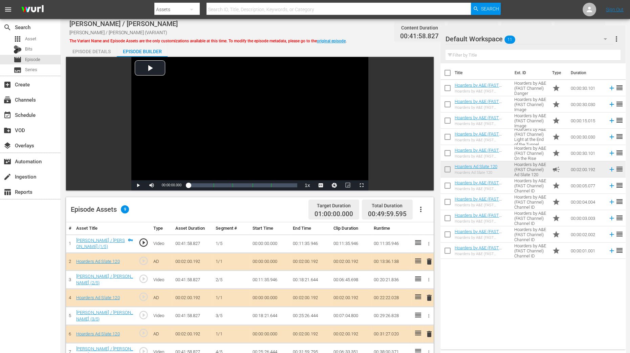
scroll to position [109, 0]
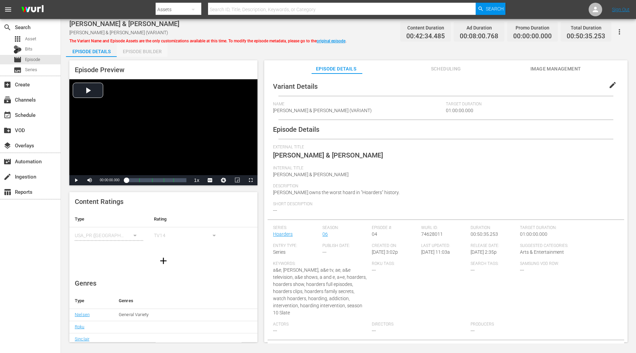
click at [149, 51] on div "Episode Builder" at bounding box center [142, 51] width 51 height 16
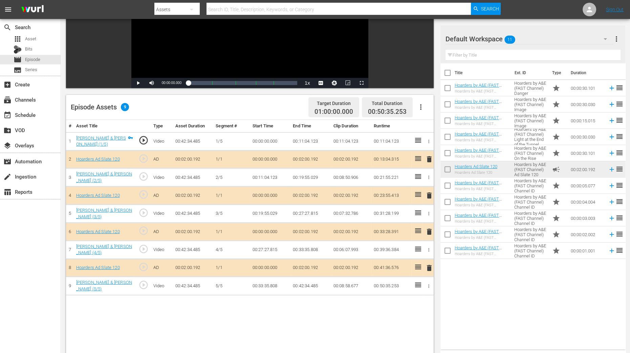
scroll to position [104, 0]
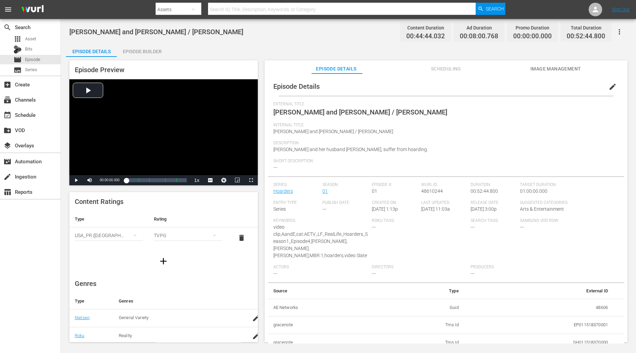
click at [148, 48] on div "Episode Builder" at bounding box center [142, 51] width 51 height 16
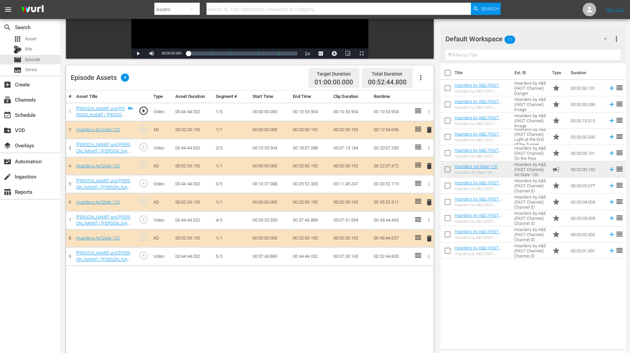
scroll to position [132, 0]
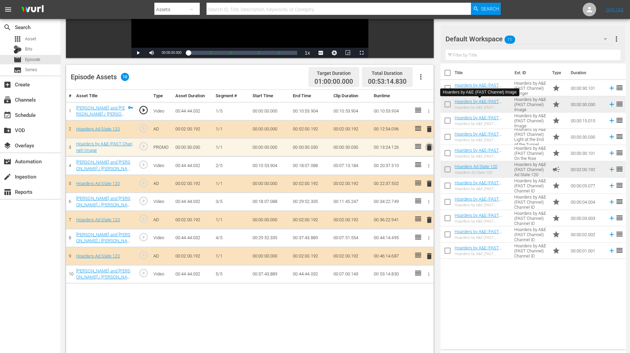
click at [430, 145] on span "delete" at bounding box center [429, 147] width 8 height 8
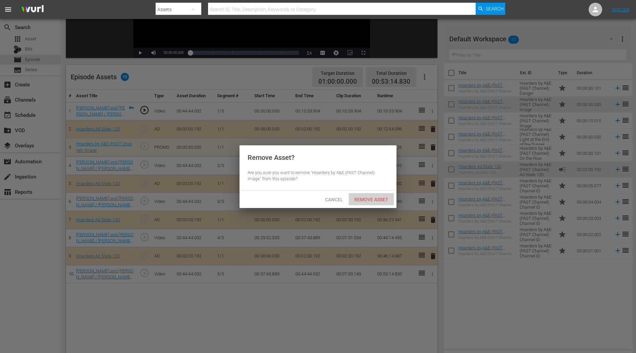
click at [377, 197] on span "Remove Asset" at bounding box center [371, 199] width 45 height 5
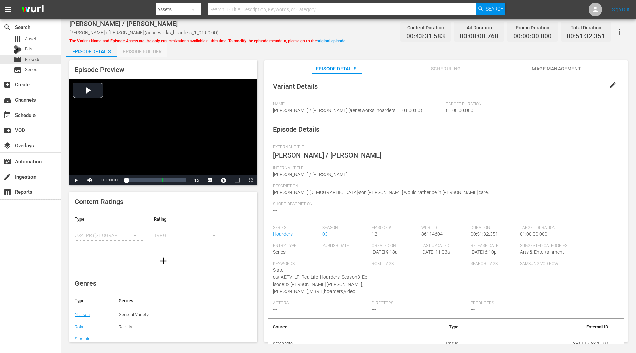
click at [136, 53] on div "Episode Builder" at bounding box center [142, 51] width 51 height 16
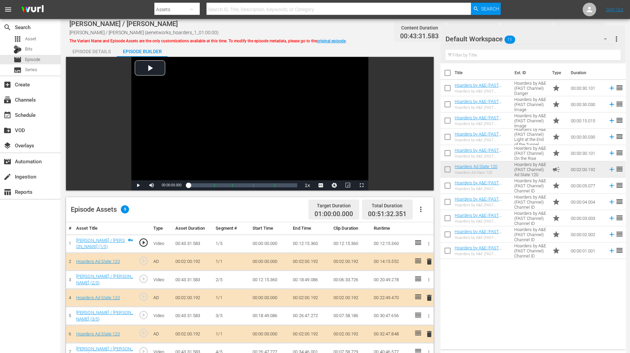
scroll to position [176, 0]
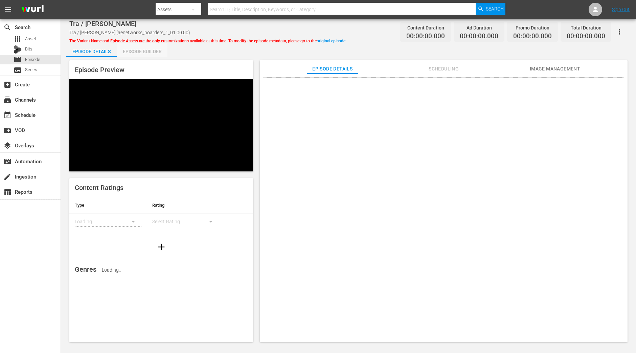
click at [148, 50] on div "Episode Builder" at bounding box center [142, 51] width 51 height 16
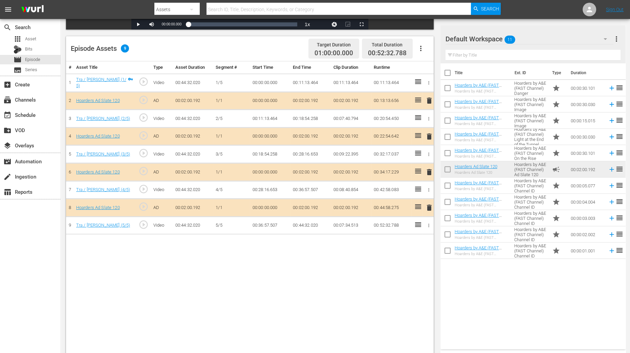
scroll to position [176, 0]
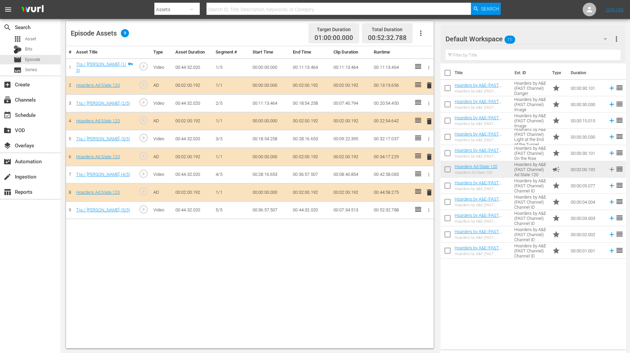
click at [430, 119] on span "delete" at bounding box center [429, 121] width 8 height 8
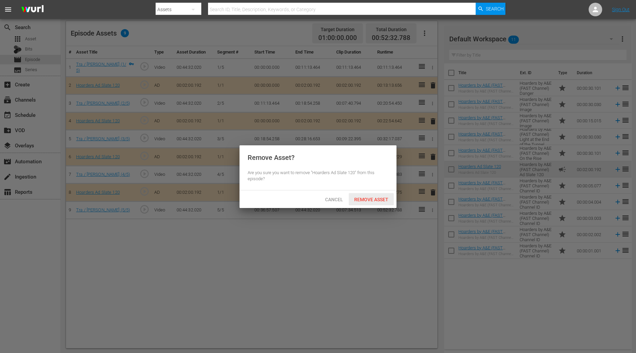
click at [375, 201] on span "Remove Asset" at bounding box center [371, 199] width 45 height 5
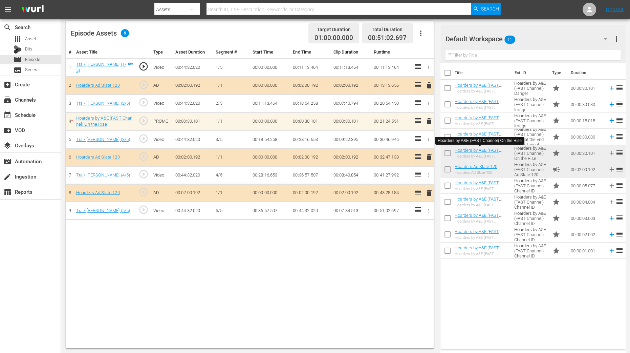
click at [380, 204] on td "00:51:02.697" at bounding box center [391, 211] width 40 height 18
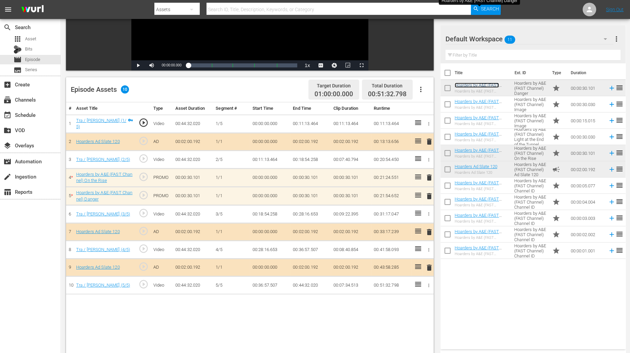
scroll to position [122, 0]
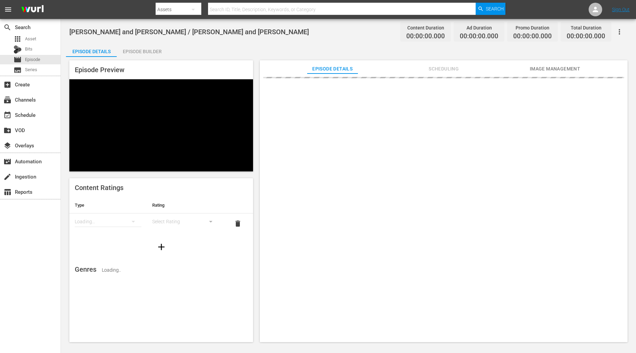
click at [151, 51] on div "Episode Builder" at bounding box center [142, 51] width 51 height 16
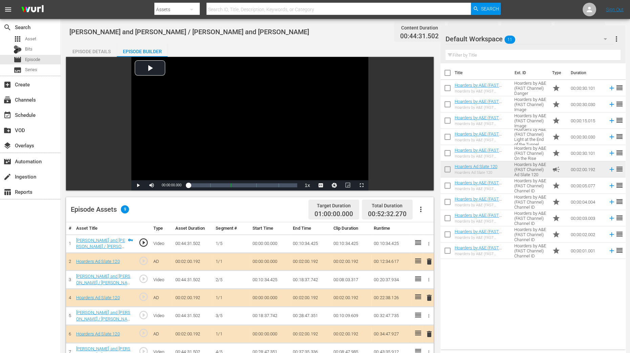
scroll to position [176, 0]
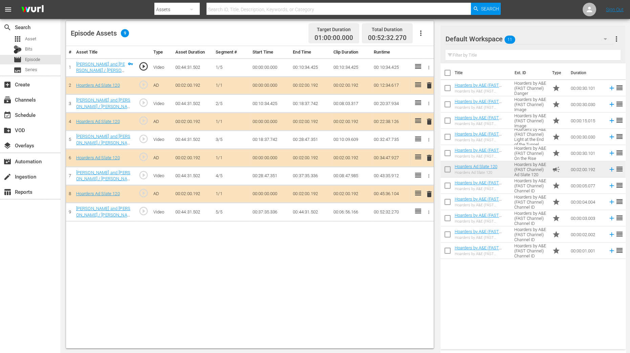
click at [427, 122] on span "delete" at bounding box center [429, 121] width 8 height 8
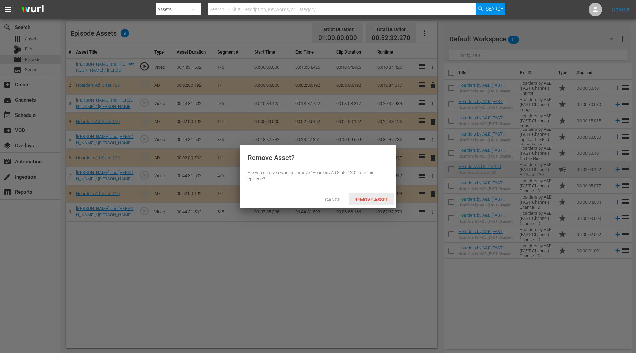
click at [381, 195] on div "Remove Asset" at bounding box center [371, 199] width 45 height 13
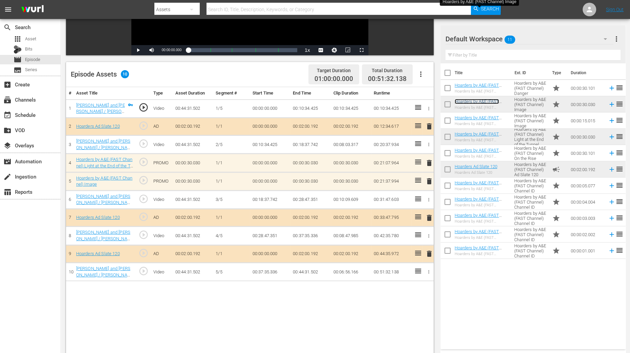
scroll to position [135, 0]
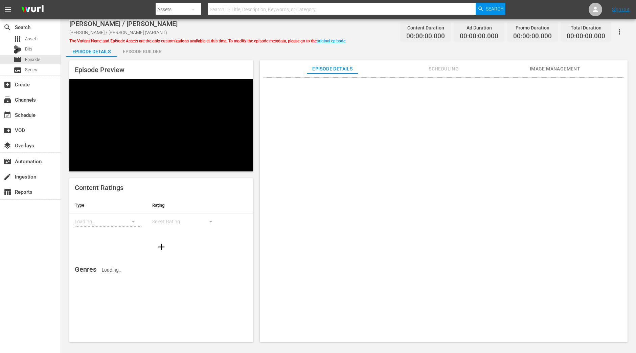
click at [152, 52] on div "Episode Builder" at bounding box center [142, 51] width 51 height 16
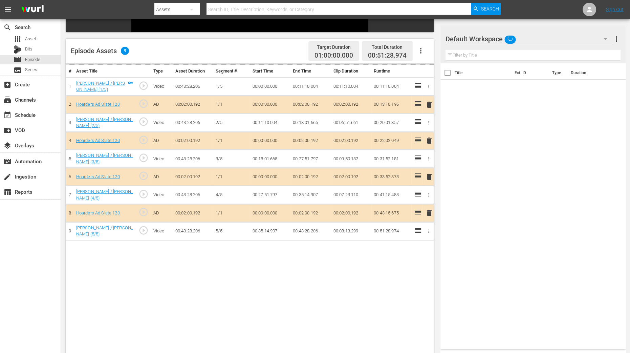
scroll to position [160, 0]
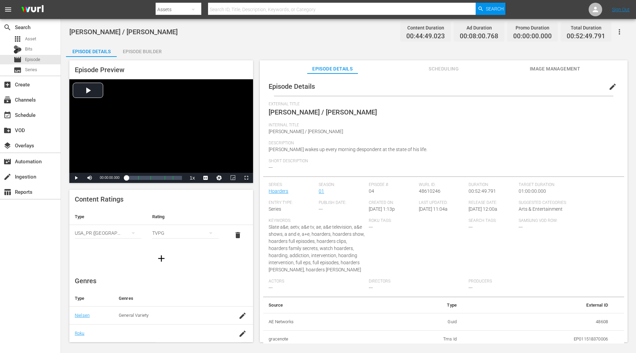
click at [128, 43] on div "Episode Builder" at bounding box center [142, 51] width 51 height 16
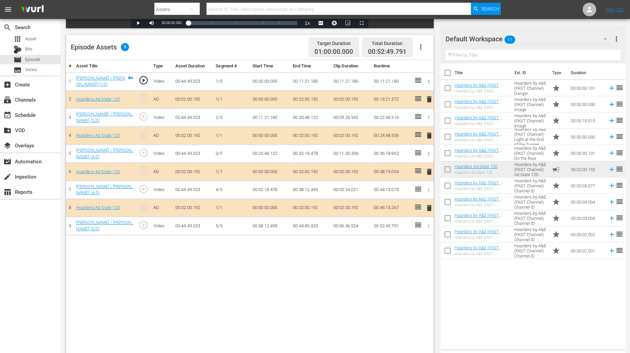
scroll to position [163, 0]
click at [429, 131] on span "delete" at bounding box center [429, 135] width 8 height 8
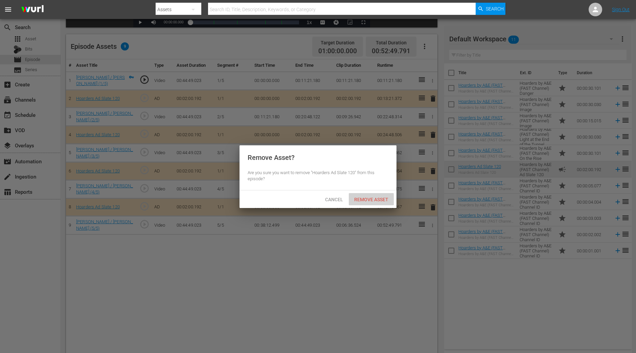
click at [385, 198] on span "Remove Asset" at bounding box center [371, 199] width 45 height 5
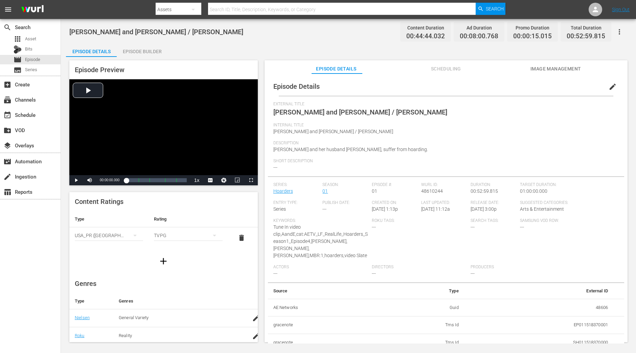
click at [143, 48] on div "Episode Builder" at bounding box center [142, 51] width 51 height 16
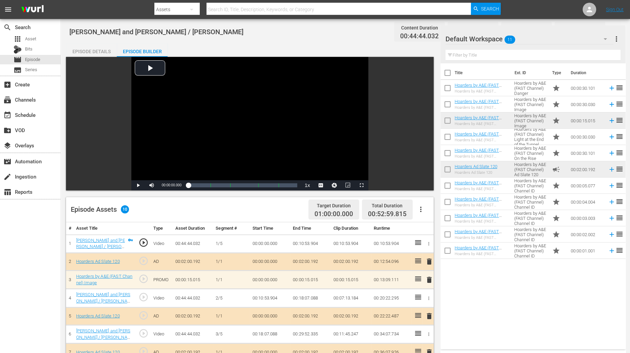
scroll to position [176, 0]
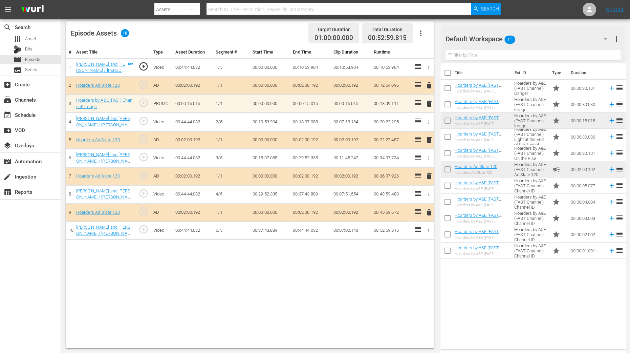
click at [430, 104] on span "delete" at bounding box center [429, 104] width 8 height 8
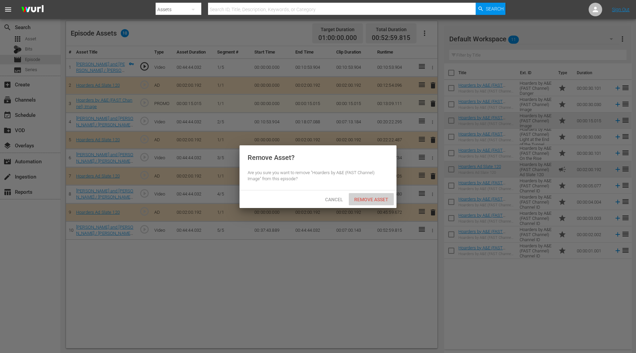
click at [376, 202] on div "Remove Asset" at bounding box center [371, 199] width 45 height 13
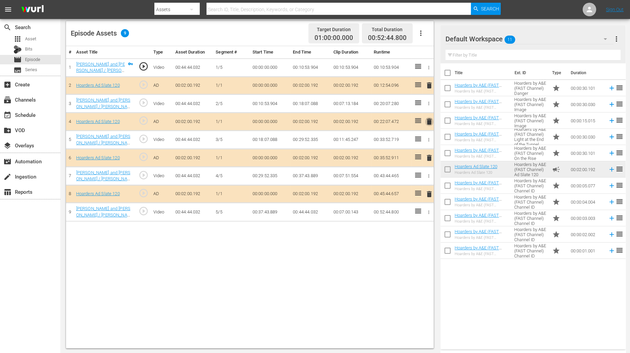
click at [430, 120] on span "delete" at bounding box center [429, 121] width 8 height 8
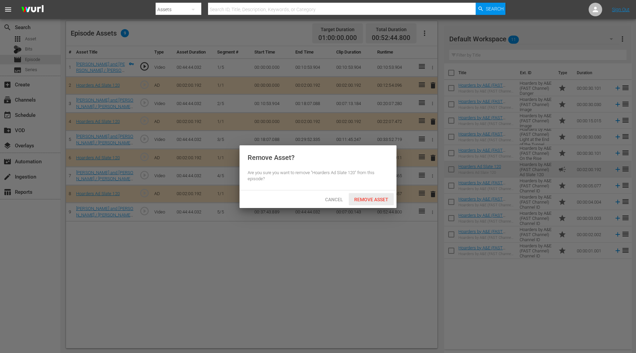
click at [377, 204] on div "Remove Asset" at bounding box center [371, 199] width 45 height 13
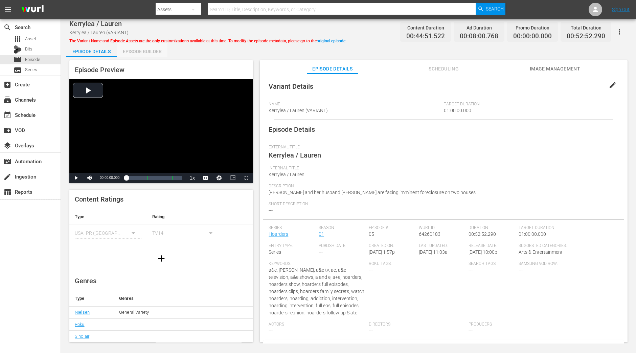
click at [150, 52] on div "Episode Builder" at bounding box center [142, 51] width 51 height 16
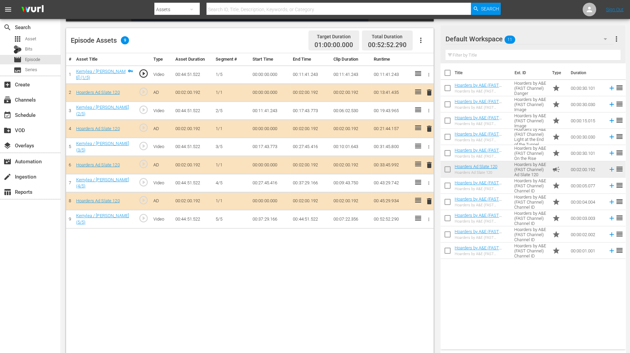
scroll to position [175, 0]
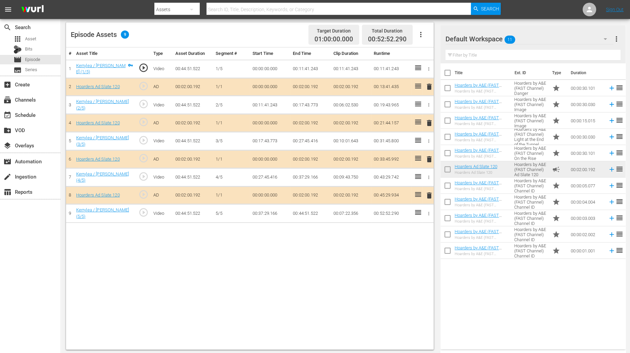
click at [428, 123] on span "delete" at bounding box center [429, 123] width 8 height 8
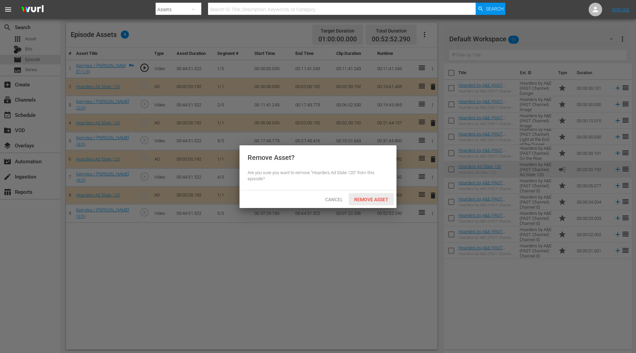
click at [379, 202] on div "Remove Asset" at bounding box center [371, 199] width 45 height 13
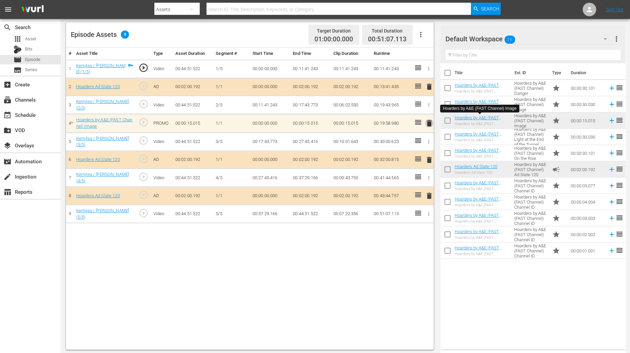
click at [429, 122] on span "delete" at bounding box center [429, 123] width 8 height 8
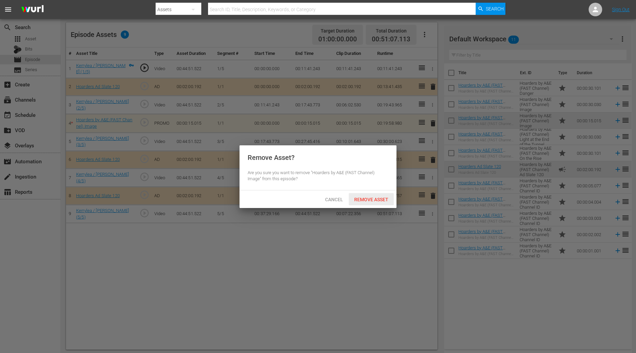
click at [382, 194] on div "Remove Asset" at bounding box center [371, 199] width 45 height 13
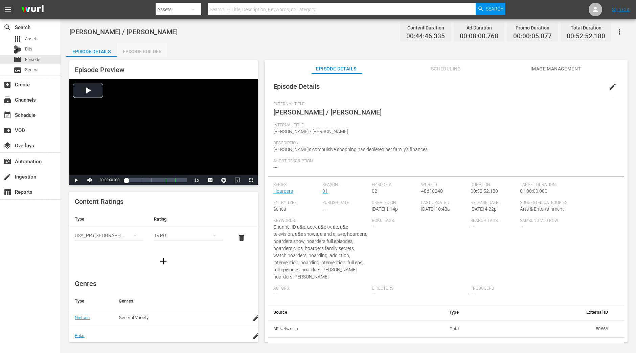
click at [157, 50] on div "Episode Builder" at bounding box center [142, 51] width 51 height 16
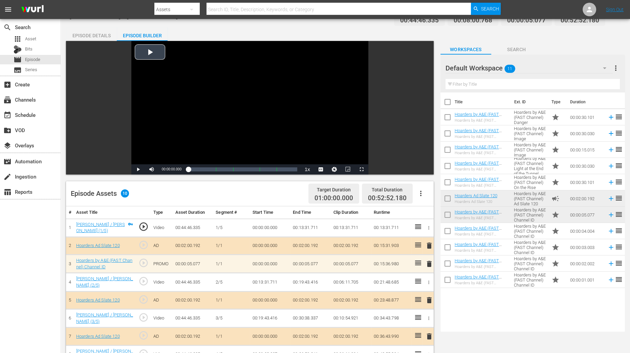
scroll to position [116, 0]
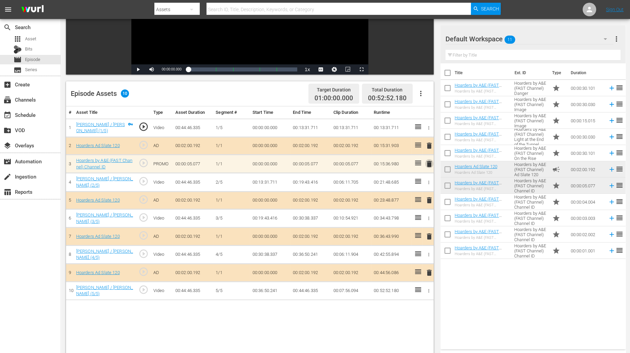
click at [429, 165] on span "delete" at bounding box center [429, 164] width 8 height 8
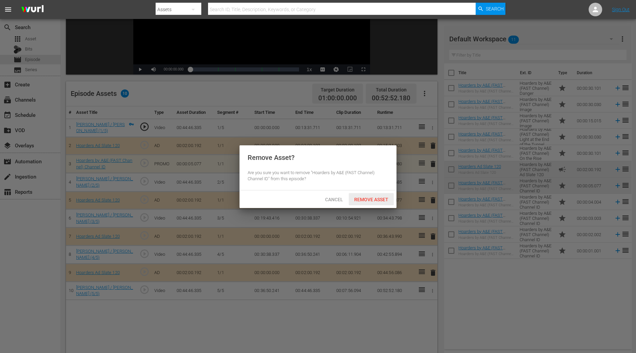
click at [375, 202] on div "Remove Asset" at bounding box center [371, 199] width 45 height 13
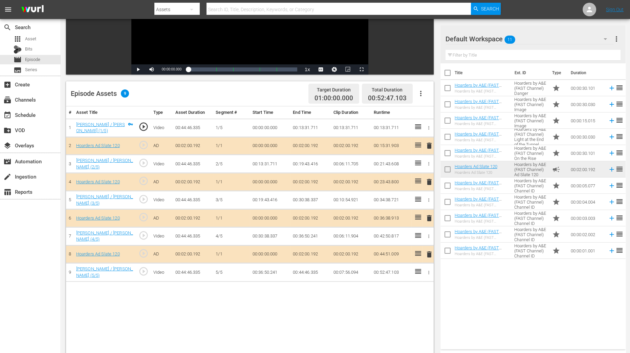
scroll to position [176, 0]
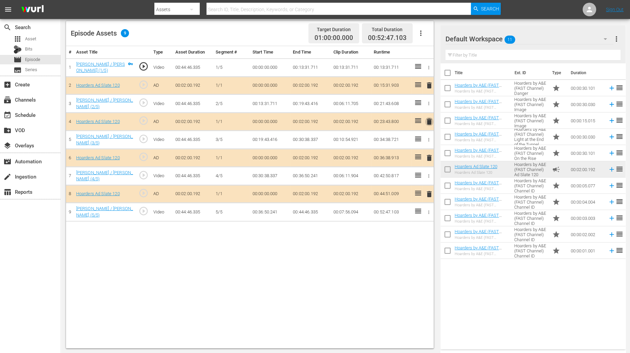
click at [431, 118] on span "delete" at bounding box center [429, 121] width 8 height 8
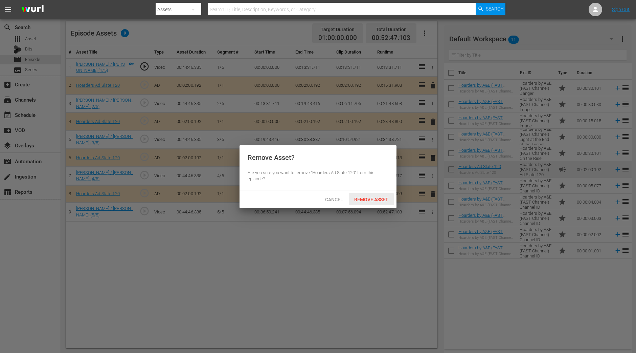
click at [384, 203] on div "Remove Asset" at bounding box center [371, 199] width 45 height 13
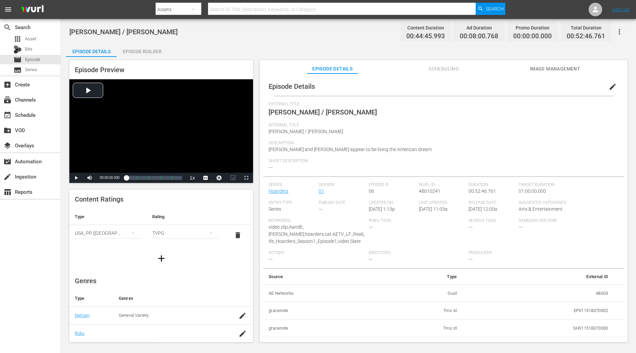
click at [158, 51] on div "Episode Builder" at bounding box center [142, 51] width 51 height 16
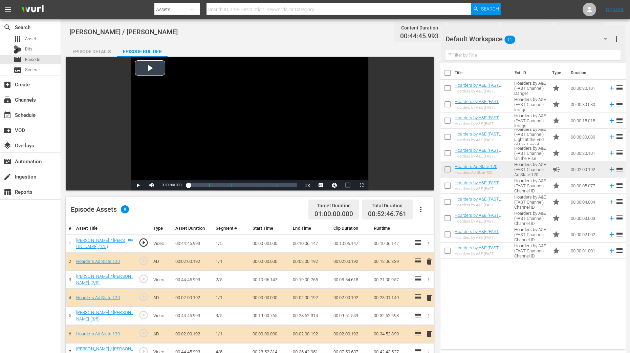
scroll to position [176, 0]
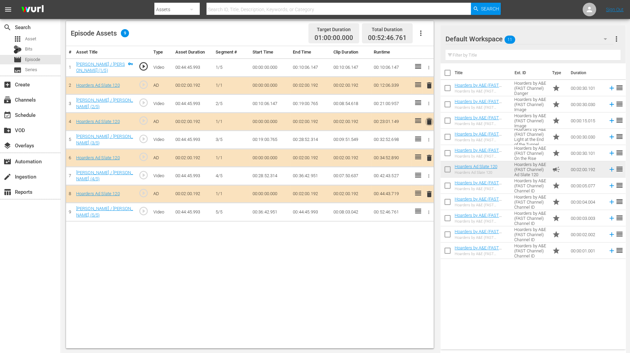
click at [430, 119] on span "delete" at bounding box center [429, 121] width 8 height 8
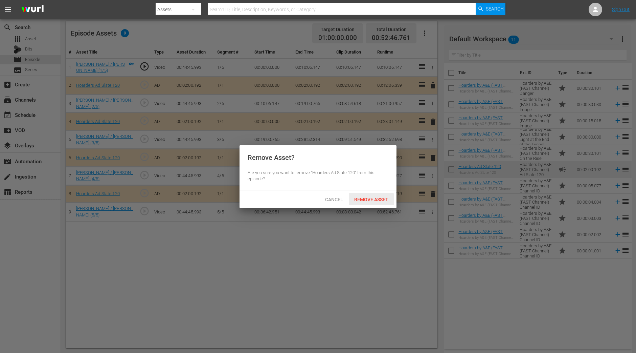
click at [377, 195] on div "Remove Asset" at bounding box center [371, 199] width 45 height 13
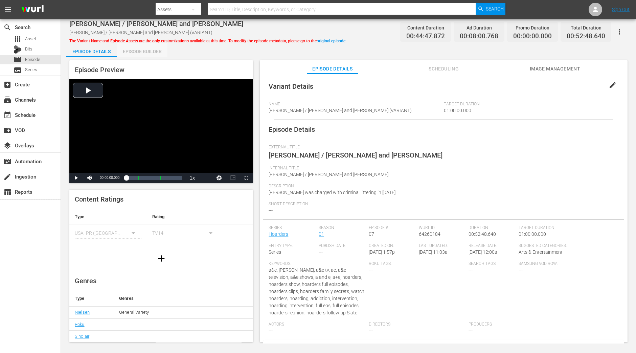
click at [152, 55] on div "Episode Builder" at bounding box center [142, 51] width 51 height 16
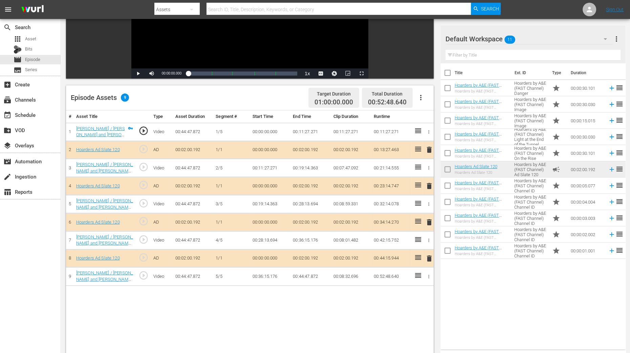
scroll to position [112, 0]
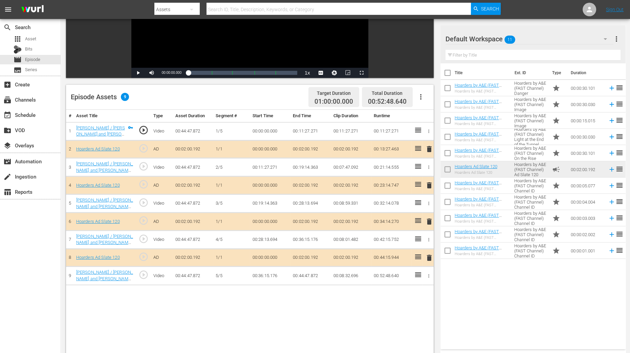
click at [429, 186] on span "delete" at bounding box center [429, 185] width 8 height 8
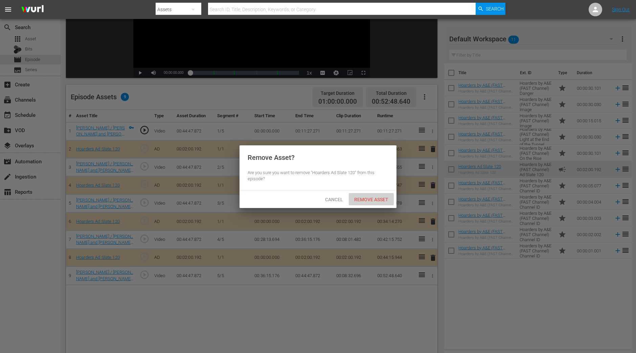
click at [379, 200] on span "Remove Asset" at bounding box center [371, 199] width 45 height 5
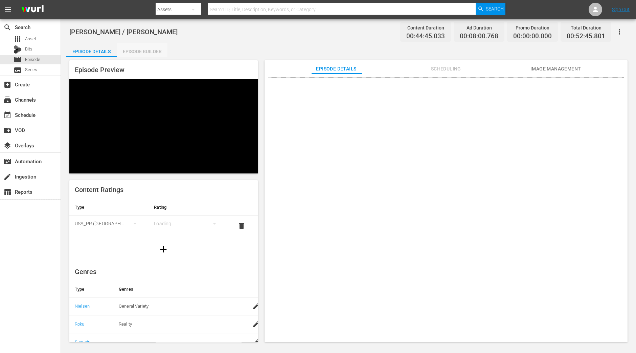
click at [149, 53] on div "Episode Builder" at bounding box center [142, 51] width 51 height 16
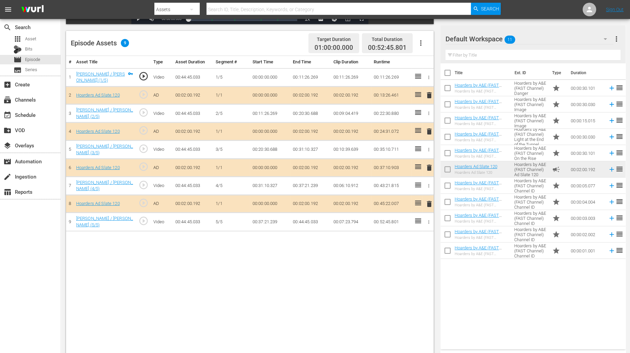
scroll to position [176, 0]
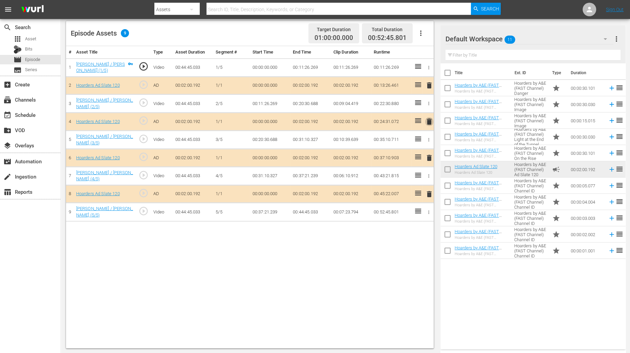
click at [428, 122] on span "delete" at bounding box center [429, 121] width 8 height 8
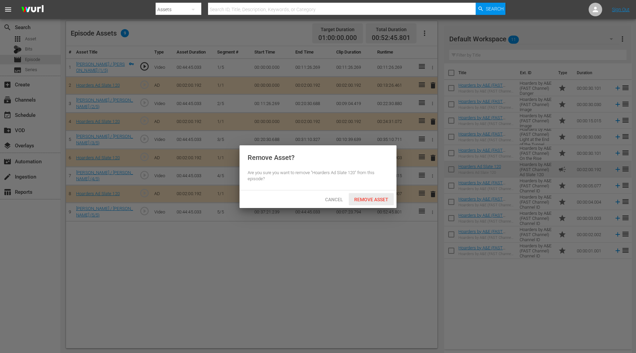
click at [368, 202] on div "Remove Asset" at bounding box center [371, 199] width 45 height 13
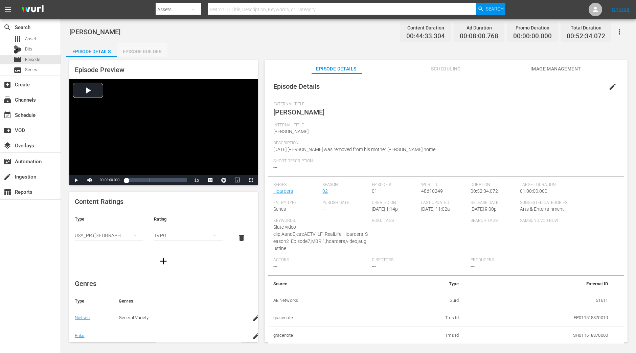
click at [134, 45] on div "Episode Builder" at bounding box center [142, 51] width 51 height 16
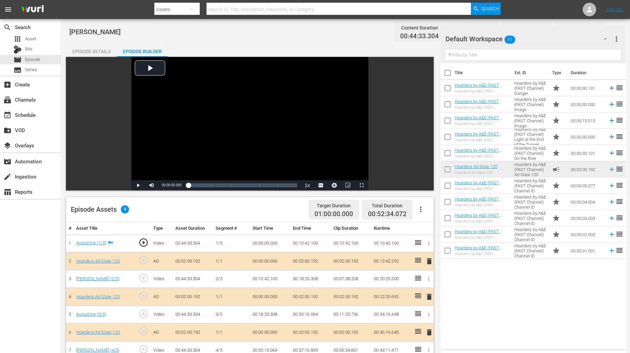
scroll to position [176, 0]
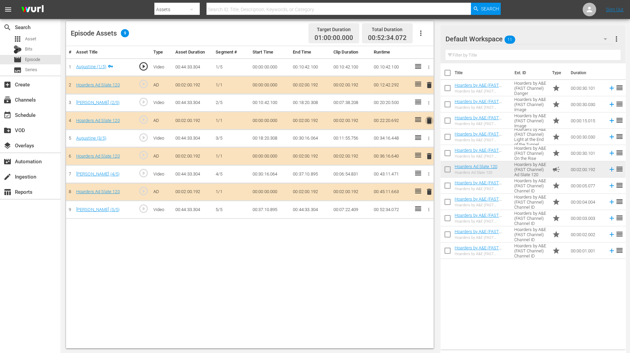
click at [429, 119] on span "delete" at bounding box center [429, 120] width 8 height 8
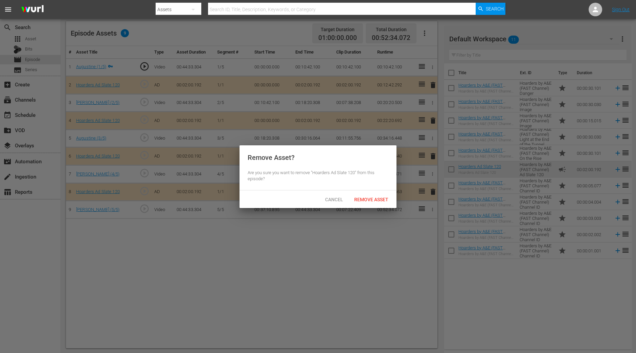
click at [364, 206] on div "Cancel Remove Asset" at bounding box center [318, 199] width 157 height 18
click at [370, 198] on span "Remove Asset" at bounding box center [371, 199] width 45 height 5
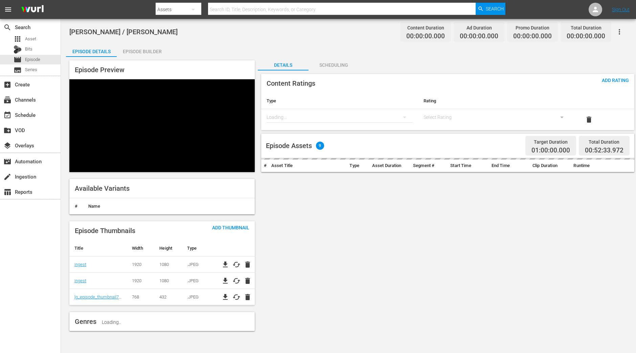
click at [154, 55] on div "Episode Builder" at bounding box center [142, 51] width 51 height 16
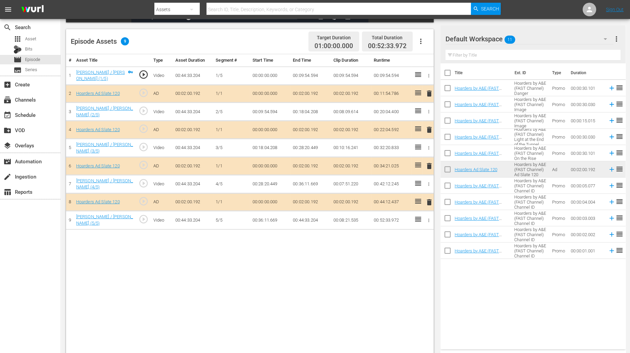
scroll to position [176, 0]
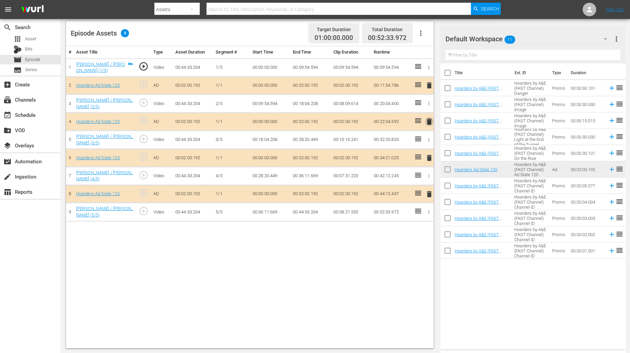
click at [427, 119] on span "delete" at bounding box center [429, 121] width 8 height 8
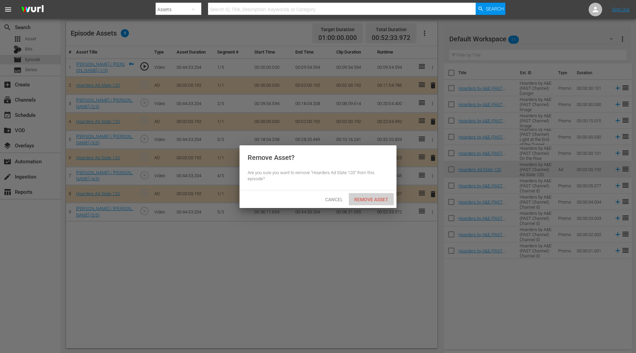
click at [373, 199] on span "Remove Asset" at bounding box center [371, 199] width 45 height 5
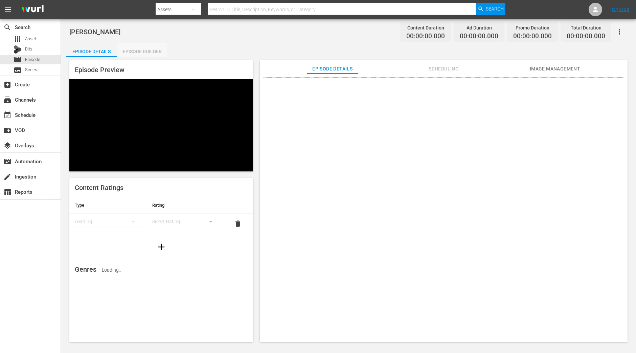
click at [153, 55] on div "Episode Builder" at bounding box center [142, 51] width 51 height 16
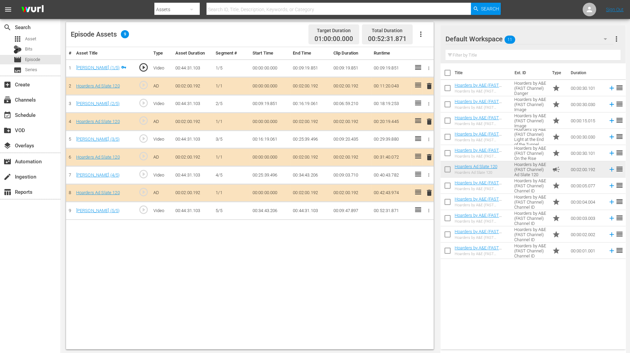
scroll to position [176, 0]
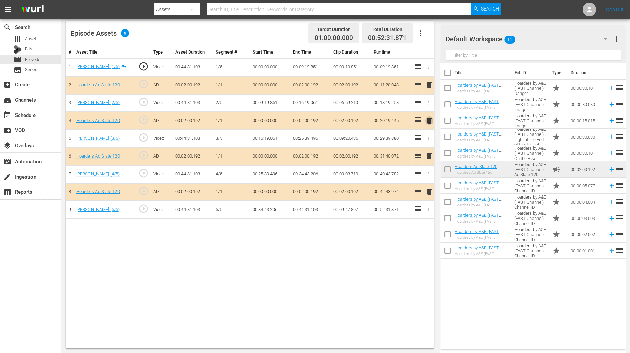
click at [428, 120] on span "delete" at bounding box center [429, 120] width 8 height 8
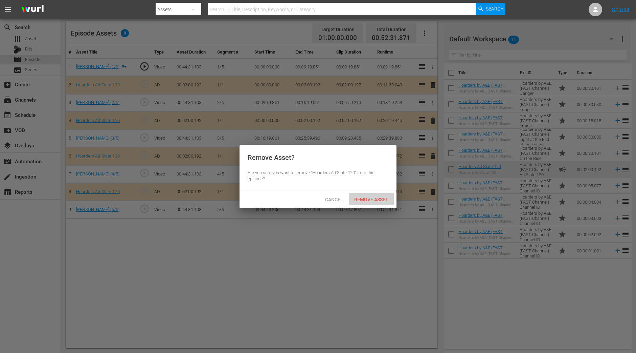
click at [376, 204] on div "Remove Asset" at bounding box center [371, 199] width 45 height 13
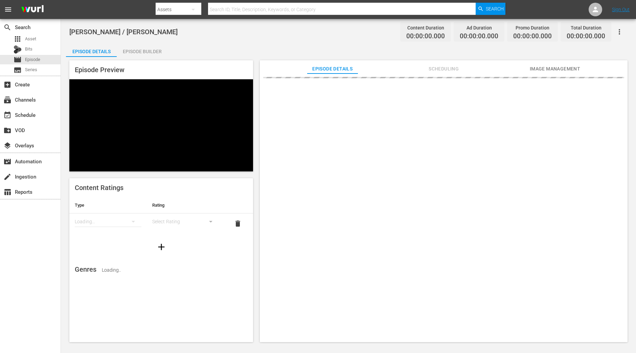
click at [145, 46] on div "Episode Builder" at bounding box center [142, 51] width 51 height 16
click at [153, 53] on div "Episode Builder" at bounding box center [142, 51] width 51 height 16
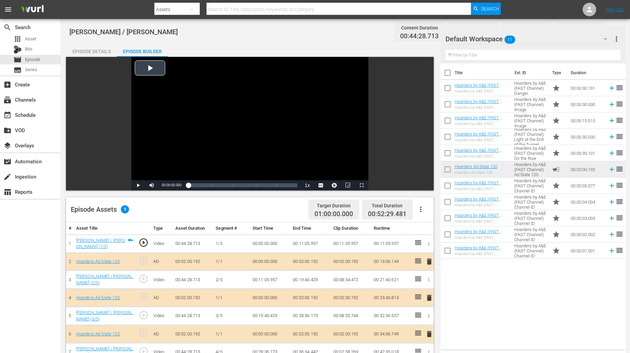
scroll to position [176, 0]
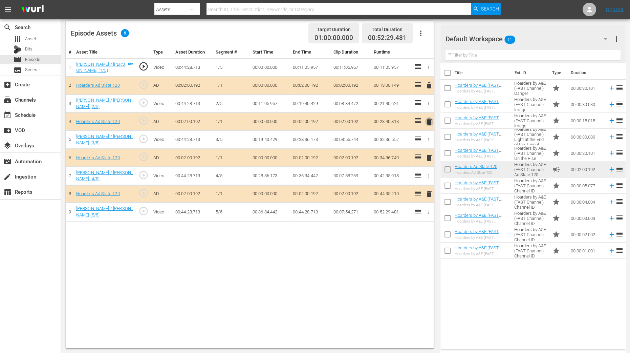
click at [430, 117] on span "delete" at bounding box center [429, 121] width 8 height 8
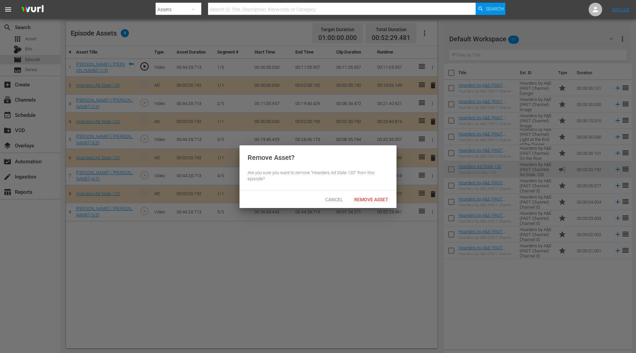
click at [385, 190] on div "Cancel Remove Asset" at bounding box center [318, 199] width 157 height 18
click at [377, 198] on span "Remove Asset" at bounding box center [371, 199] width 45 height 5
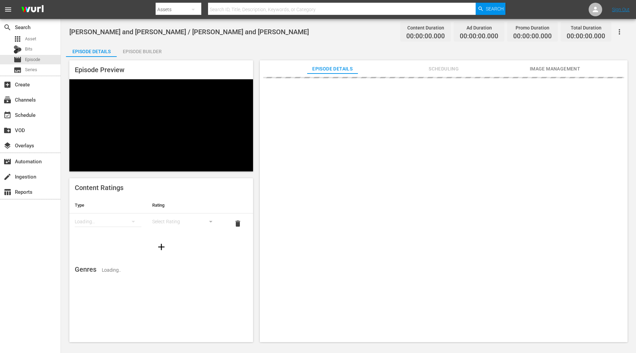
click at [149, 51] on div "Episode Builder" at bounding box center [142, 51] width 51 height 16
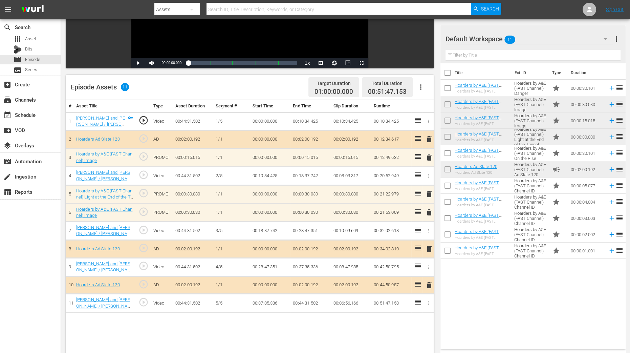
scroll to position [123, 0]
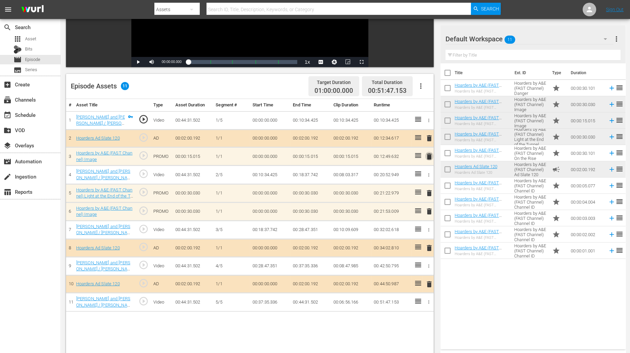
click at [427, 155] on span "delete" at bounding box center [429, 156] width 8 height 8
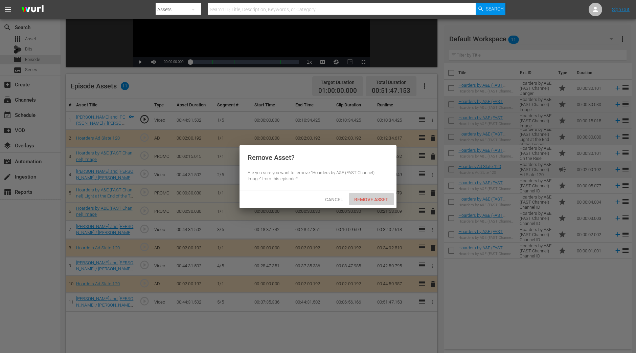
click at [388, 199] on span "Remove Asset" at bounding box center [371, 199] width 45 height 5
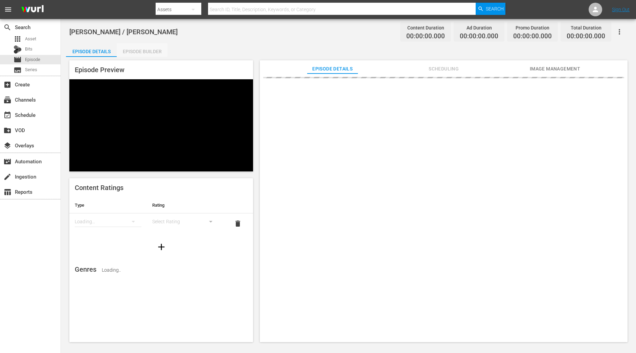
click at [152, 46] on div "Episode Builder" at bounding box center [142, 51] width 51 height 16
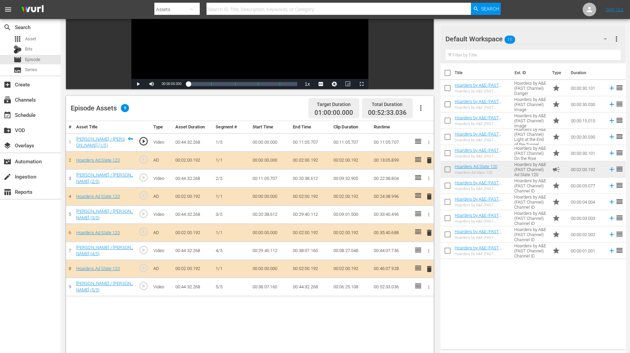
scroll to position [106, 0]
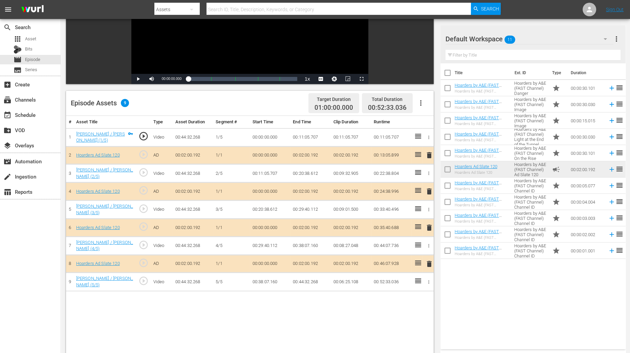
click at [431, 190] on span "delete" at bounding box center [429, 191] width 8 height 8
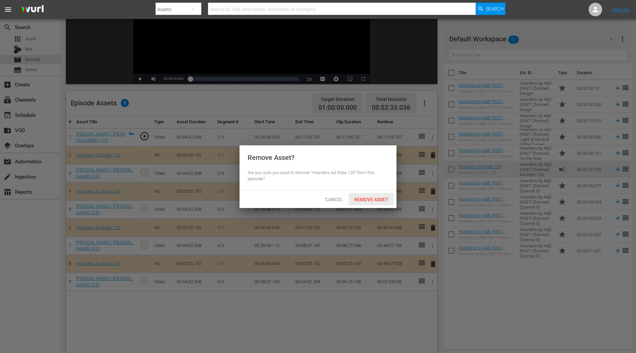
click at [377, 199] on span "Remove Asset" at bounding box center [371, 199] width 45 height 5
